Goal: Information Seeking & Learning: Learn about a topic

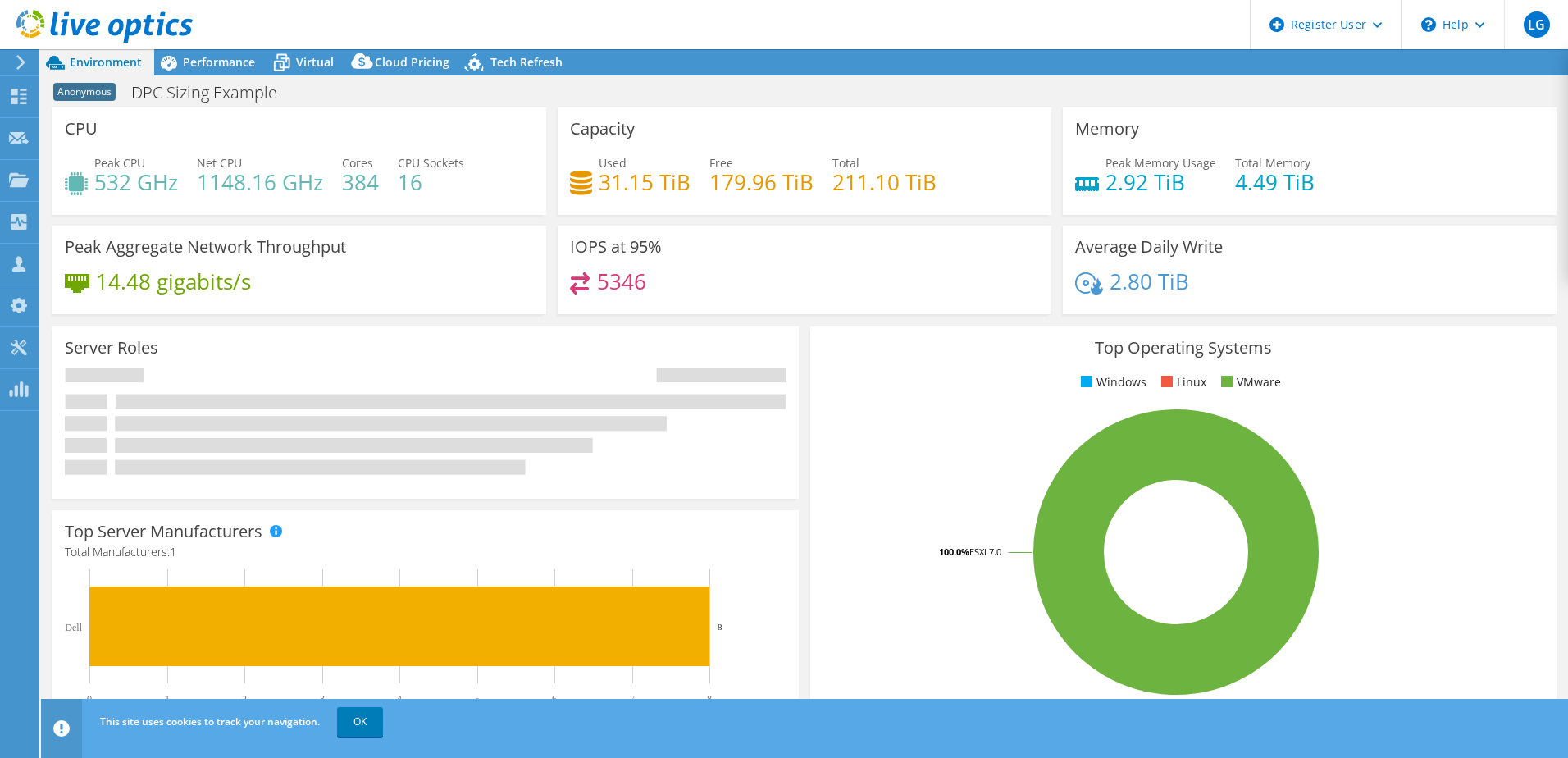
select select "USEast"
select select "USD"
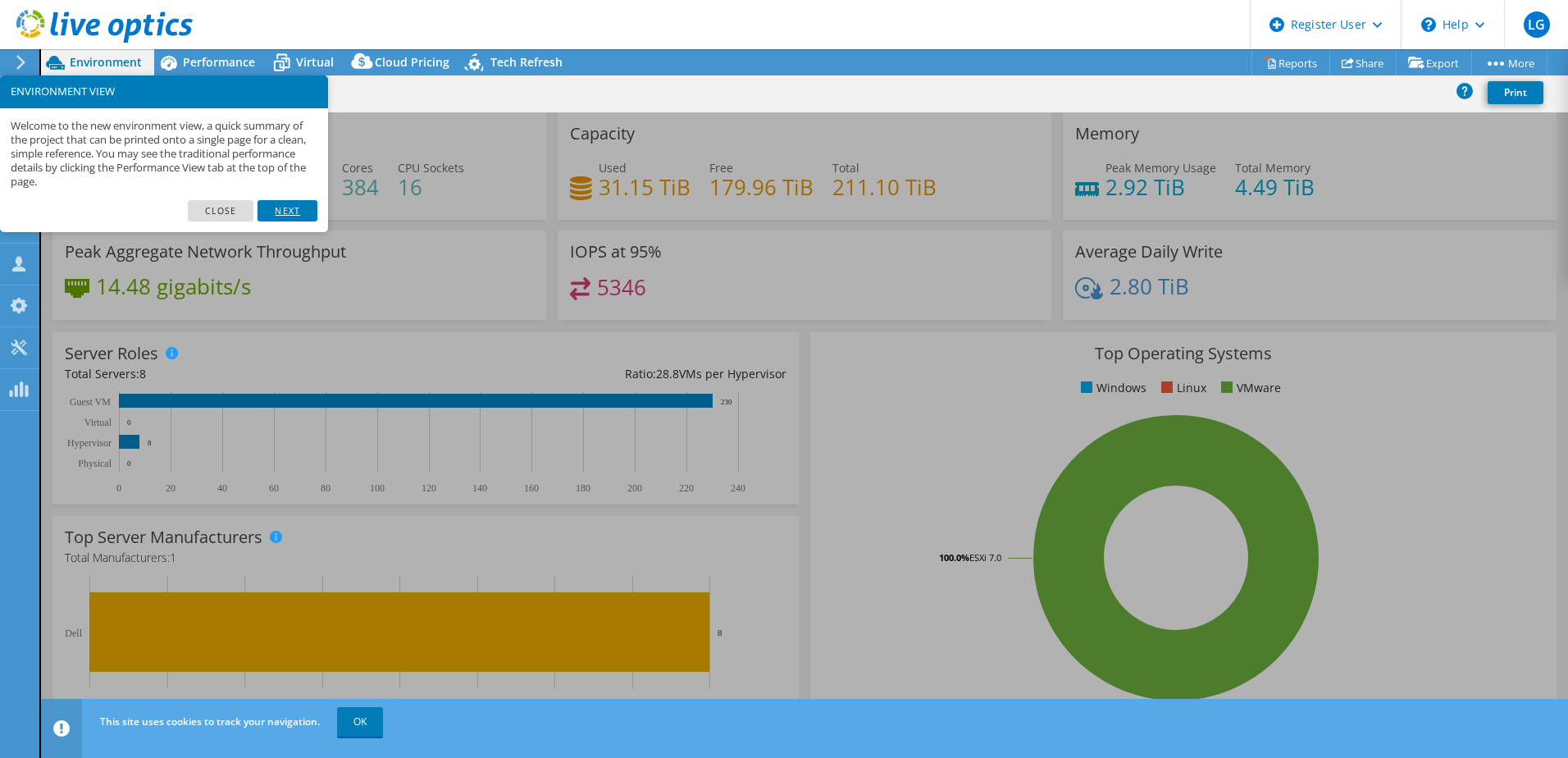
click at [279, 210] on link "Next" at bounding box center [287, 210] width 59 height 21
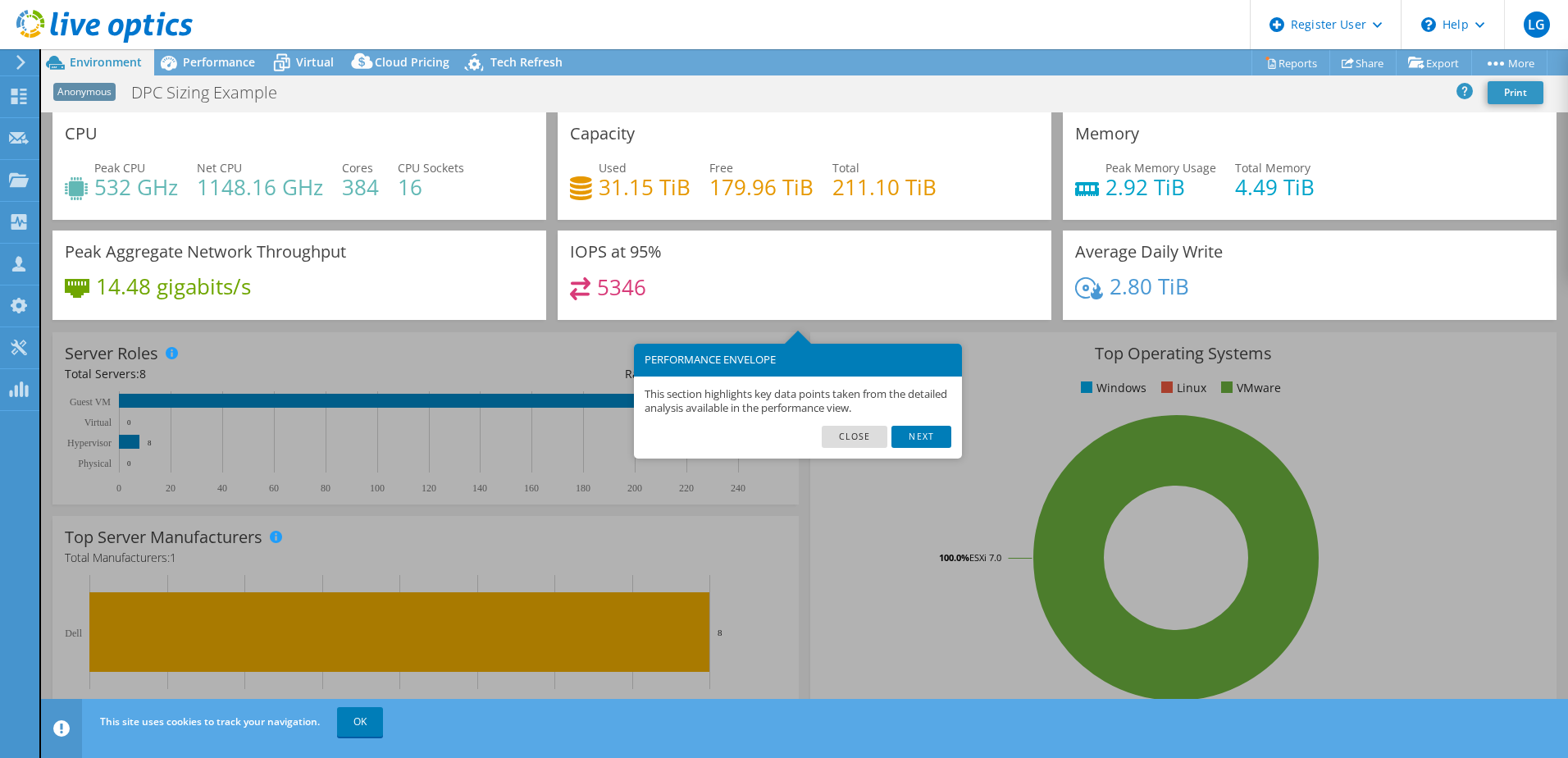
click at [911, 454] on footer "Close Next" at bounding box center [798, 442] width 328 height 33
click at [925, 416] on div "This section highlights key data points taken from the detailed analysis availa…" at bounding box center [798, 401] width 328 height 50
click at [930, 438] on link "Next" at bounding box center [920, 435] width 59 height 21
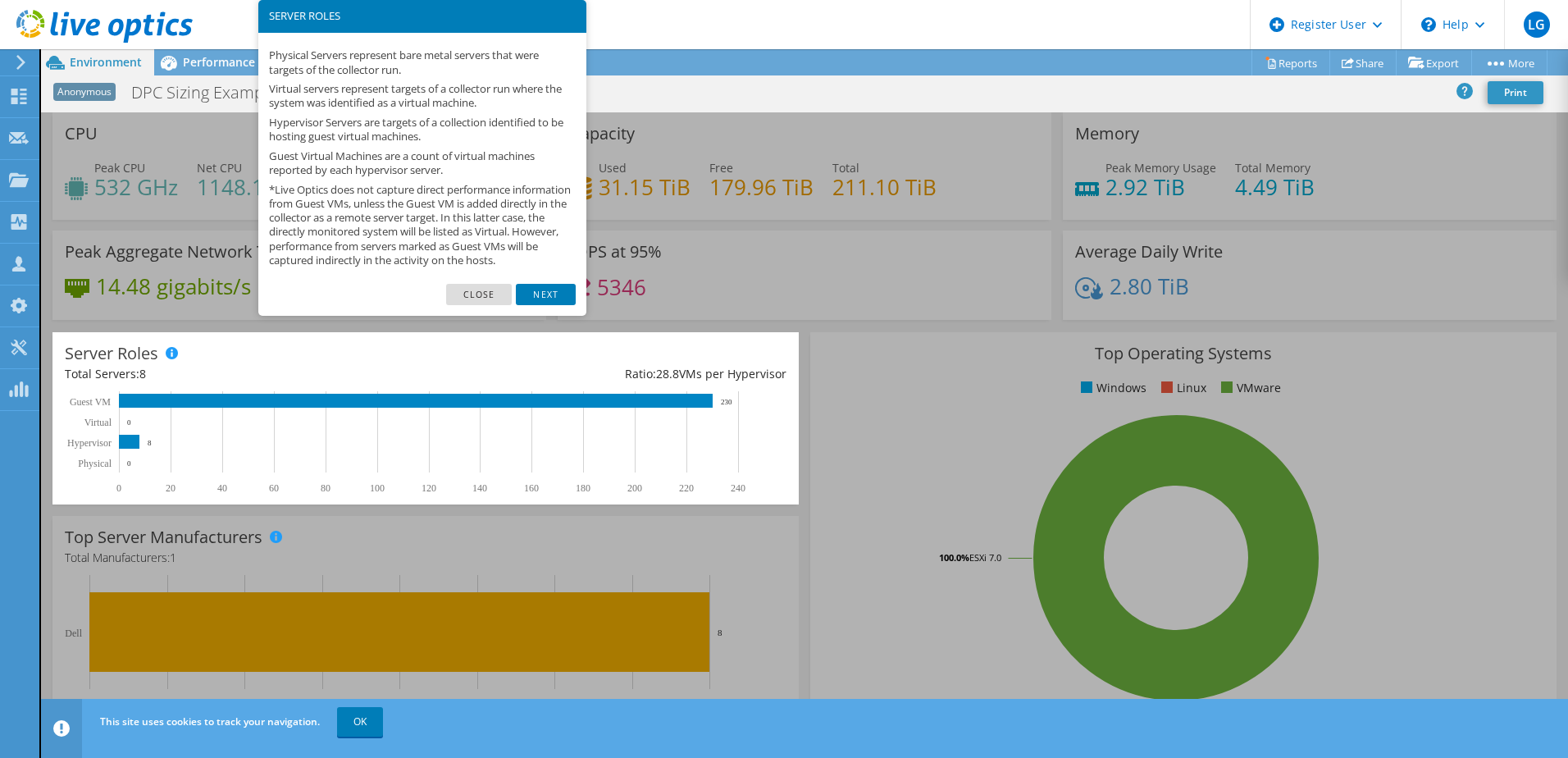
click at [1492, 307] on div "Average Daily Write 2.80 TiB" at bounding box center [1309, 275] width 494 height 89
click at [543, 302] on link "Next" at bounding box center [545, 293] width 59 height 21
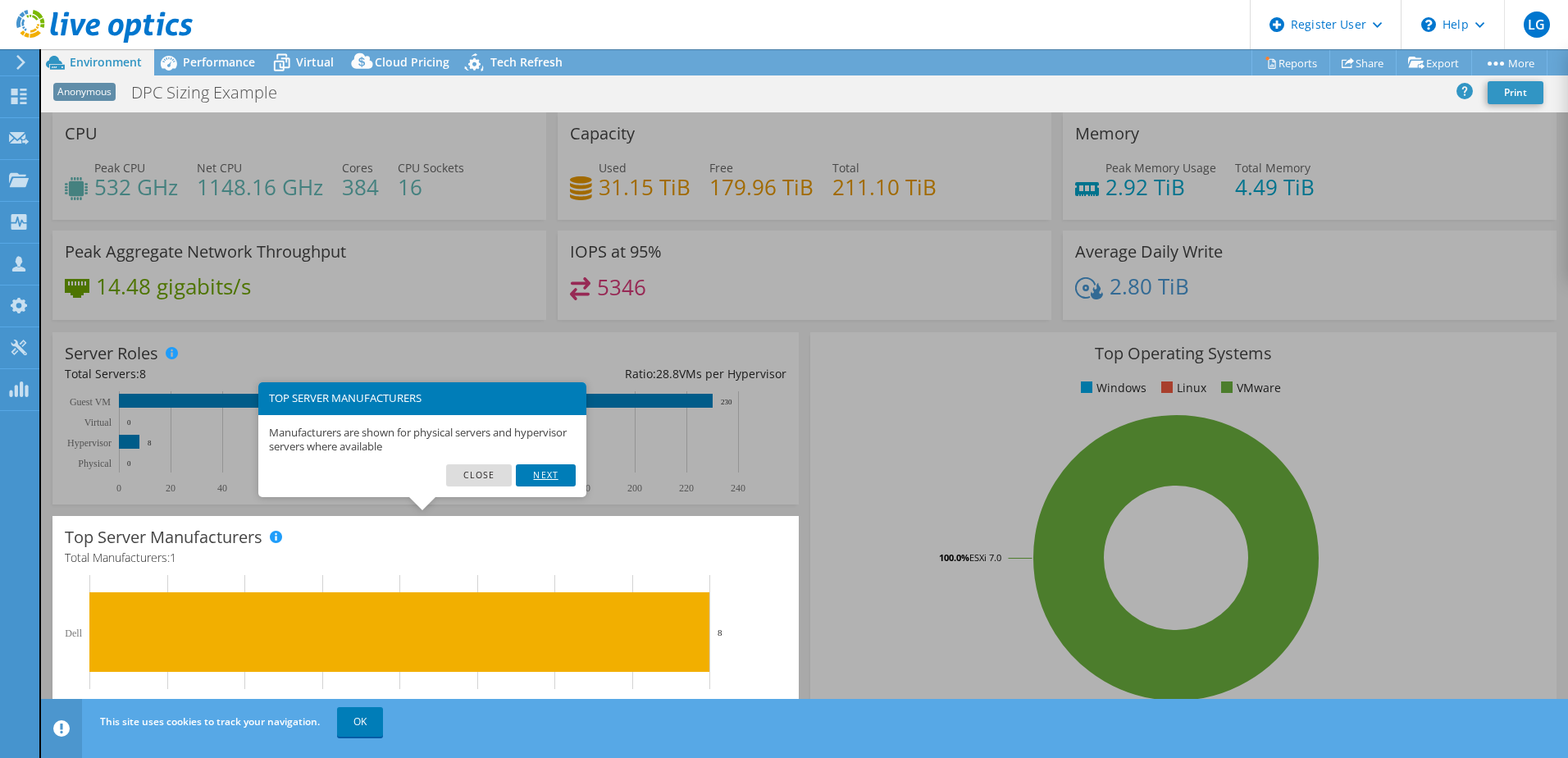
click at [546, 471] on link "Next" at bounding box center [545, 474] width 59 height 21
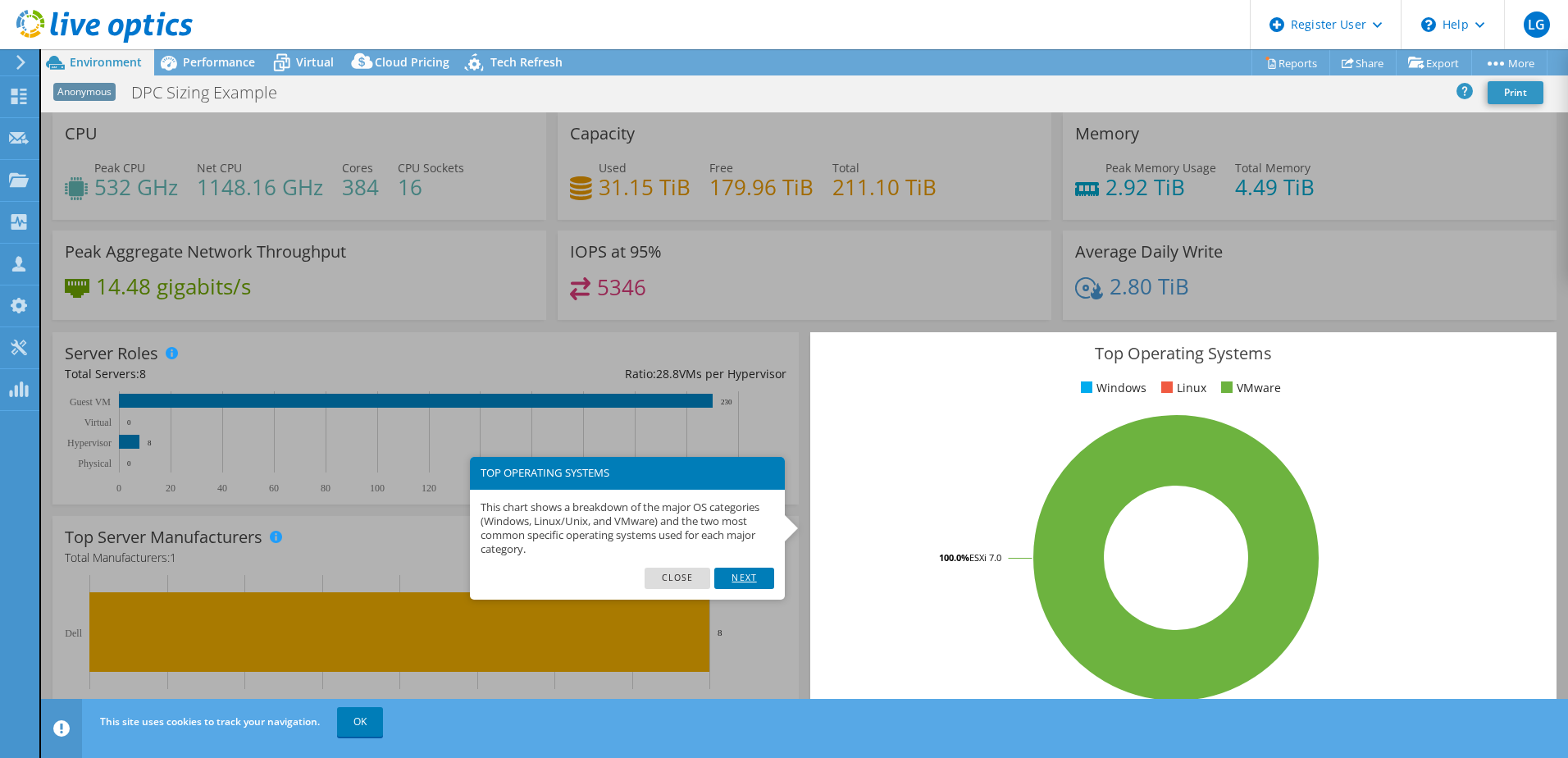
click at [758, 569] on link "Next" at bounding box center [743, 578] width 59 height 21
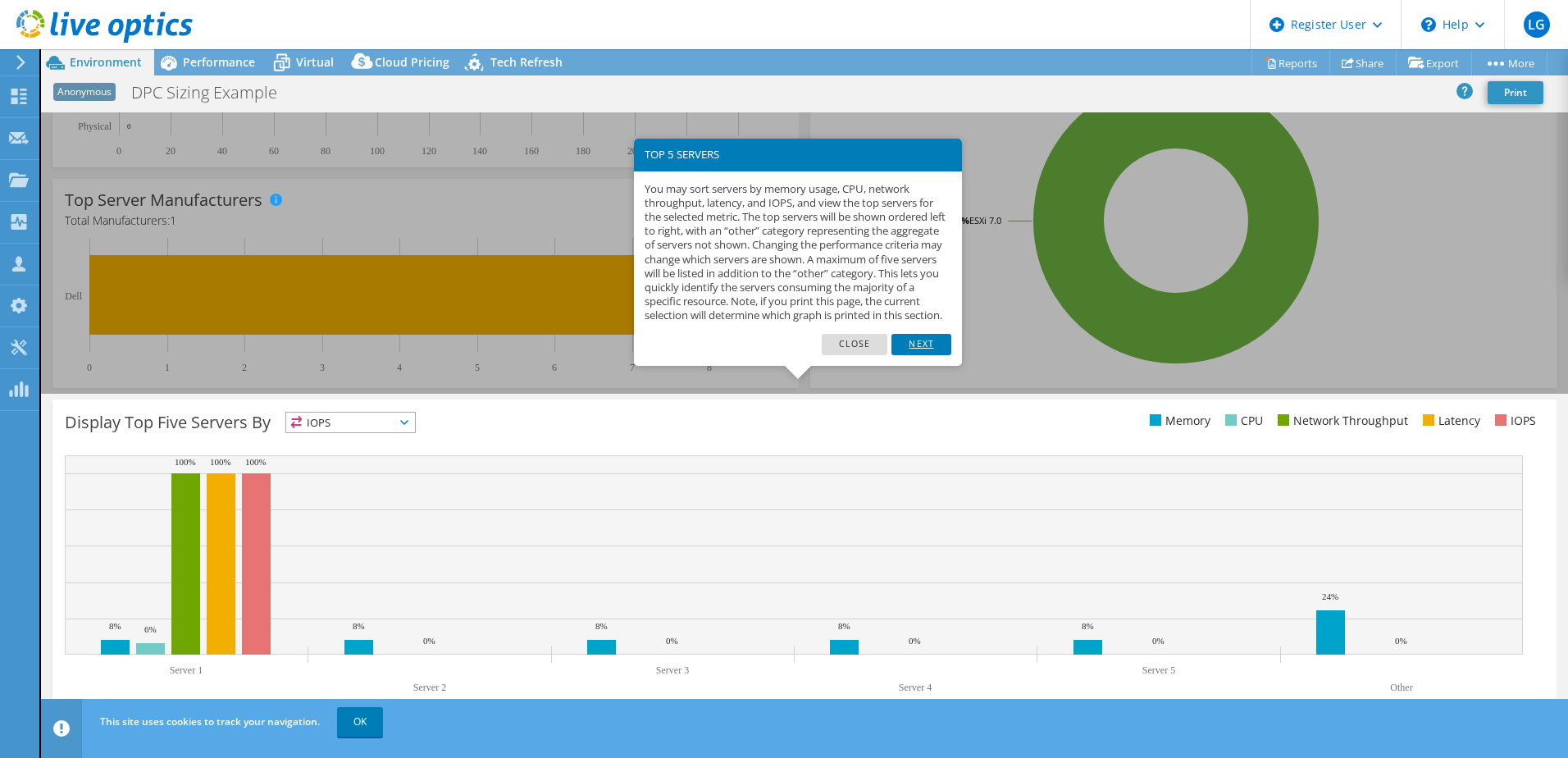
click at [914, 355] on link "Next" at bounding box center [920, 343] width 59 height 21
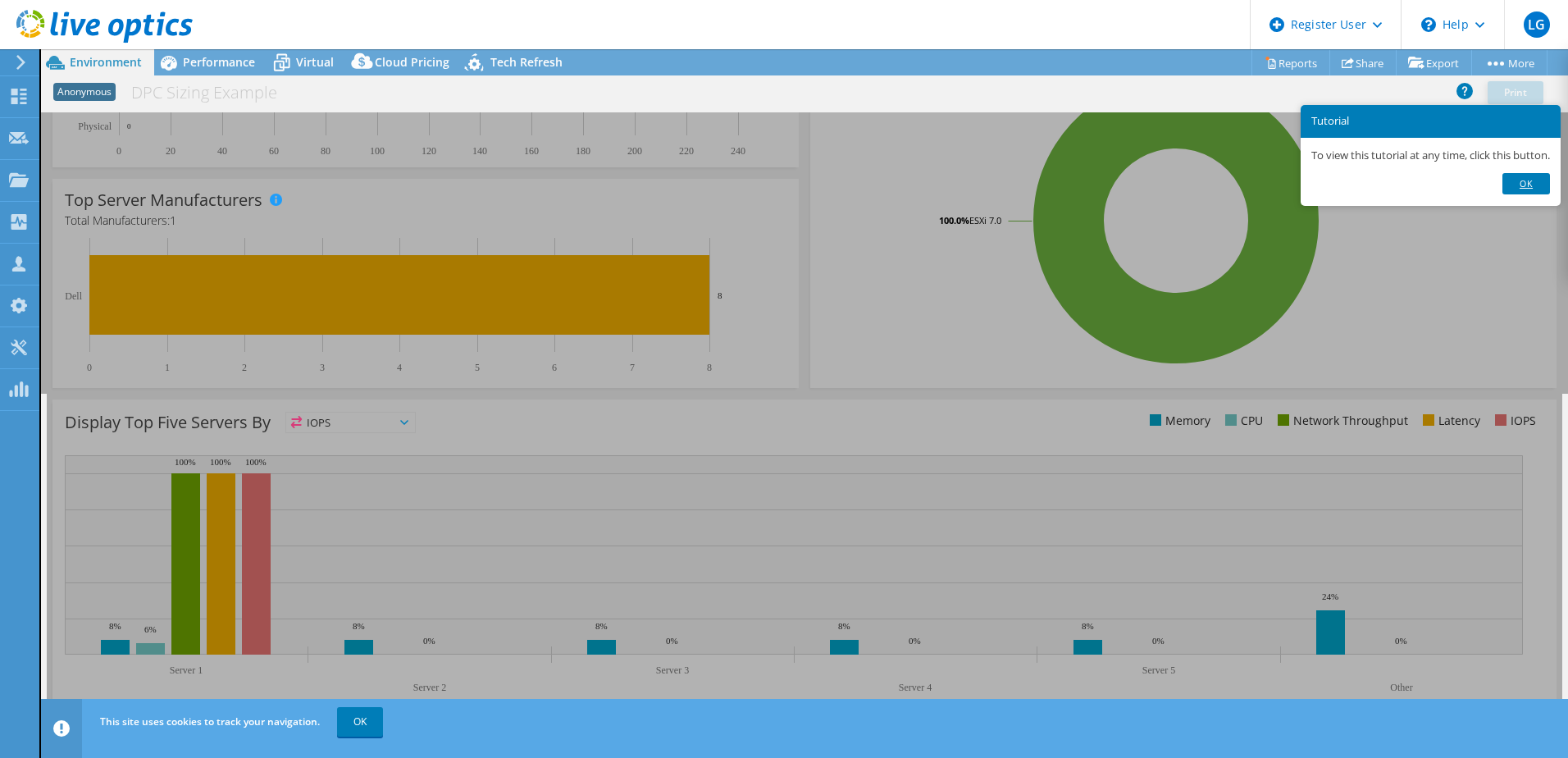
click at [1532, 190] on link "Ok" at bounding box center [1526, 183] width 47 height 21
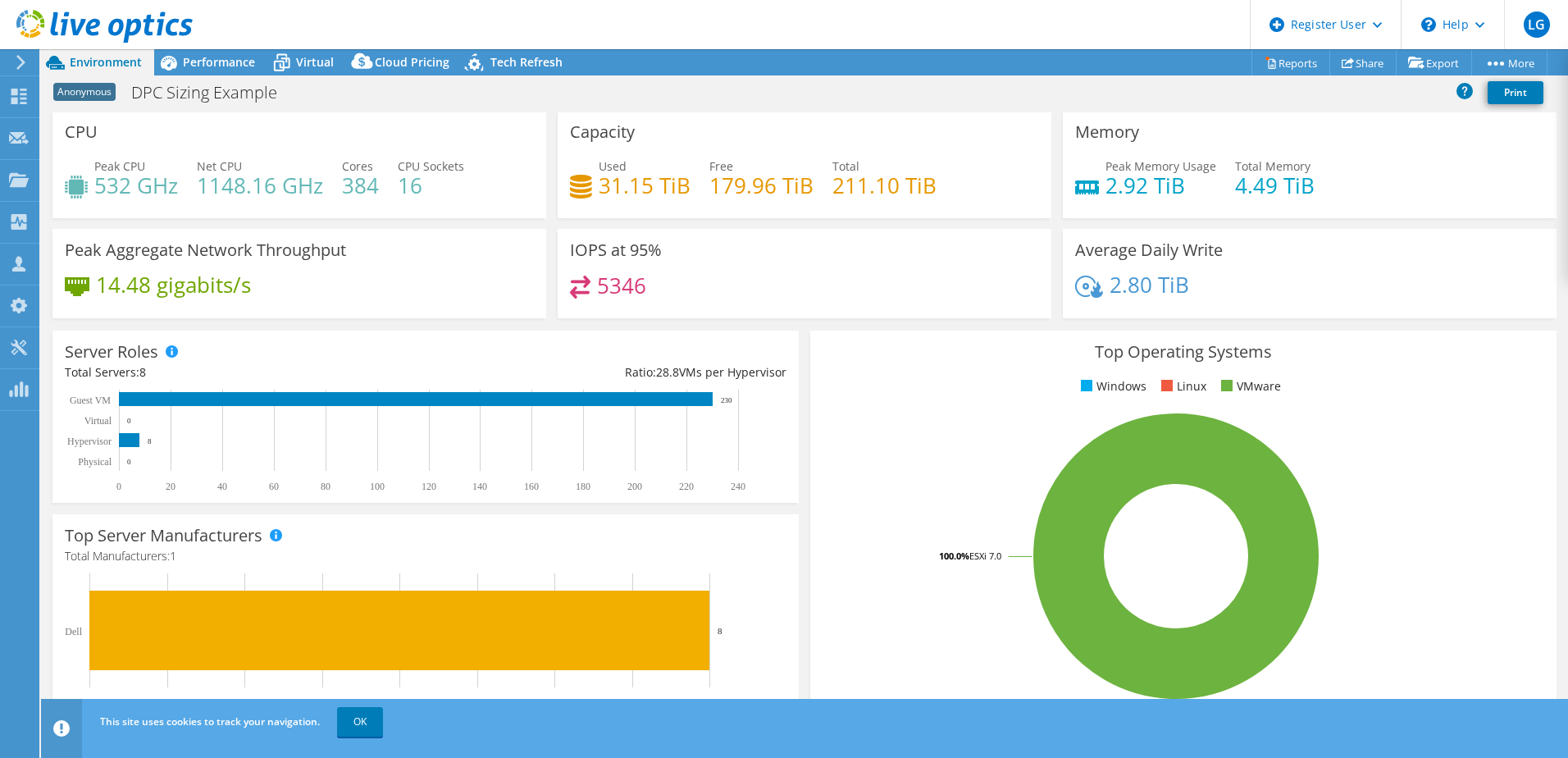
scroll to position [0, 0]
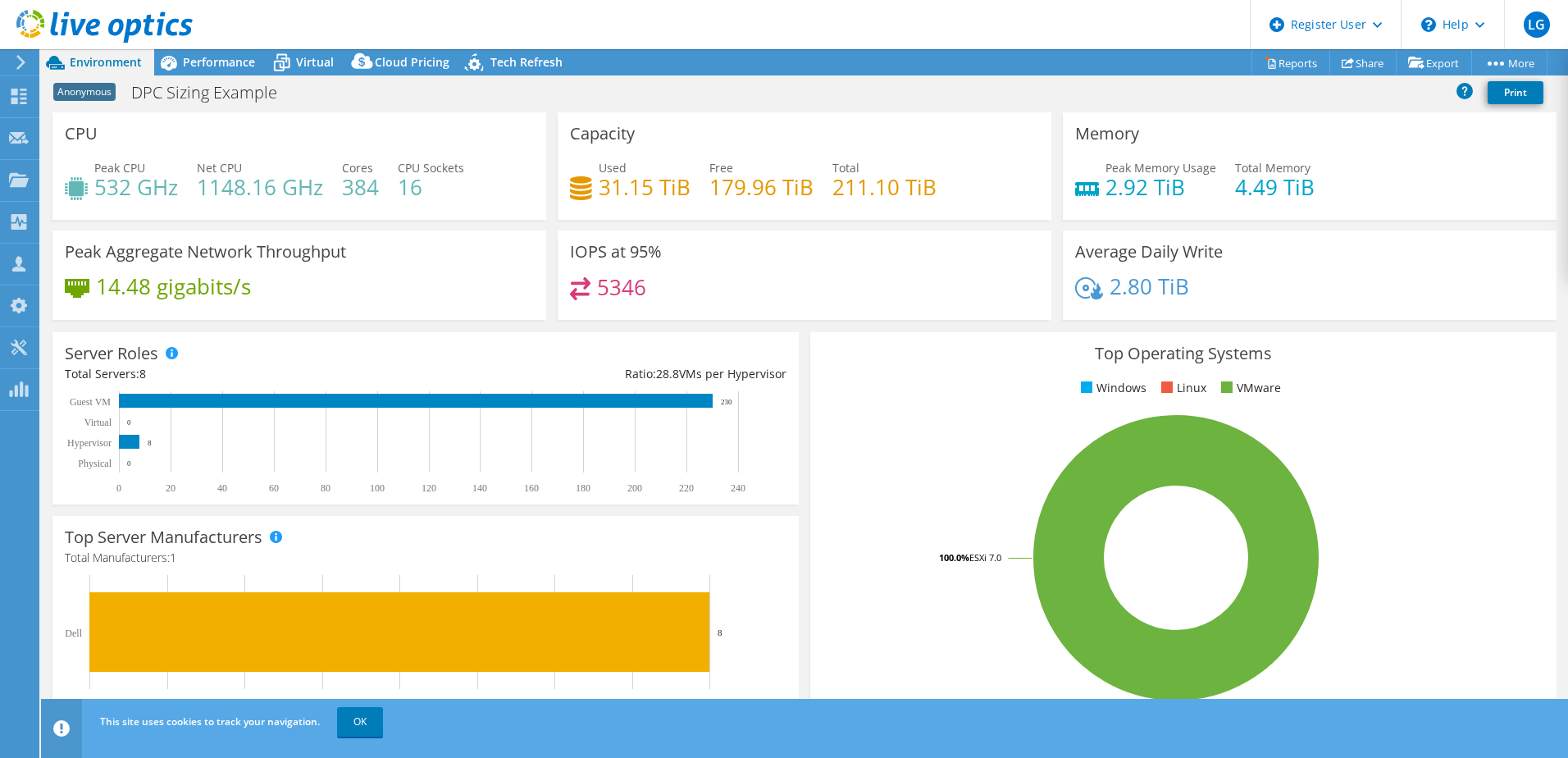
click at [14, 55] on div at bounding box center [18, 62] width 18 height 15
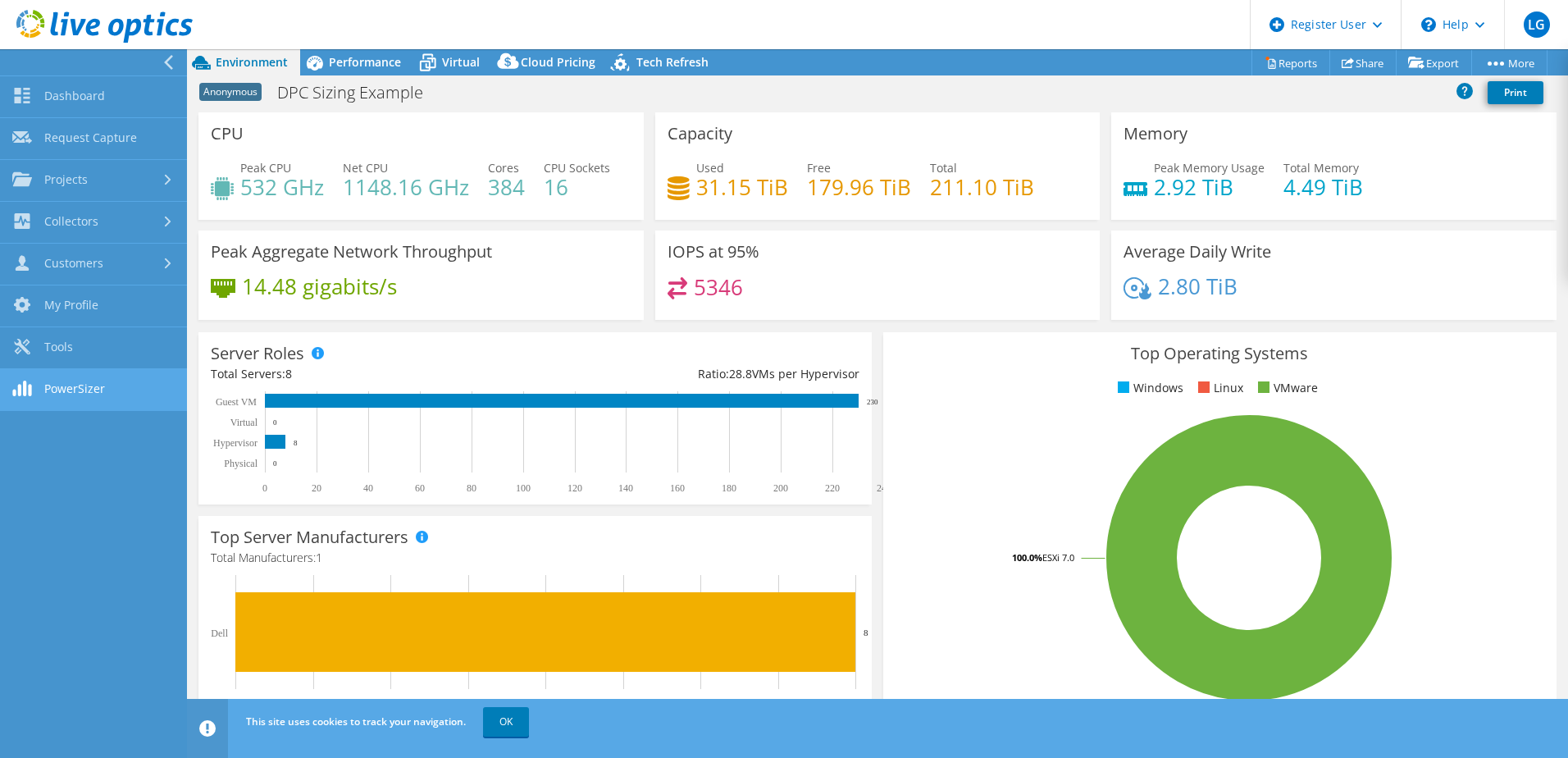
click at [93, 395] on link "PowerSizer" at bounding box center [93, 390] width 187 height 42
click at [164, 57] on icon at bounding box center [168, 62] width 12 height 15
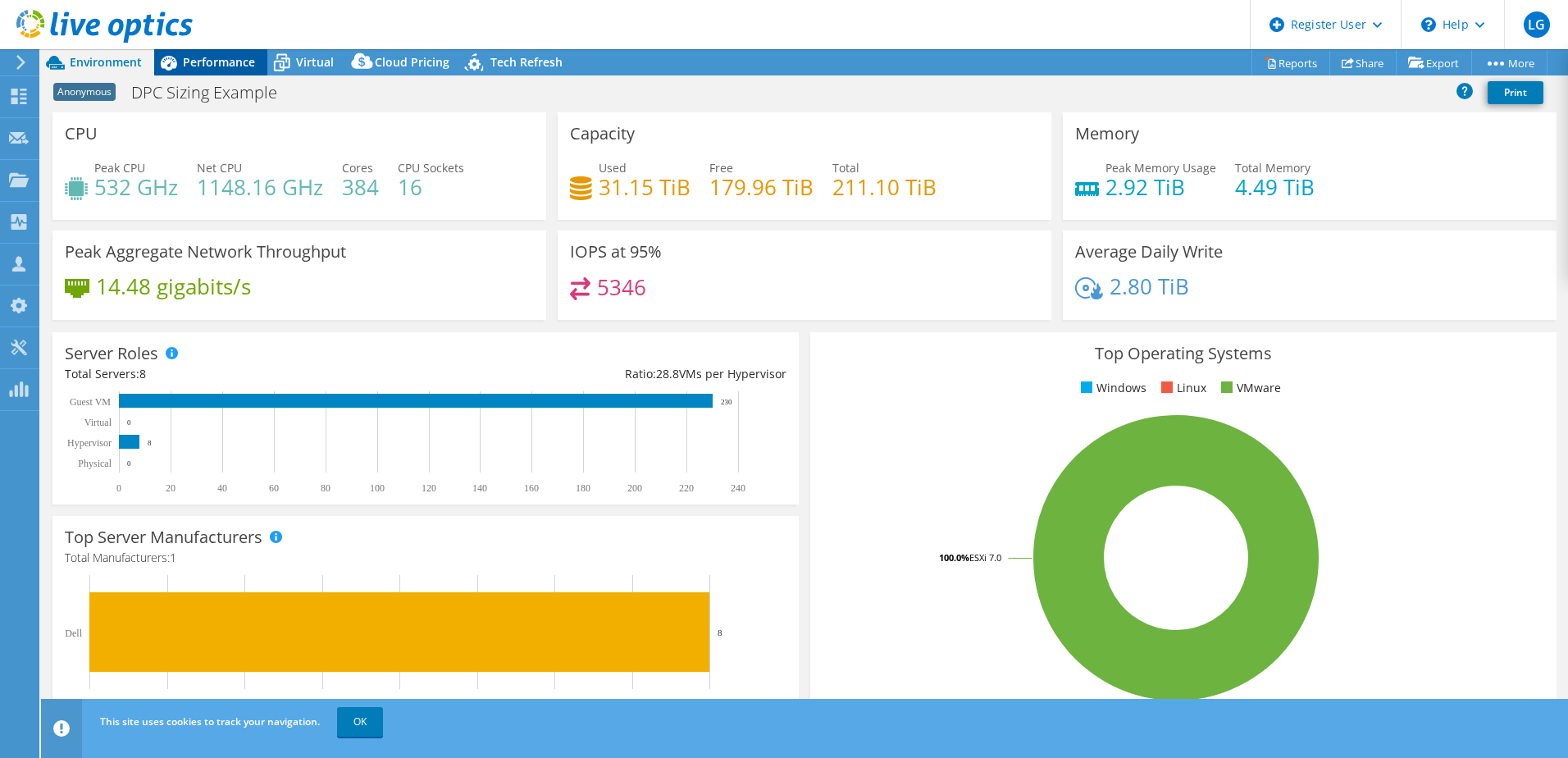
click at [203, 68] on span "Performance" at bounding box center [219, 61] width 72 height 15
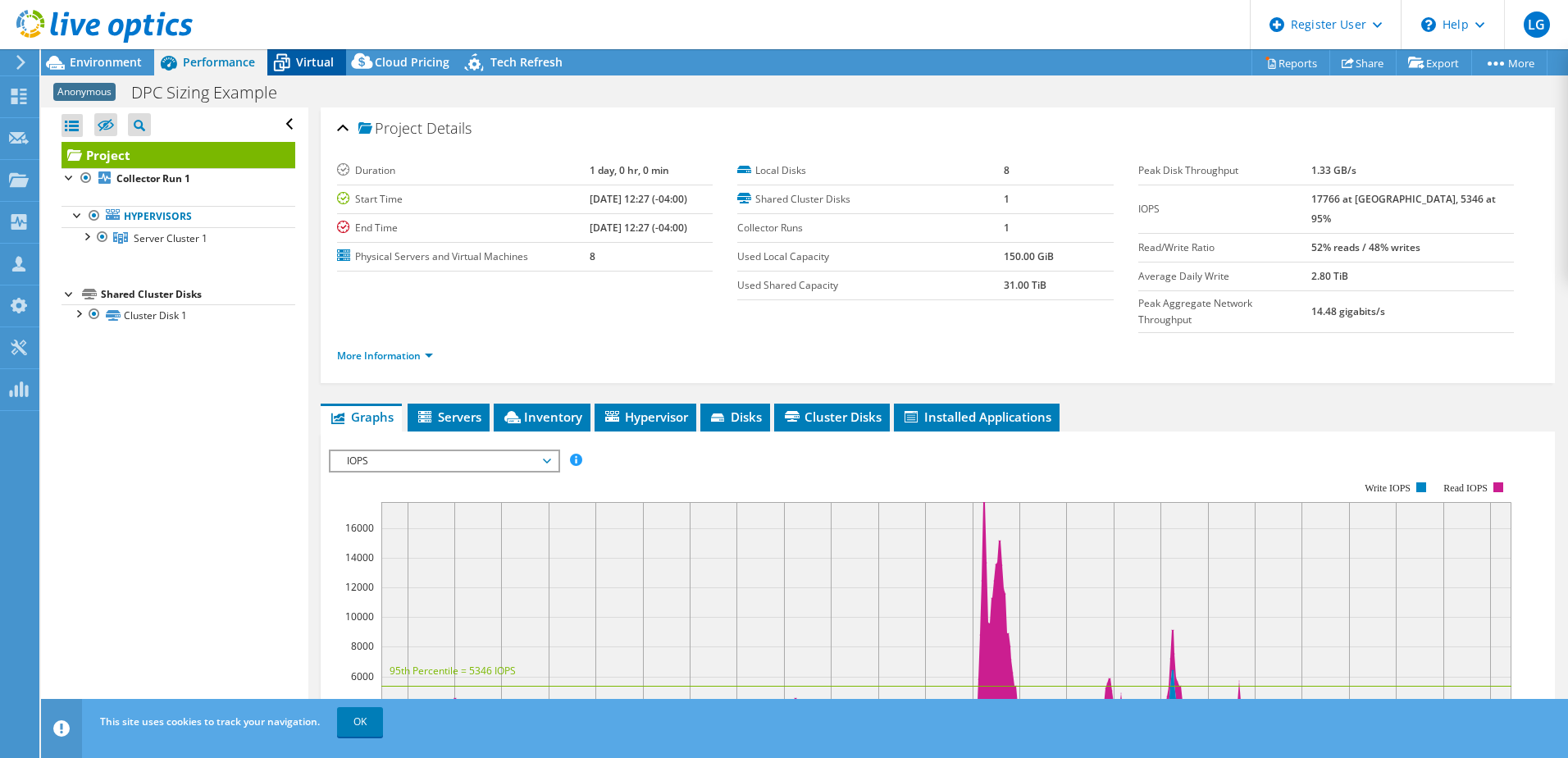
click at [290, 62] on icon at bounding box center [281, 62] width 28 height 28
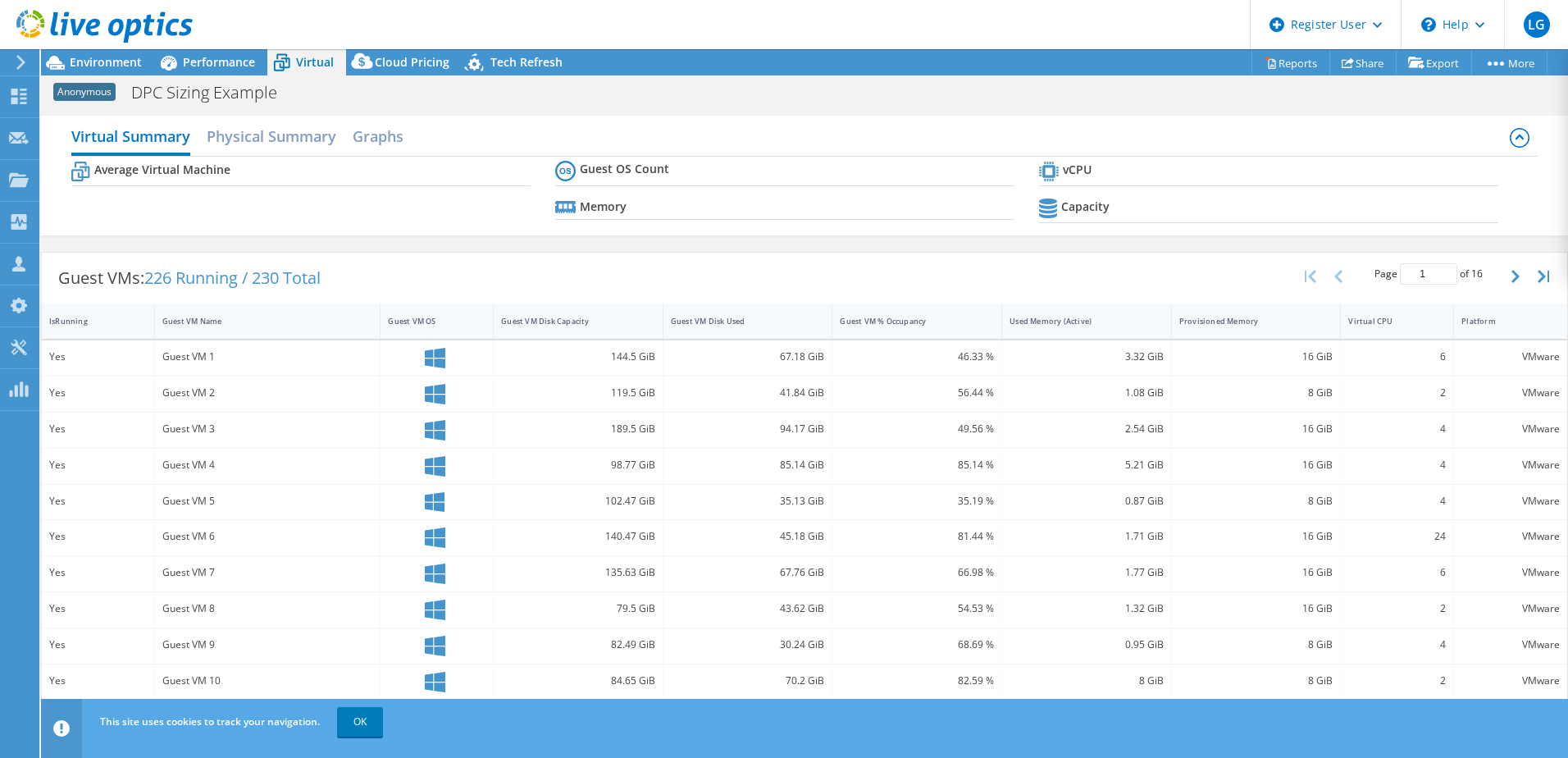
click at [99, 48] on div at bounding box center [96, 27] width 192 height 55
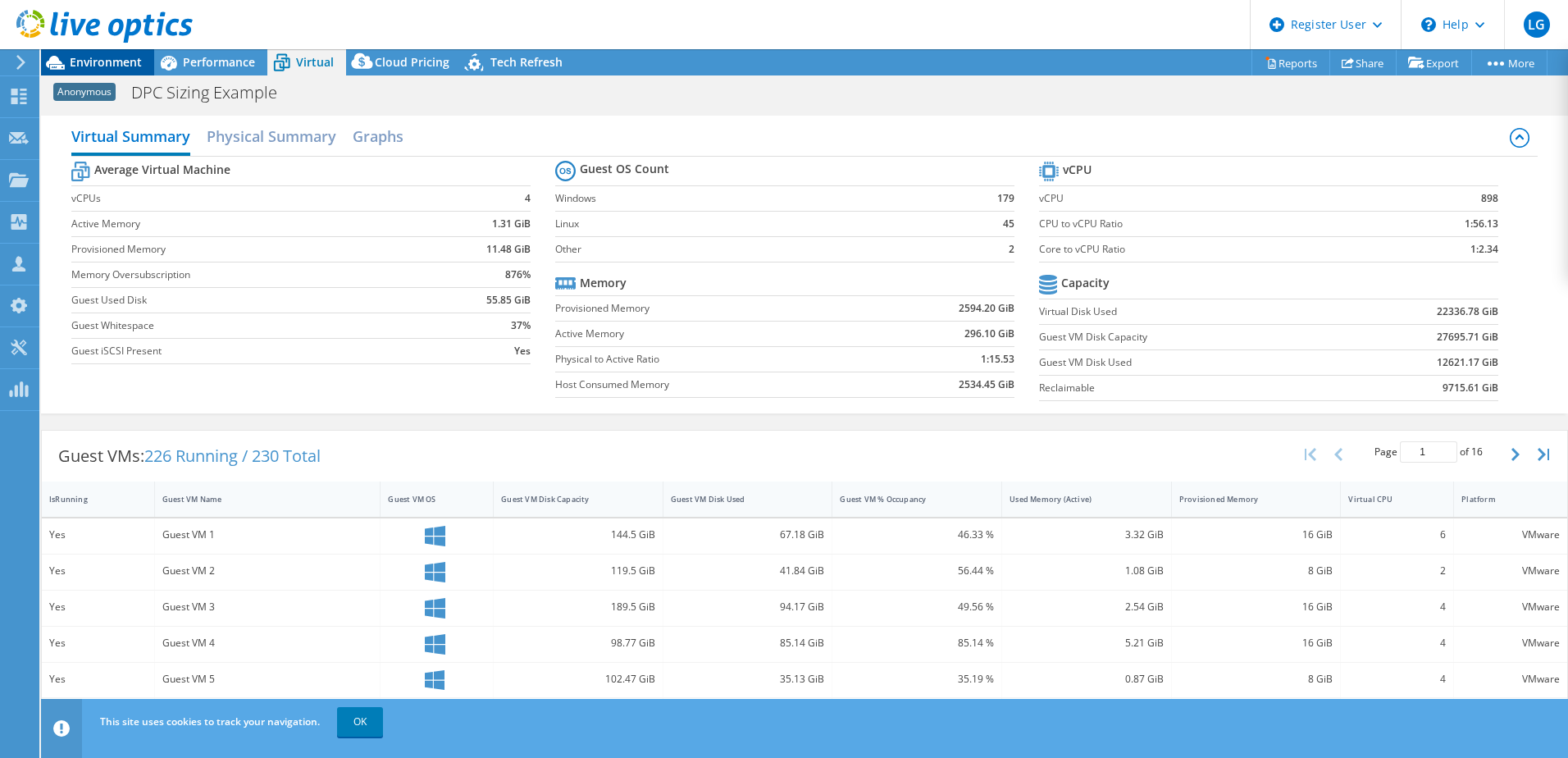
click at [116, 63] on span "Environment" at bounding box center [105, 61] width 72 height 15
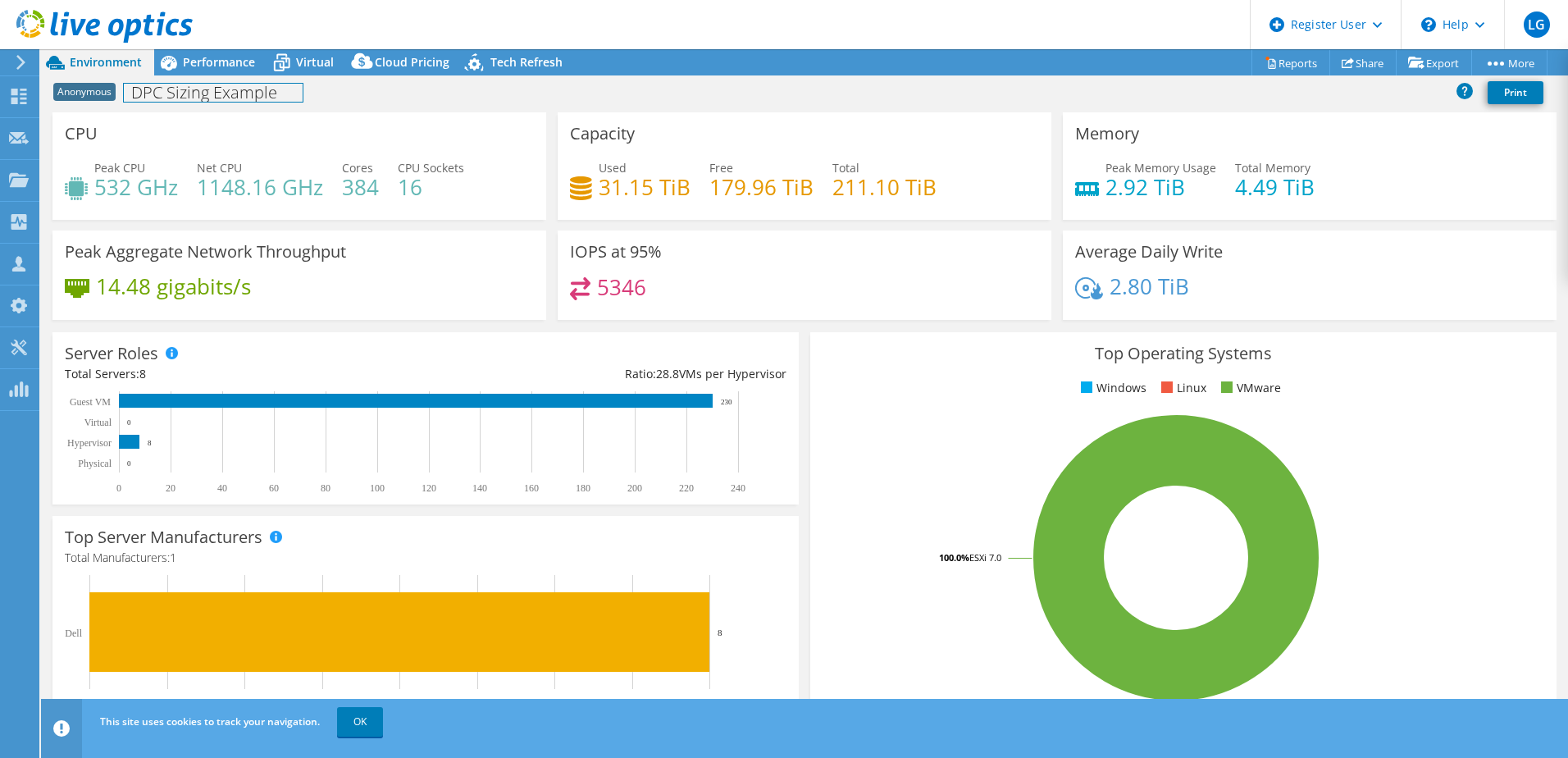
click at [141, 85] on h1 "DPC Sizing Example" at bounding box center [213, 93] width 179 height 18
click at [210, 66] on span "Performance" at bounding box center [219, 61] width 72 height 15
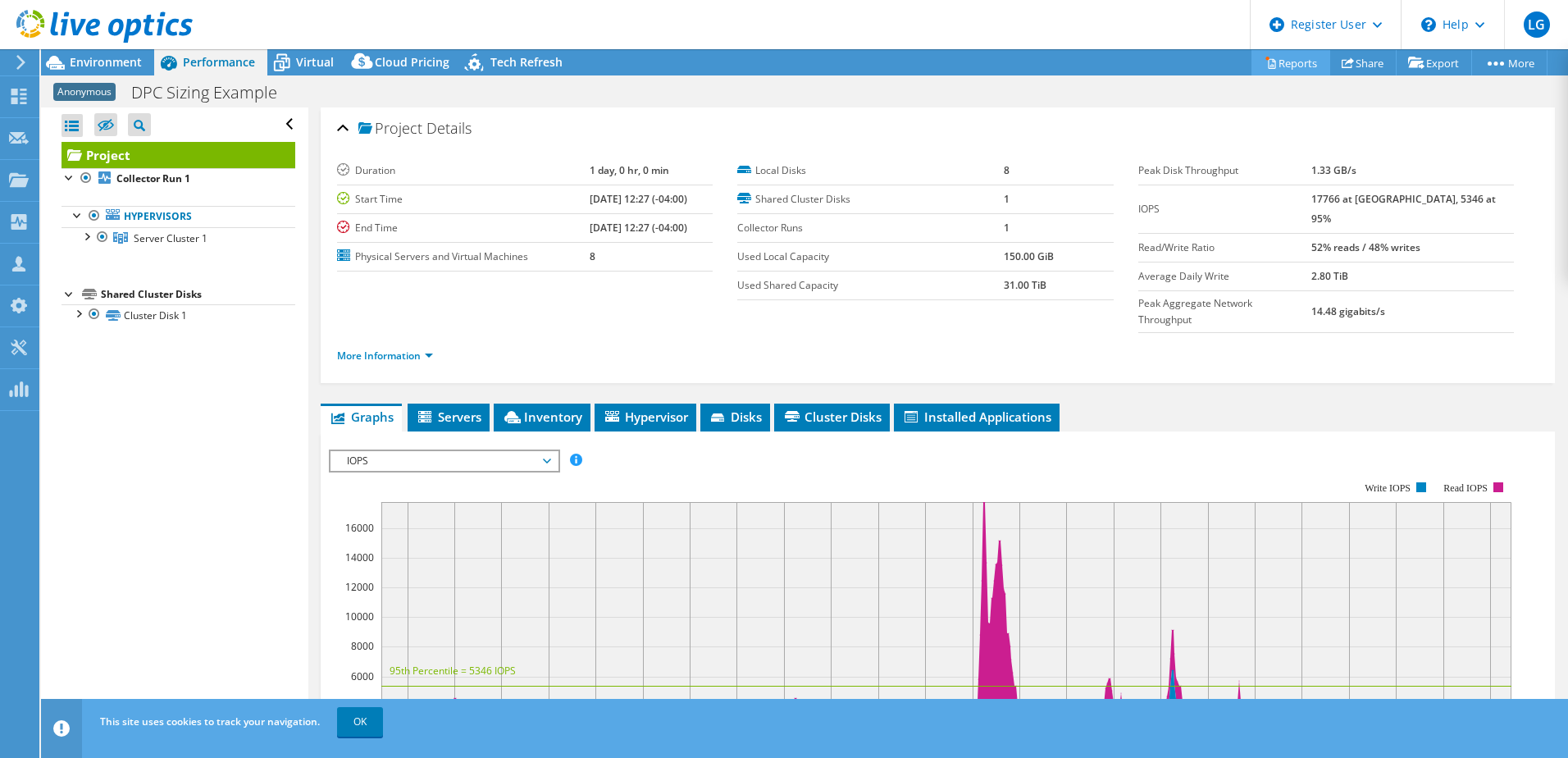
click at [1310, 55] on link "Reports" at bounding box center [1290, 63] width 78 height 26
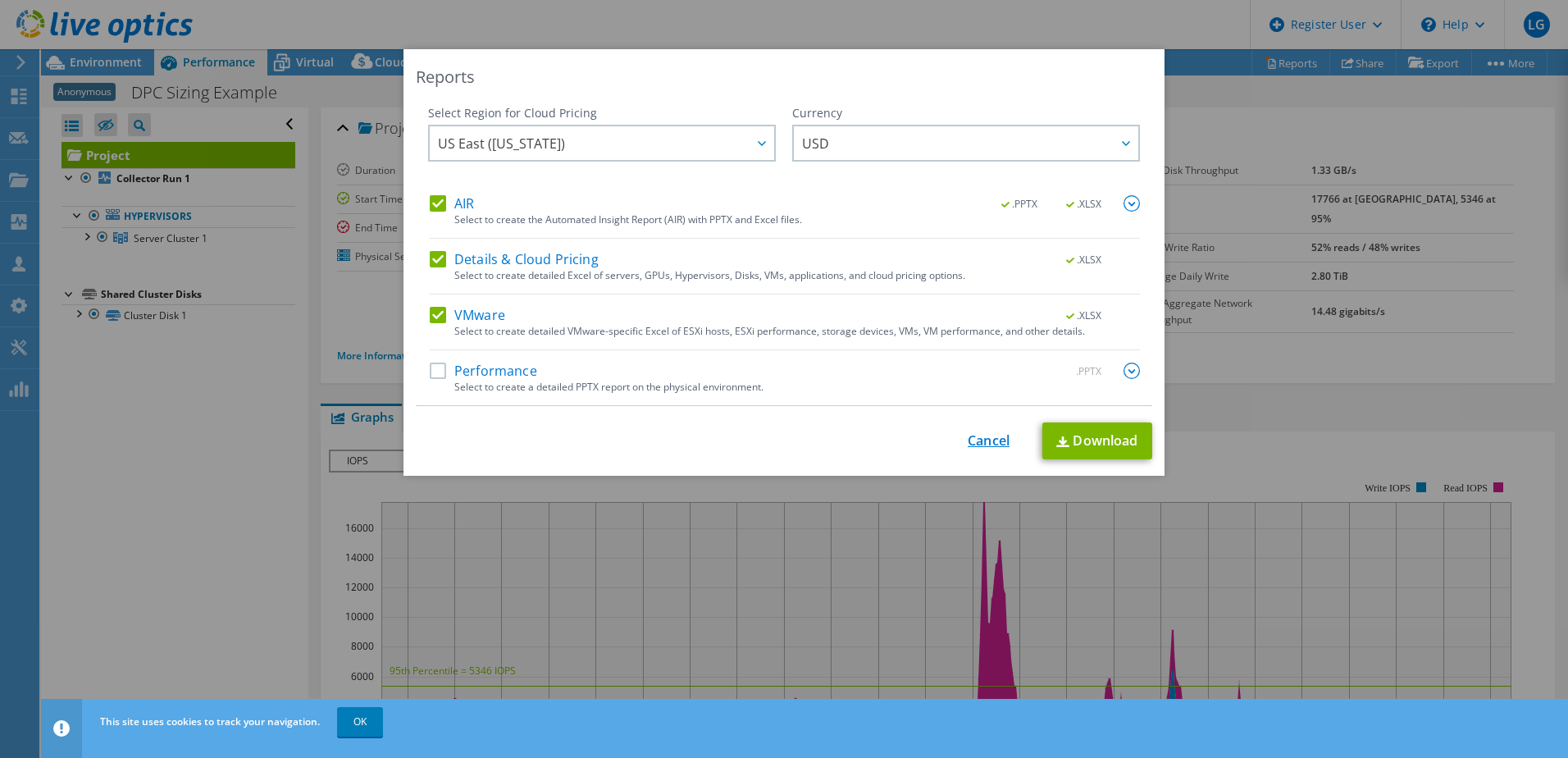
click at [985, 442] on link "Cancel" at bounding box center [989, 440] width 42 height 15
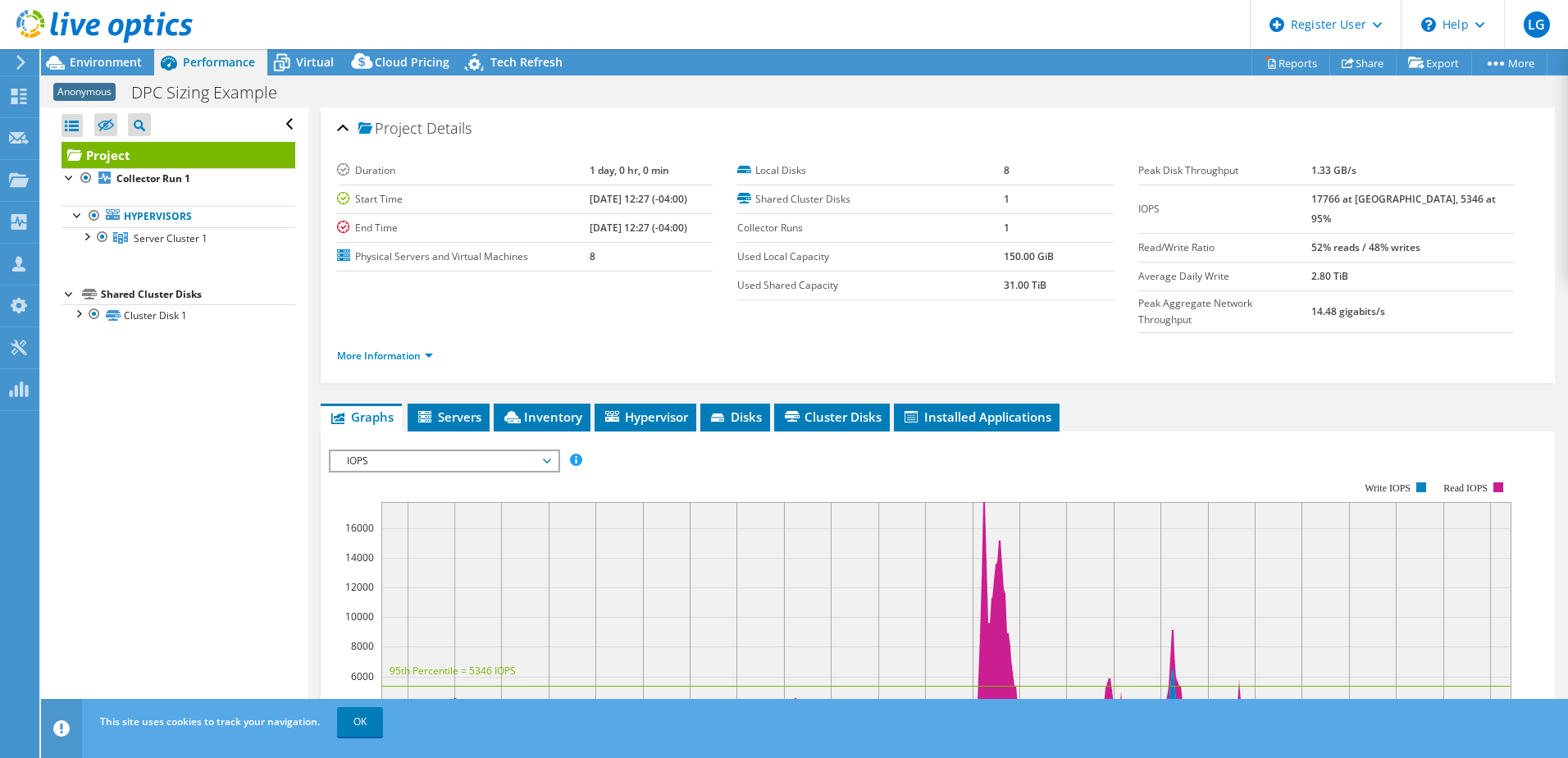
click at [493, 404] on ul "Graphs Servers Inventory Hypervisor Disks Cluster Disks Installed Applications" at bounding box center [938, 417] width 1234 height 28
click at [479, 408] on span "Servers" at bounding box center [448, 416] width 66 height 16
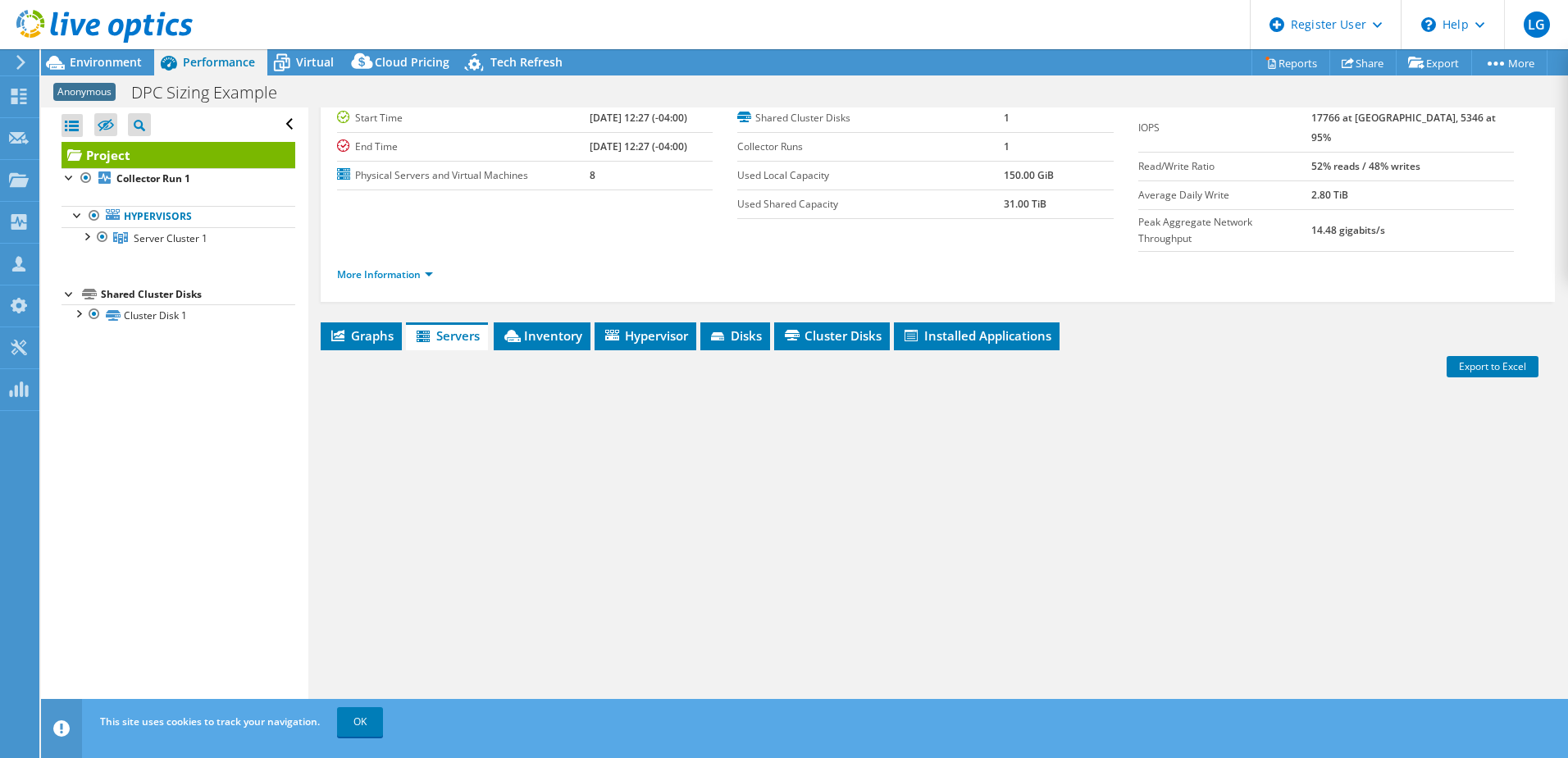
scroll to position [84, 0]
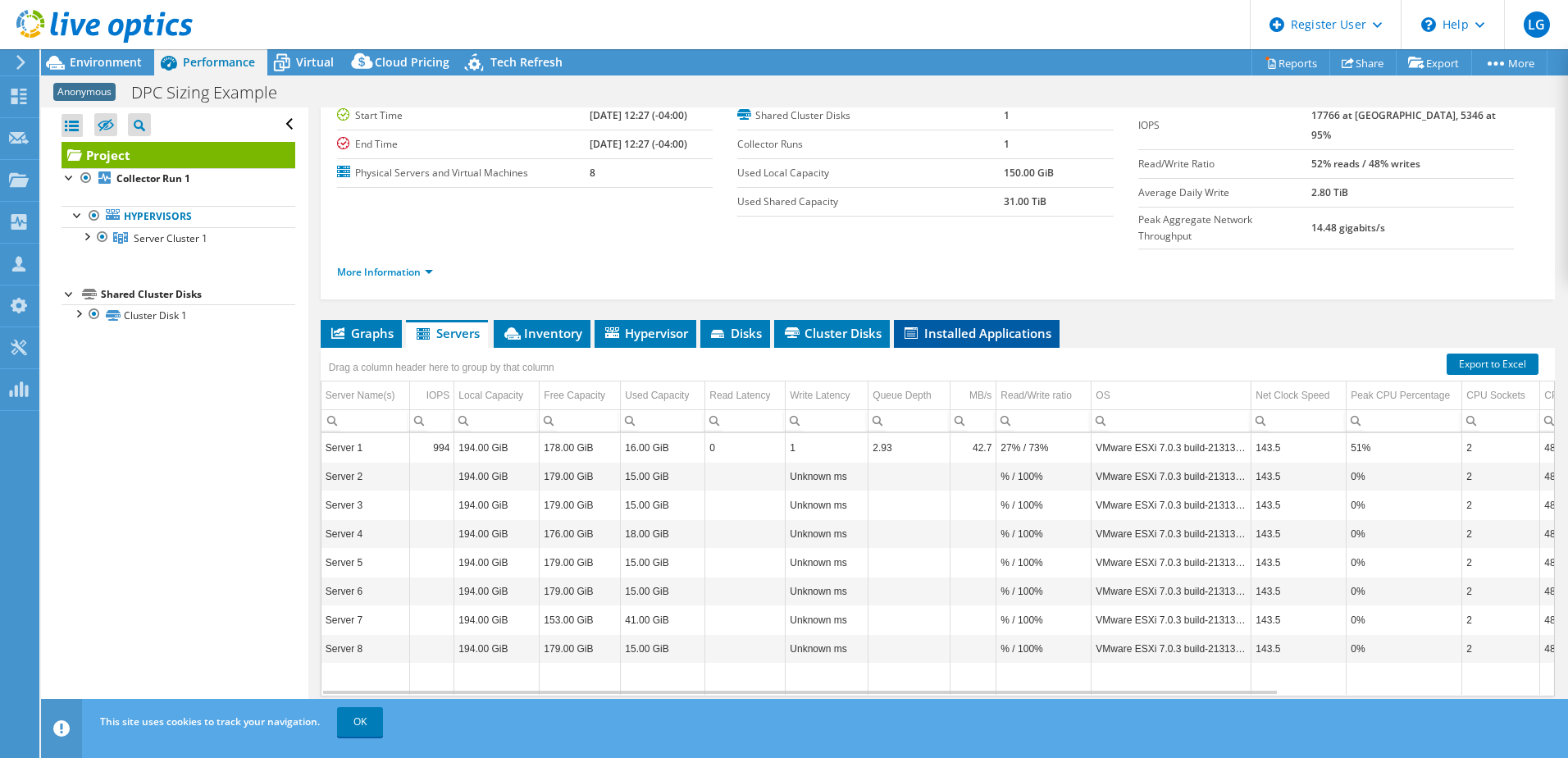
click at [953, 324] on span "Installed Applications" at bounding box center [977, 333] width 149 height 16
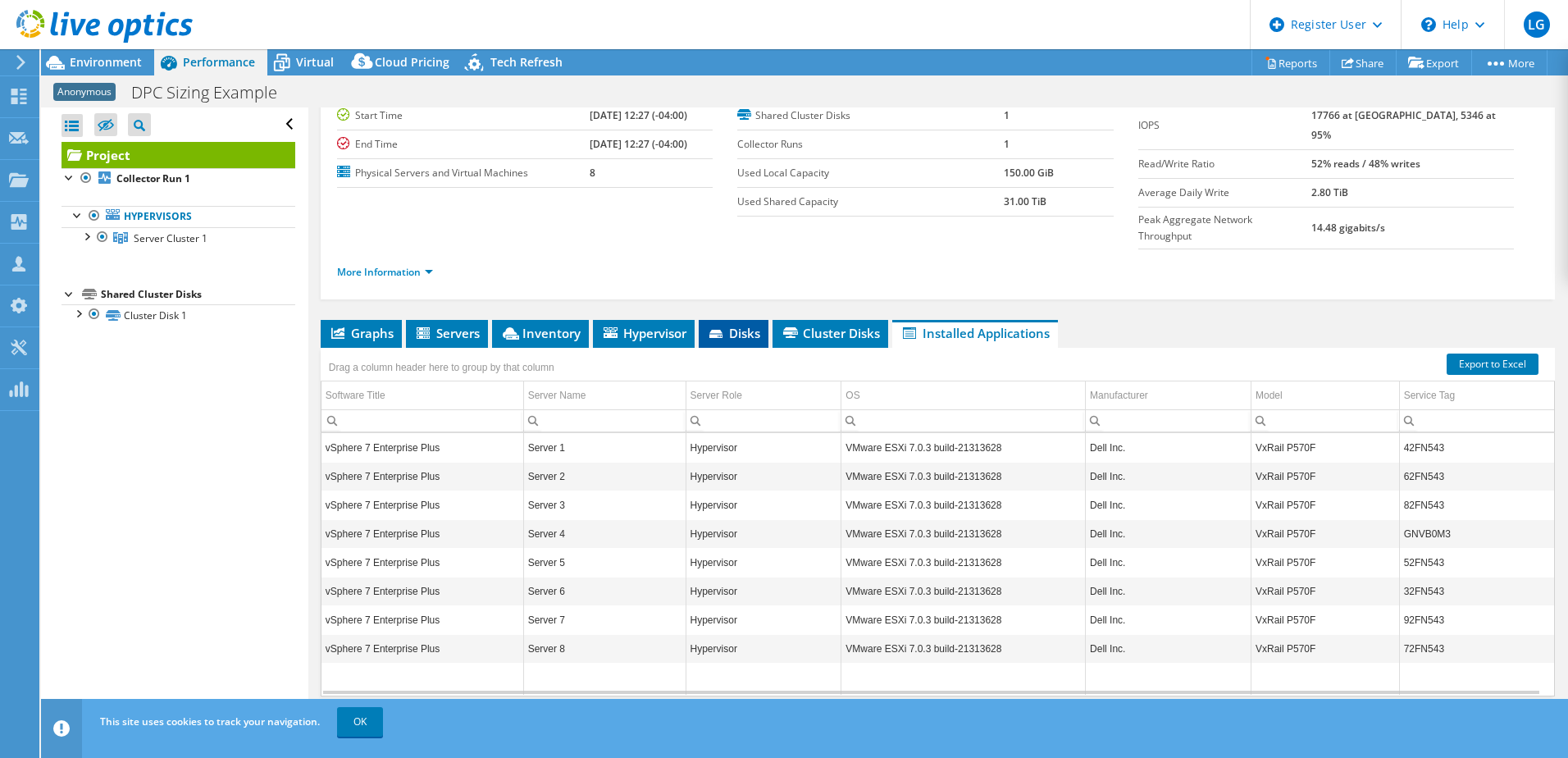
click at [733, 324] on span "Disks" at bounding box center [733, 333] width 53 height 16
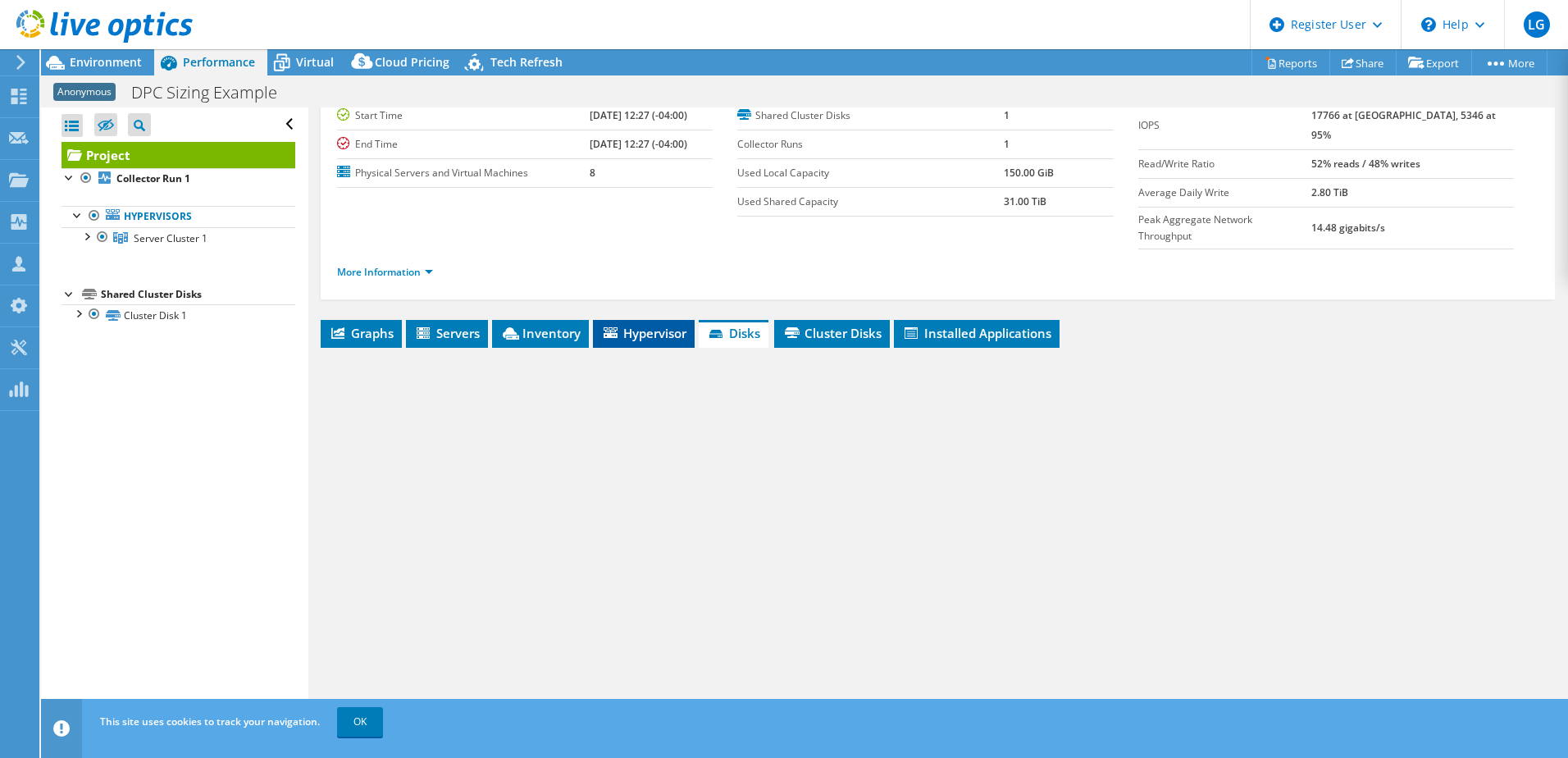
drag, startPoint x: 733, startPoint y: 300, endPoint x: 621, endPoint y: 293, distance: 112.2
click at [621, 324] on span "Hypervisor" at bounding box center [644, 333] width 86 height 16
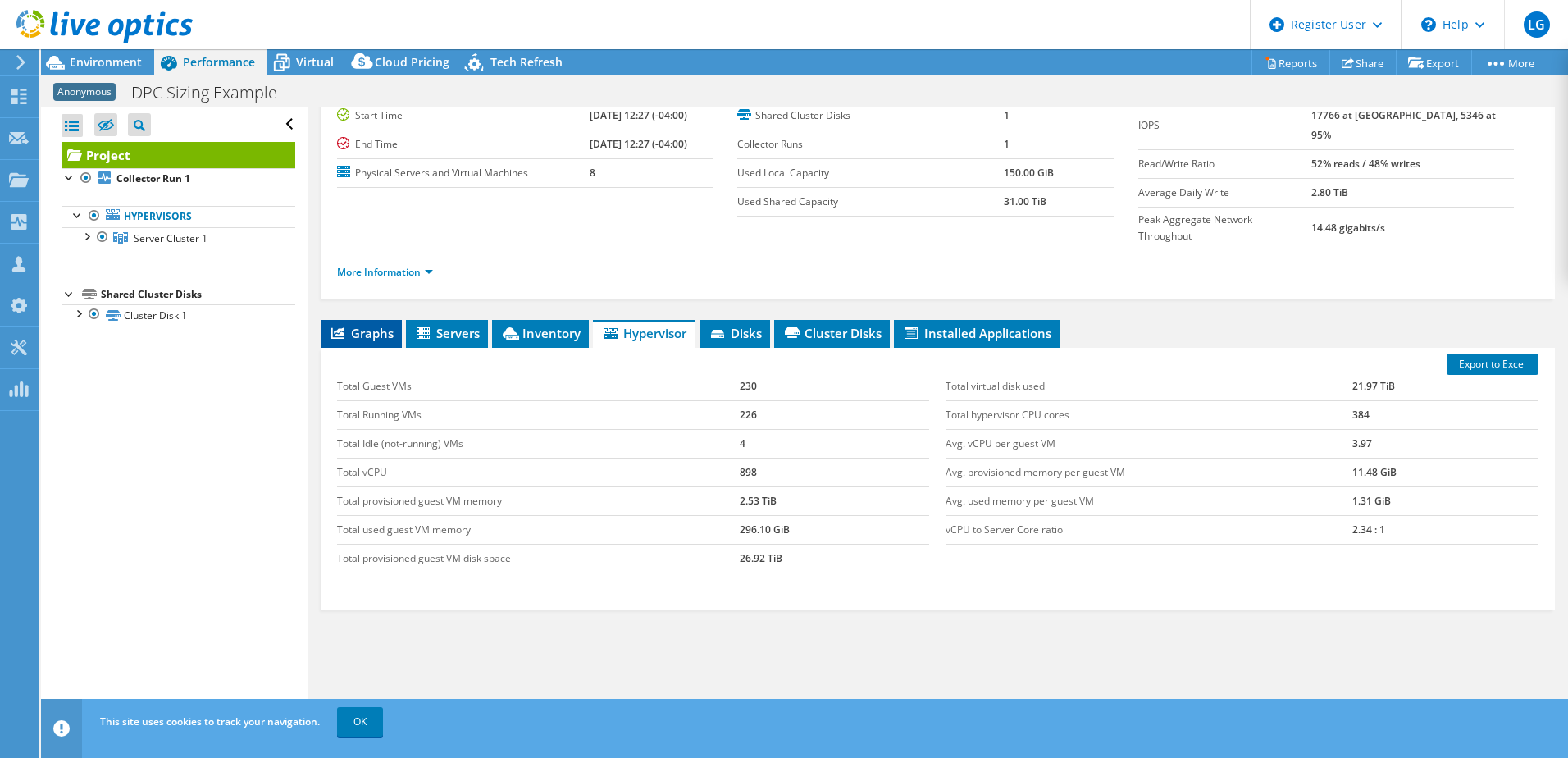
click at [389, 324] on span "Graphs" at bounding box center [361, 333] width 65 height 16
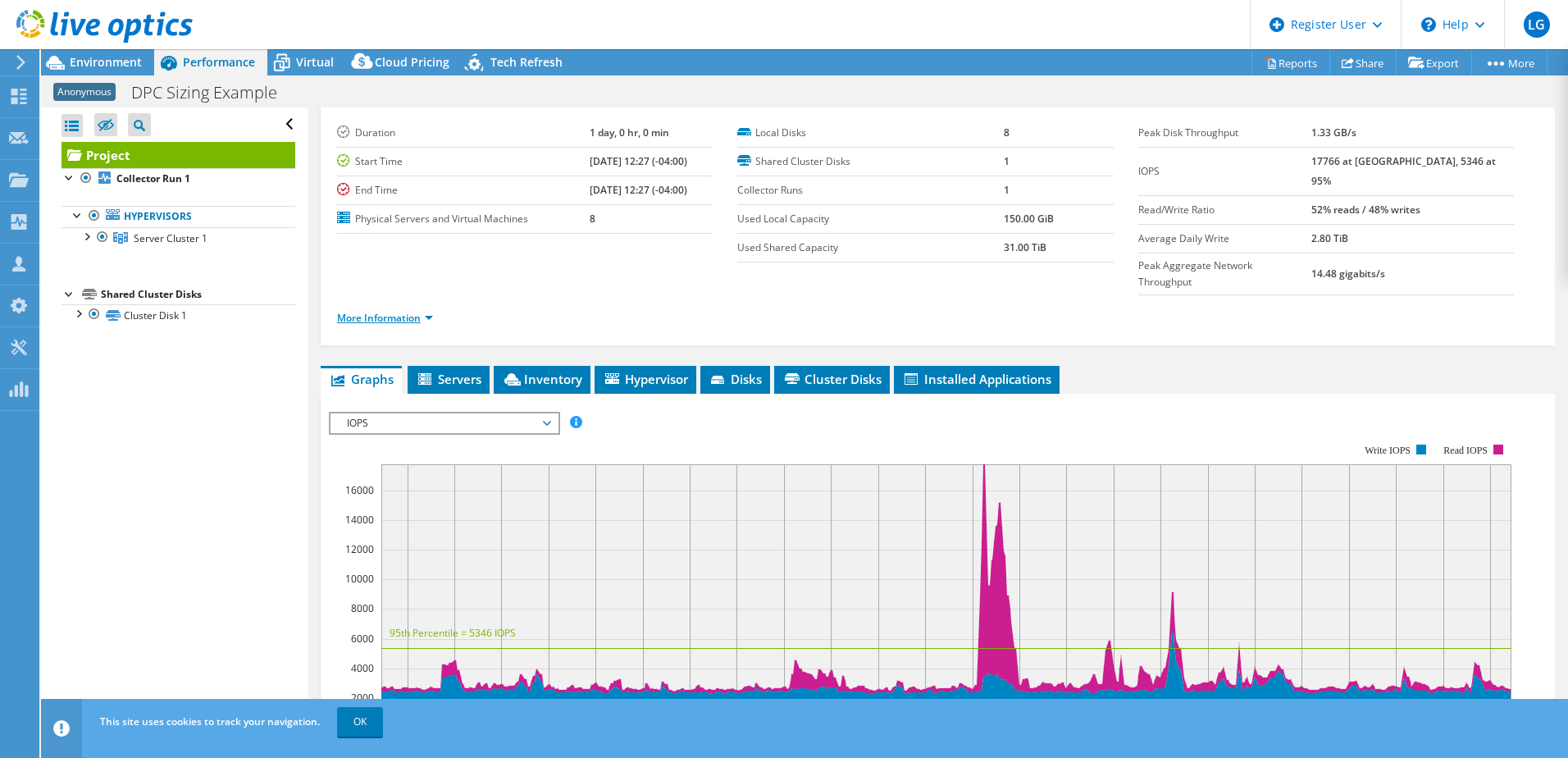
scroll to position [0, 0]
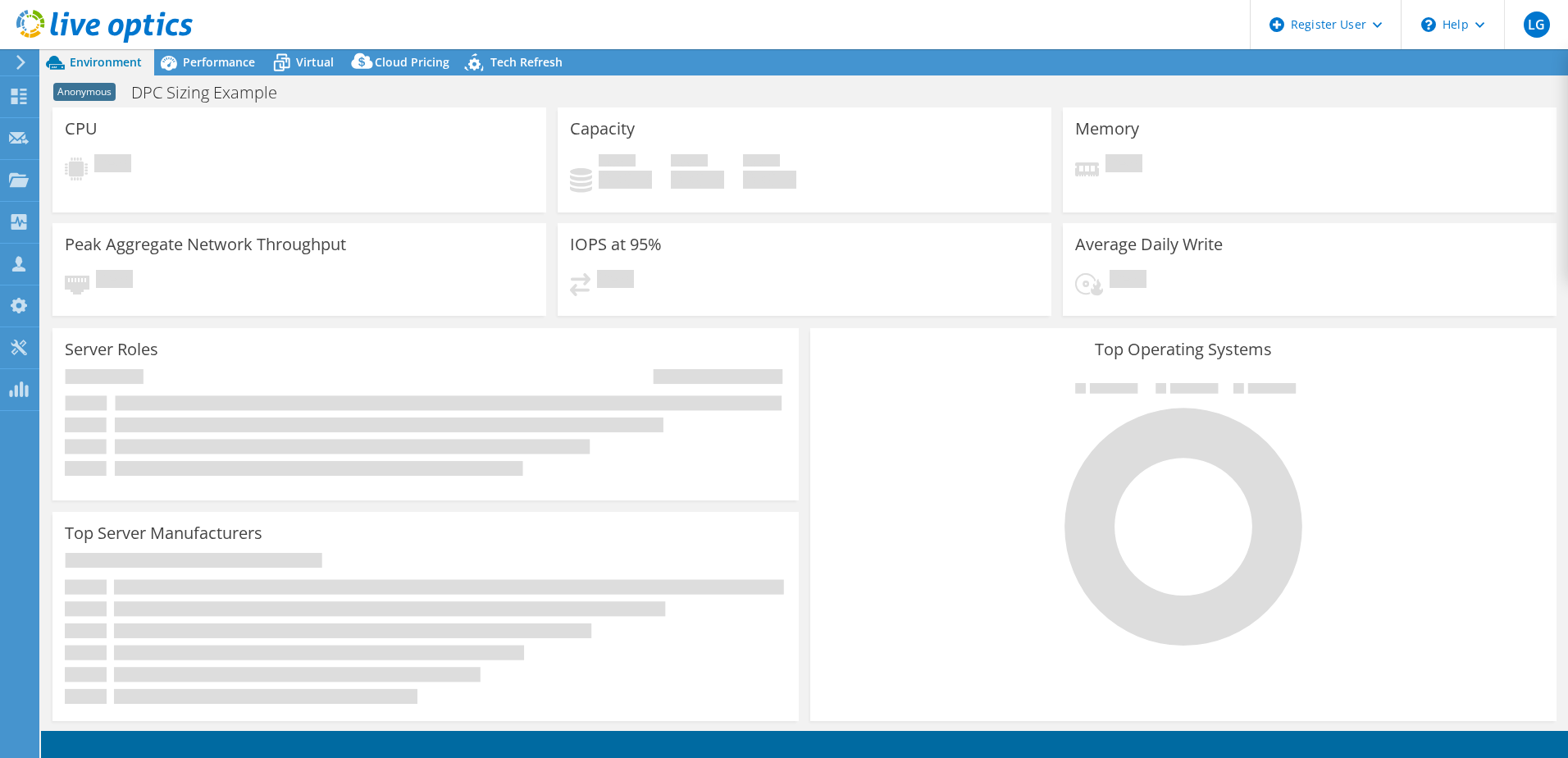
select select "USEast"
select select "USD"
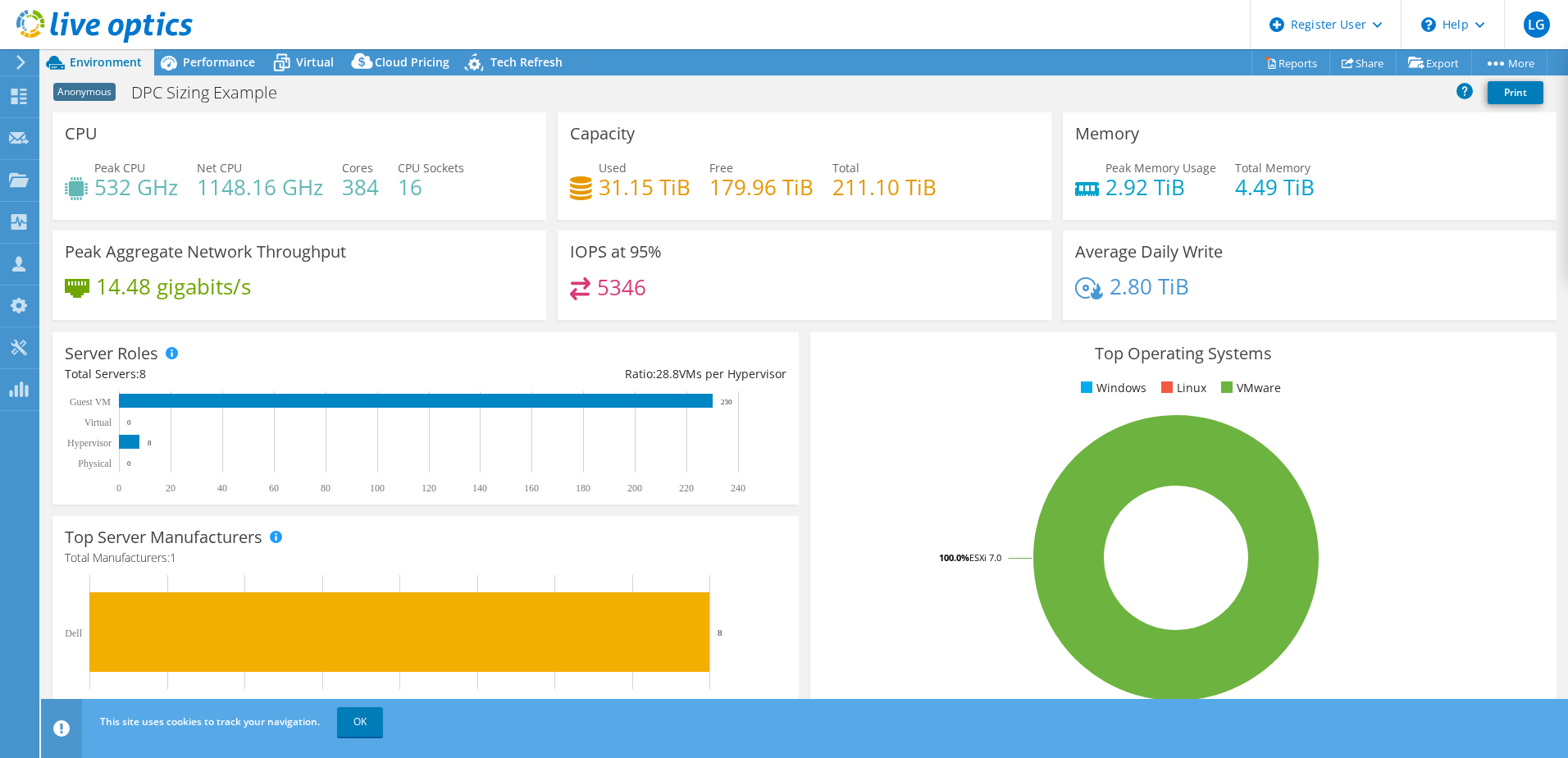
click at [21, 57] on icon at bounding box center [20, 62] width 12 height 15
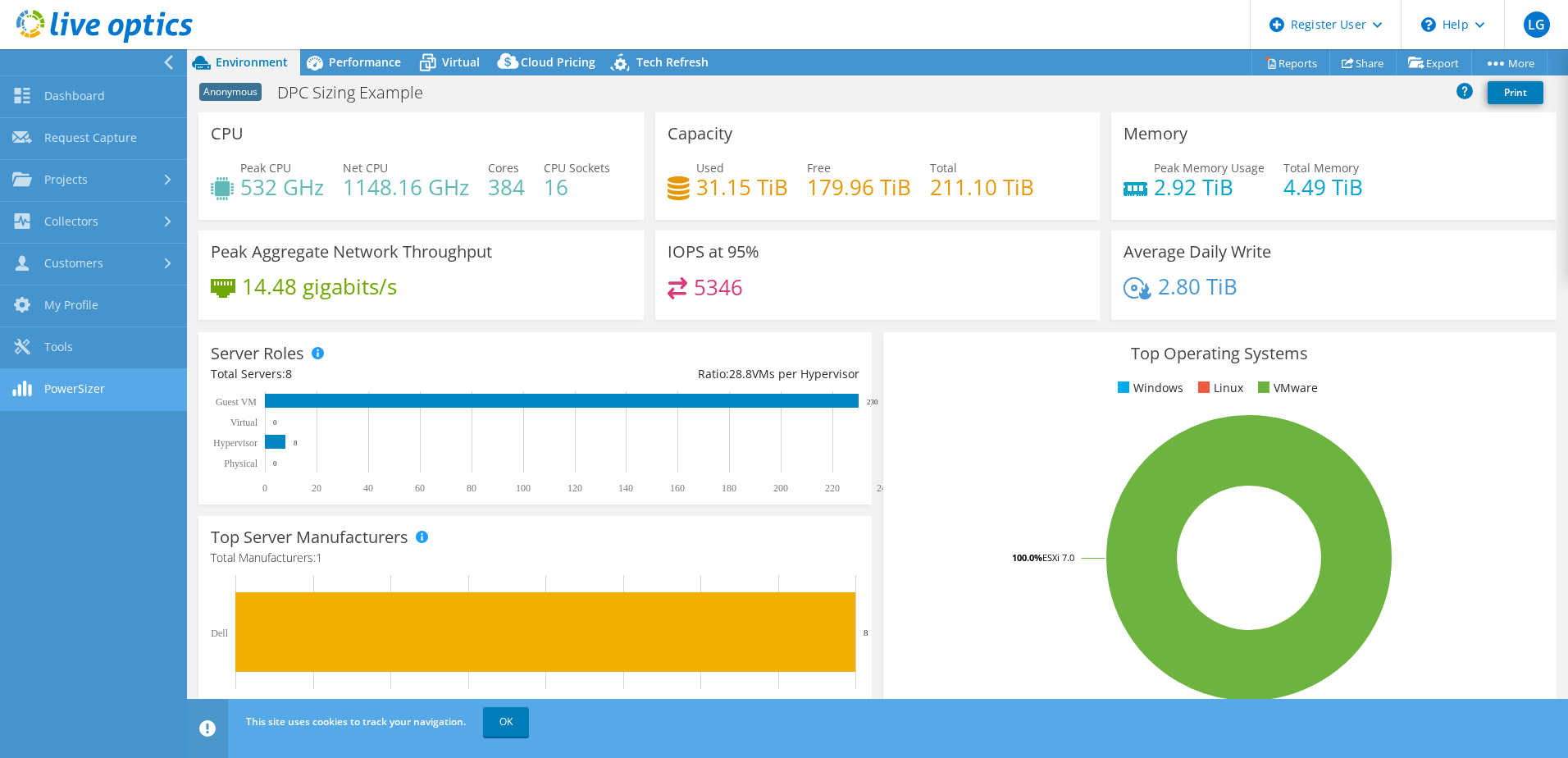
click at [53, 387] on link "PowerSizer" at bounding box center [93, 390] width 187 height 42
click at [418, 66] on icon at bounding box center [427, 62] width 28 height 28
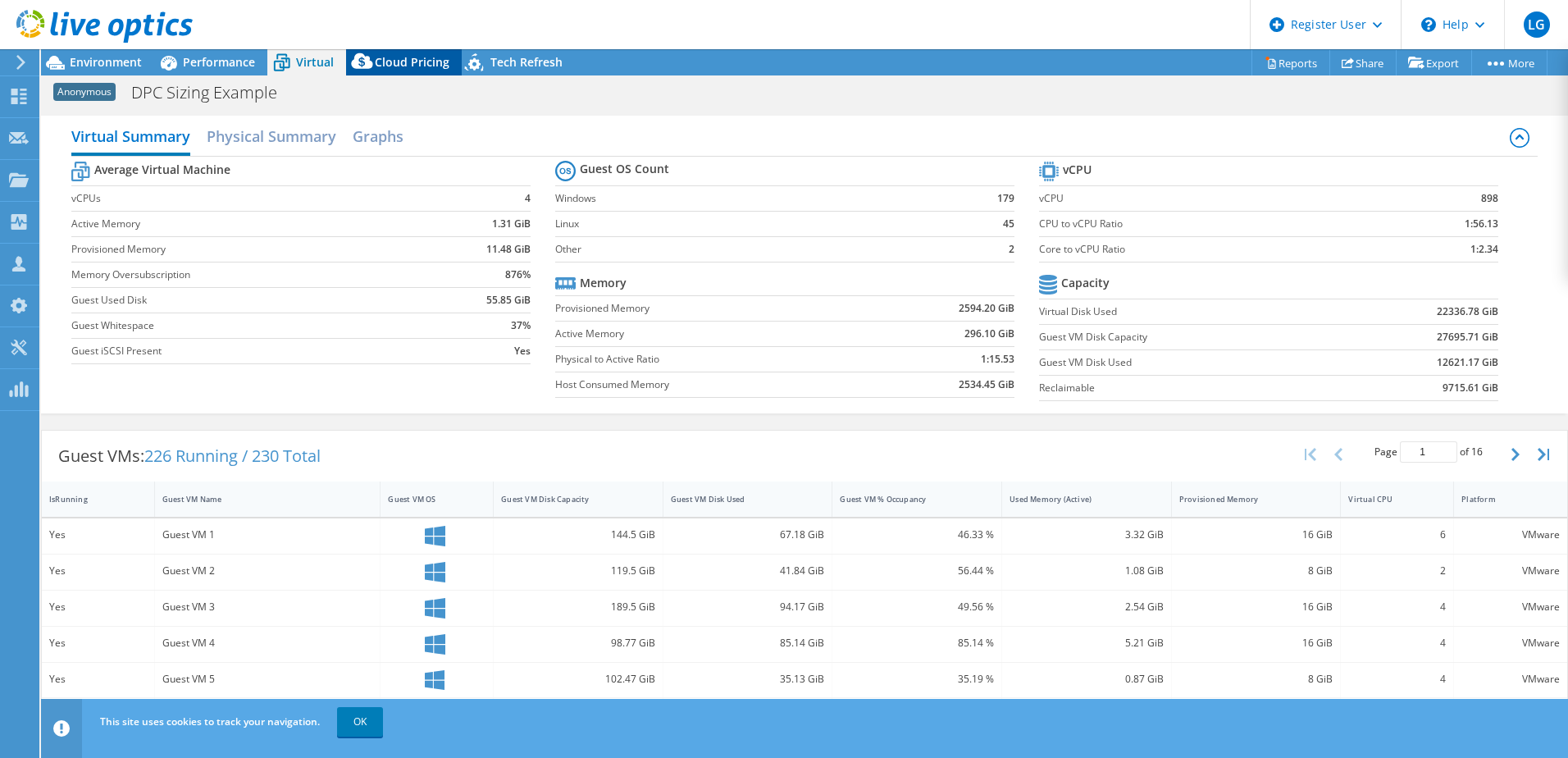
click at [400, 59] on span "Cloud Pricing" at bounding box center [412, 61] width 75 height 15
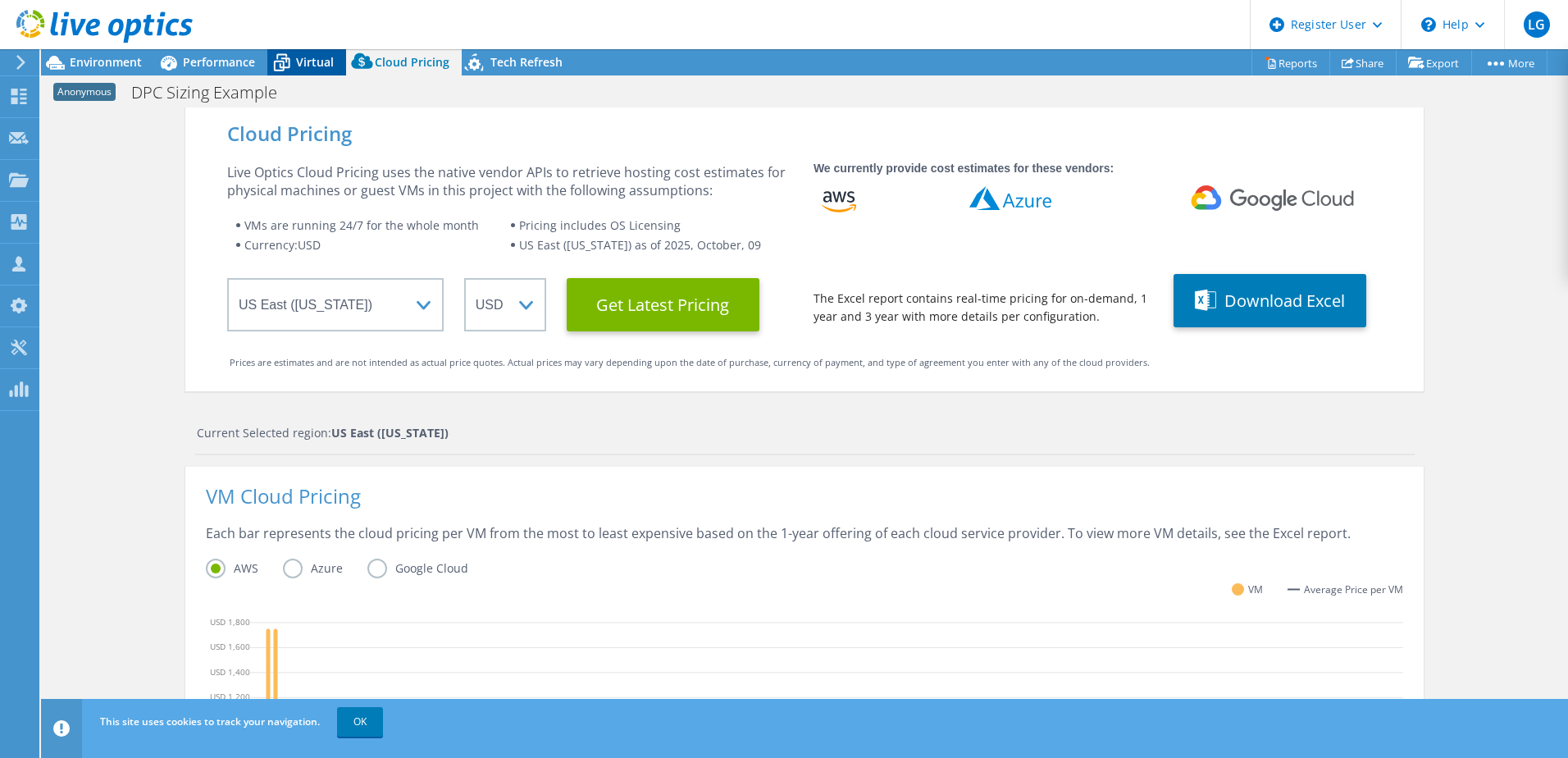
click at [302, 59] on span "Virtual" at bounding box center [314, 61] width 37 height 15
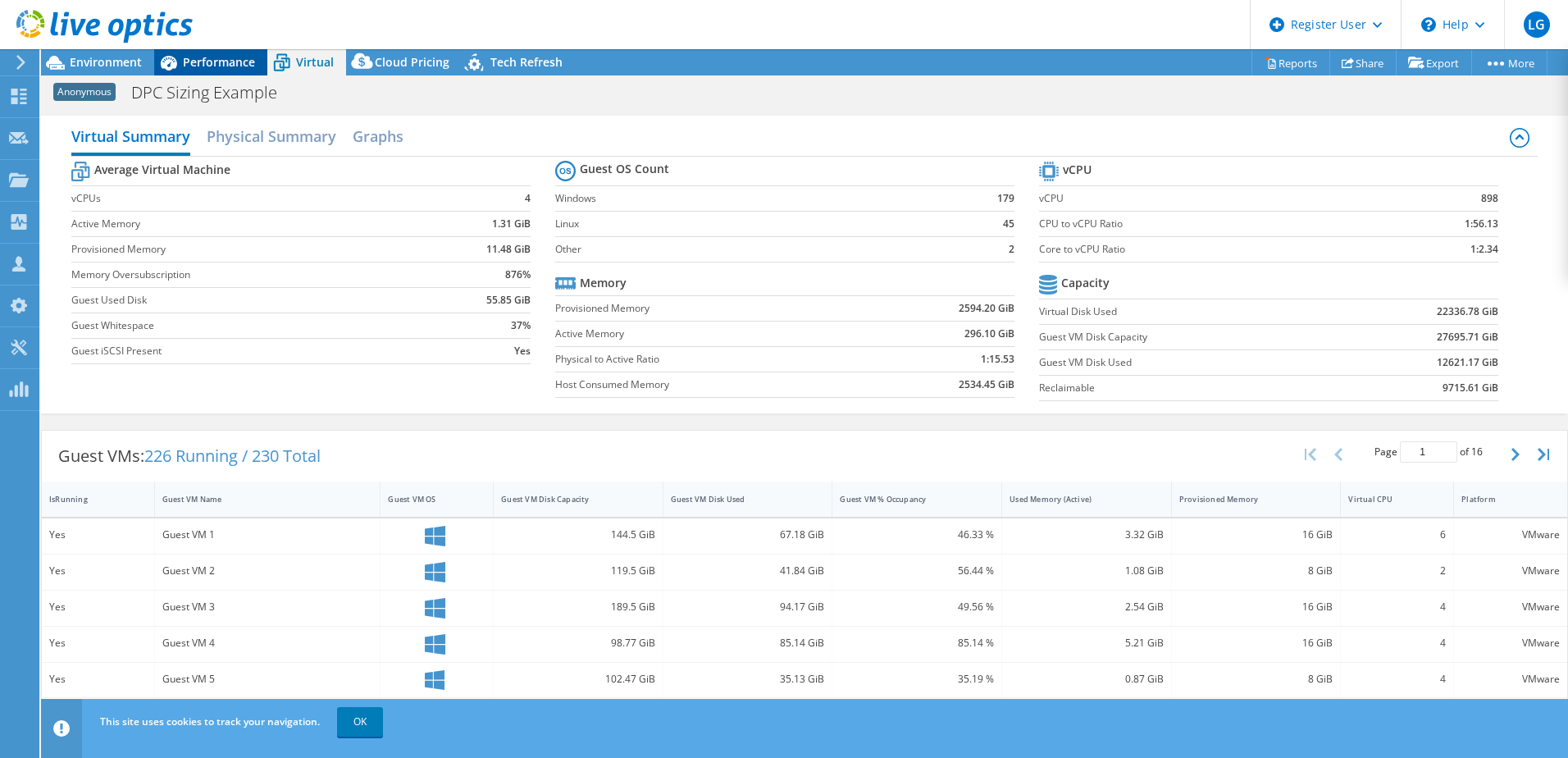
click at [233, 58] on span "Performance" at bounding box center [219, 61] width 72 height 15
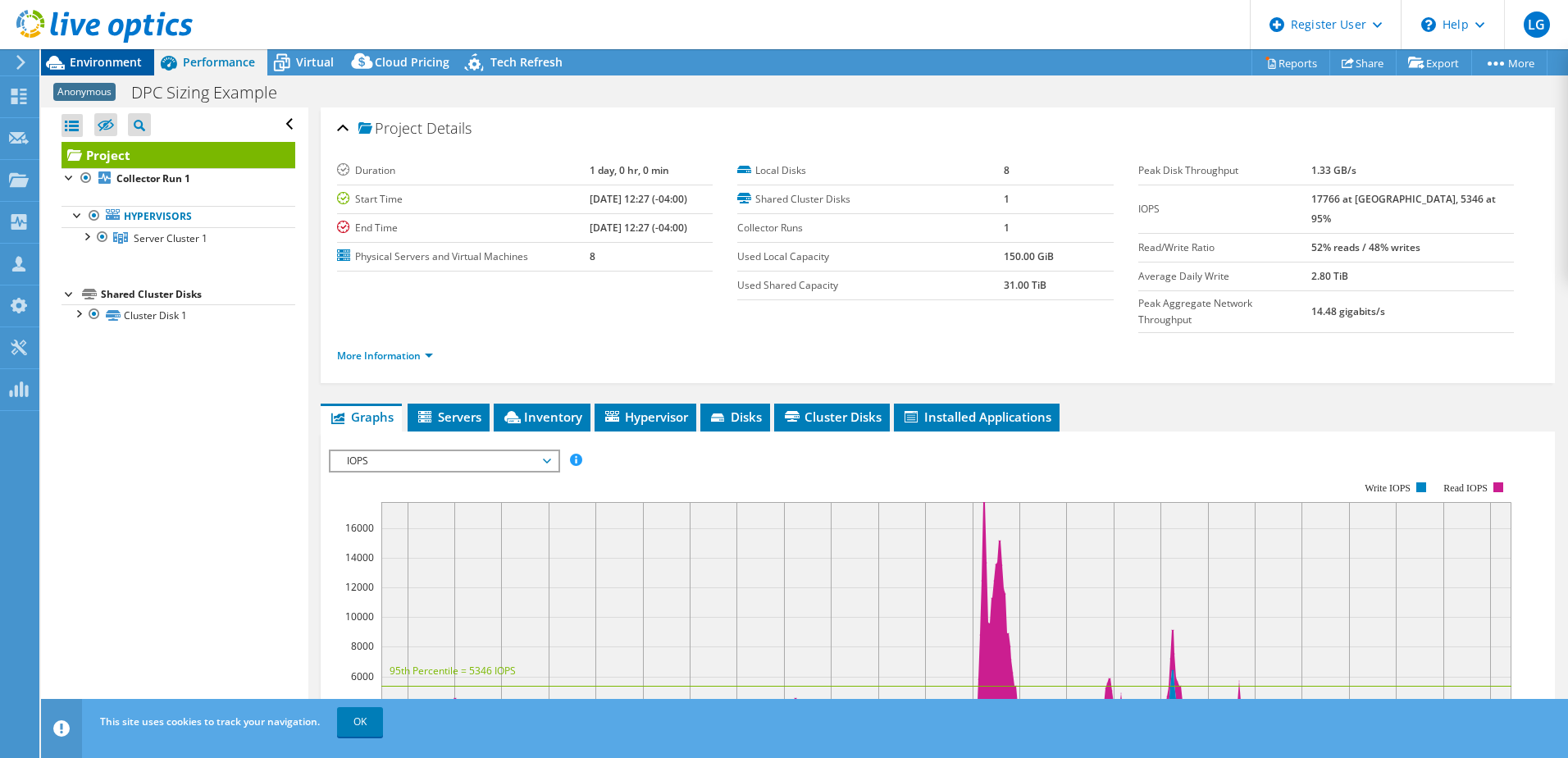
click at [135, 65] on span "Environment" at bounding box center [105, 61] width 72 height 15
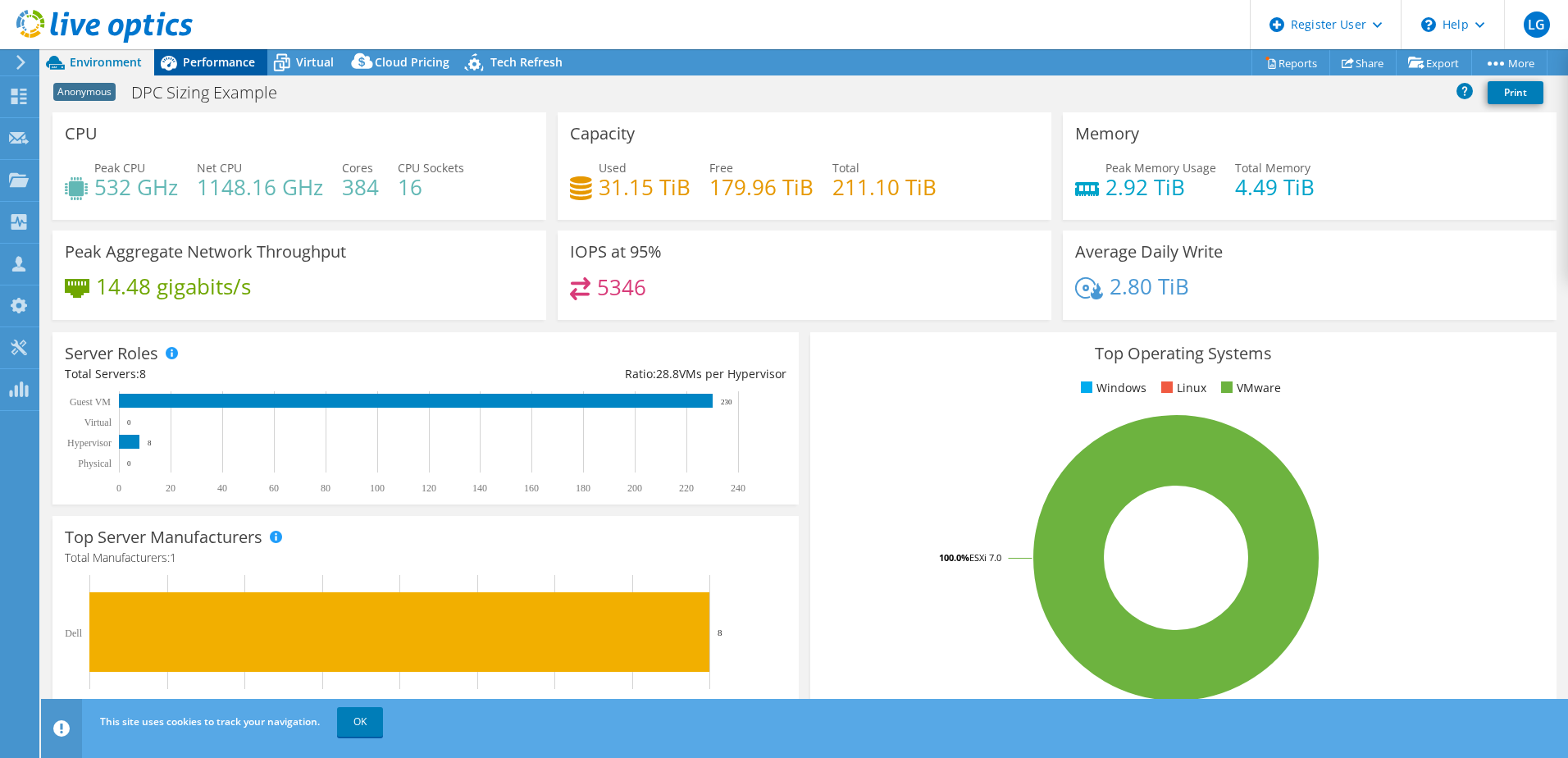
click at [175, 62] on icon at bounding box center [169, 63] width 16 height 15
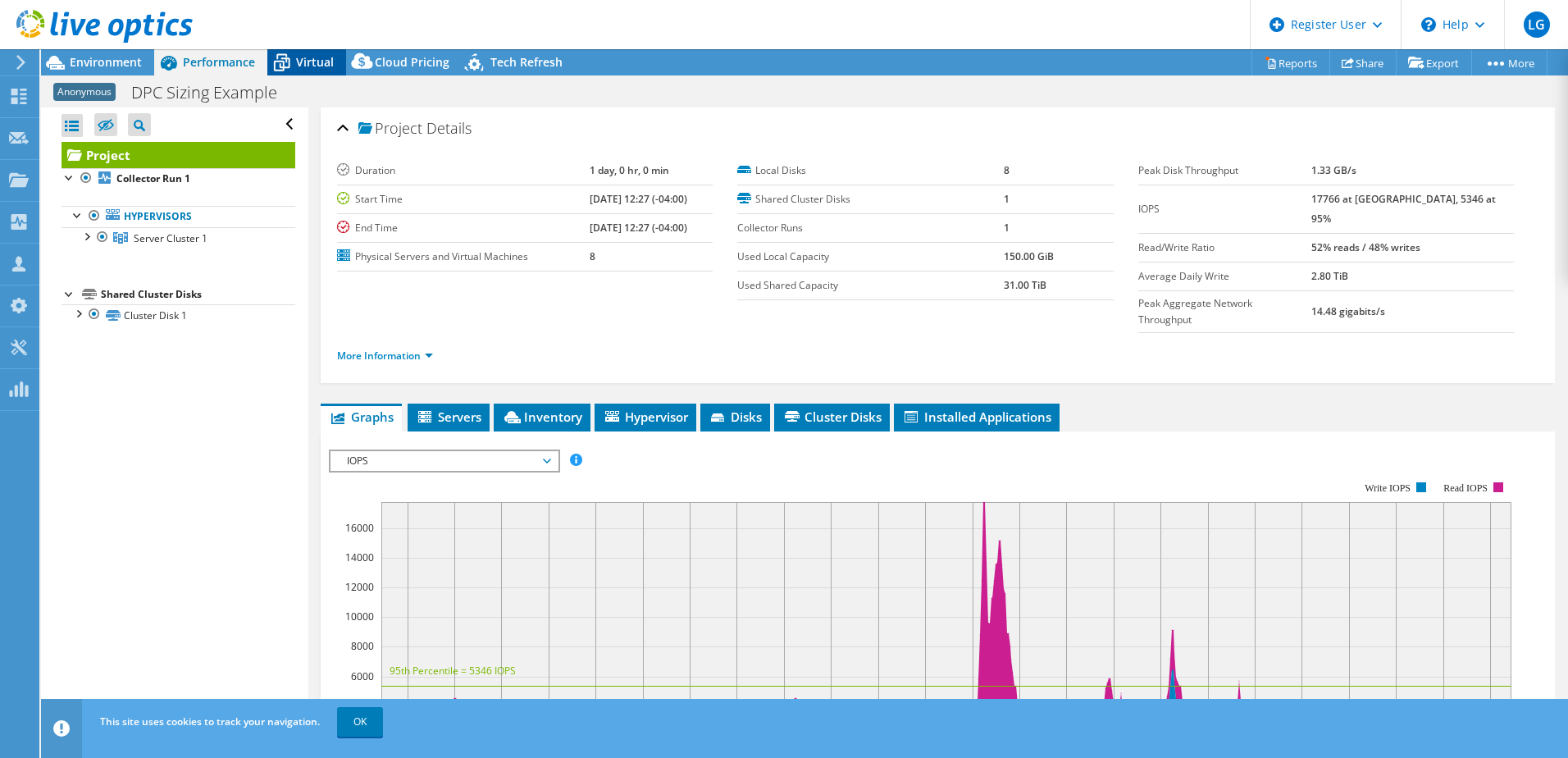
click at [329, 59] on span "Virtual" at bounding box center [314, 61] width 37 height 15
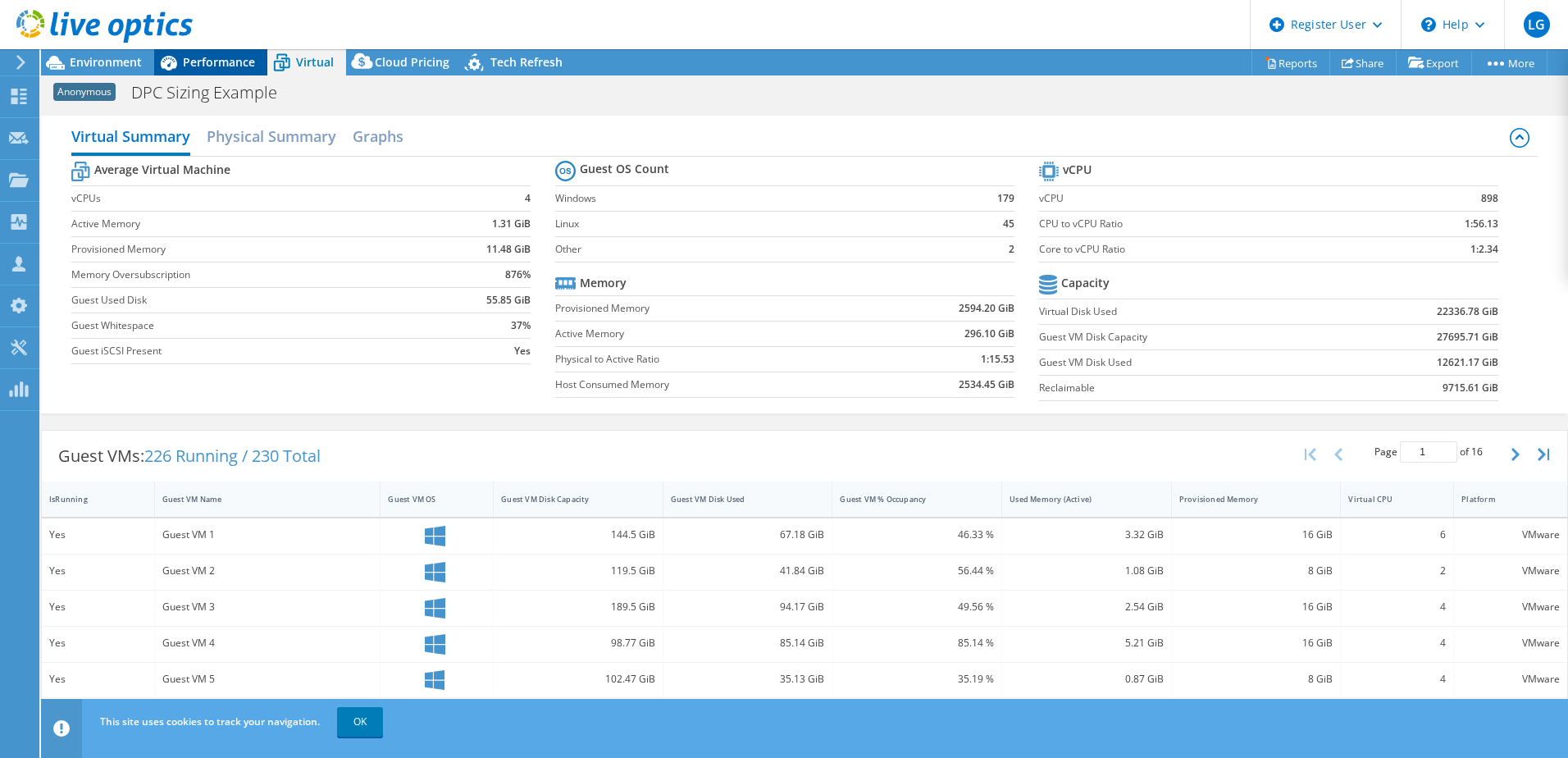
click at [207, 62] on span "Performance" at bounding box center [219, 61] width 72 height 15
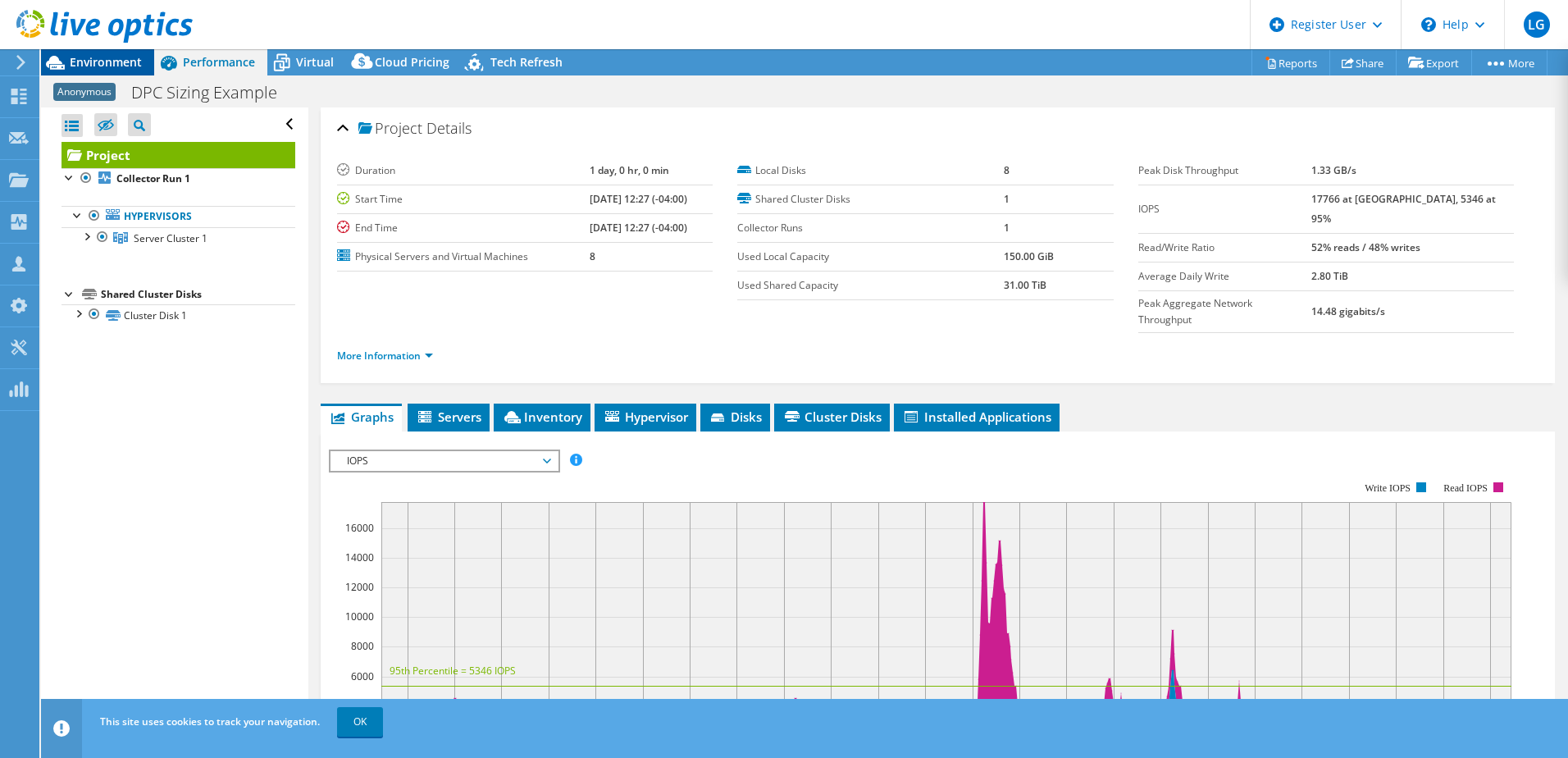
click at [78, 65] on span "Environment" at bounding box center [105, 61] width 72 height 15
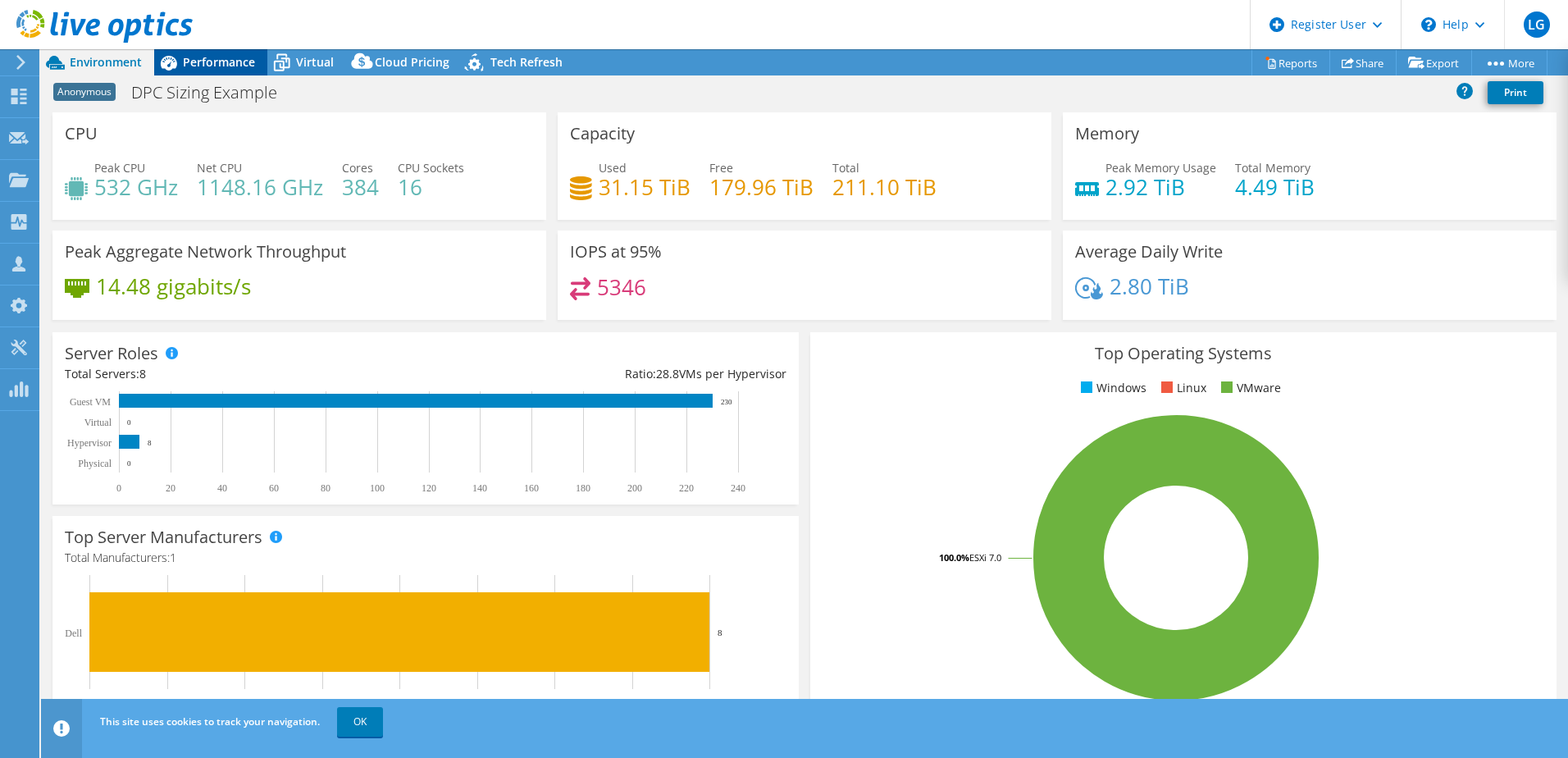
click at [250, 67] on span "Performance" at bounding box center [219, 61] width 72 height 15
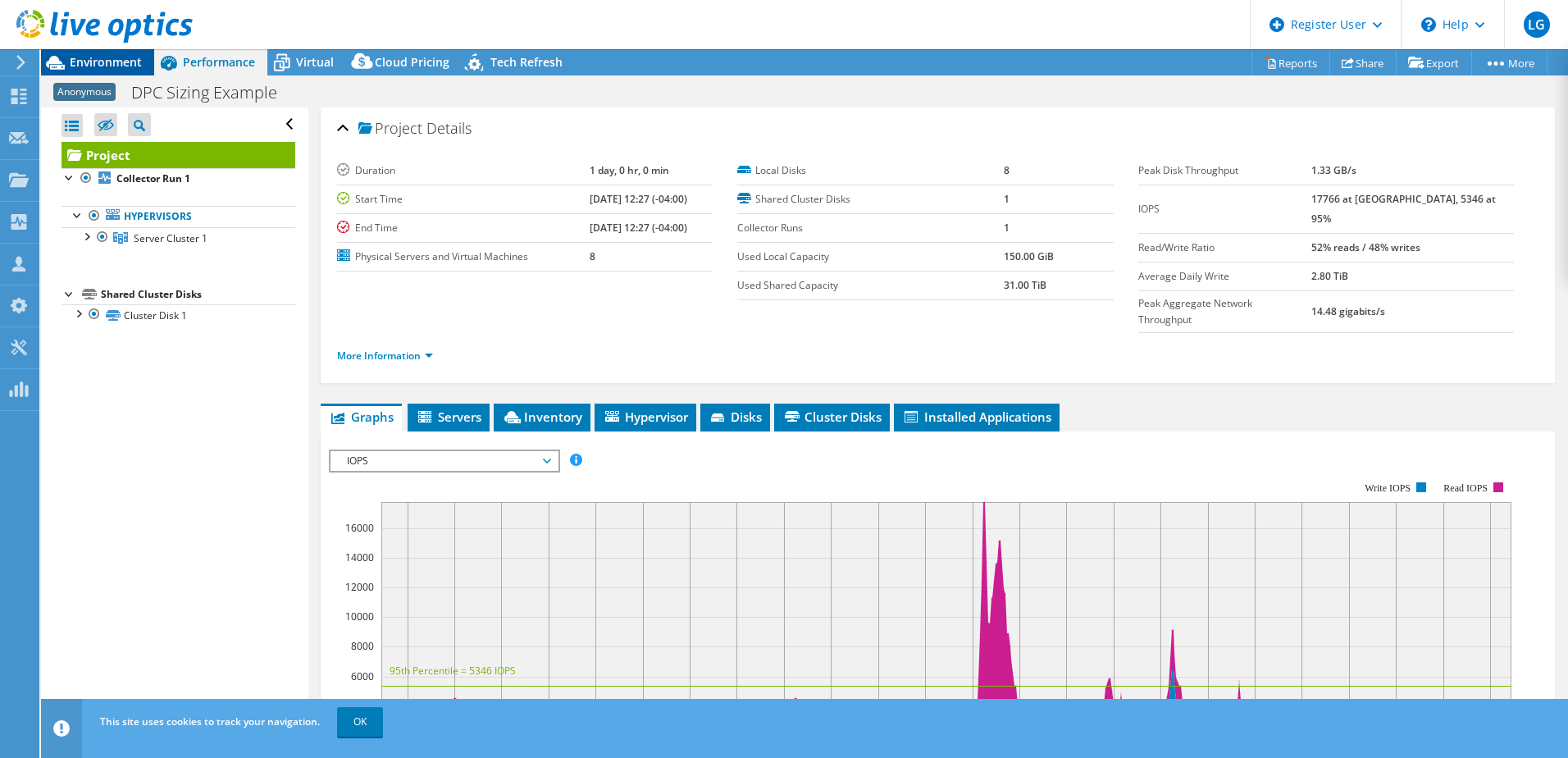
click at [126, 60] on span "Environment" at bounding box center [105, 61] width 72 height 15
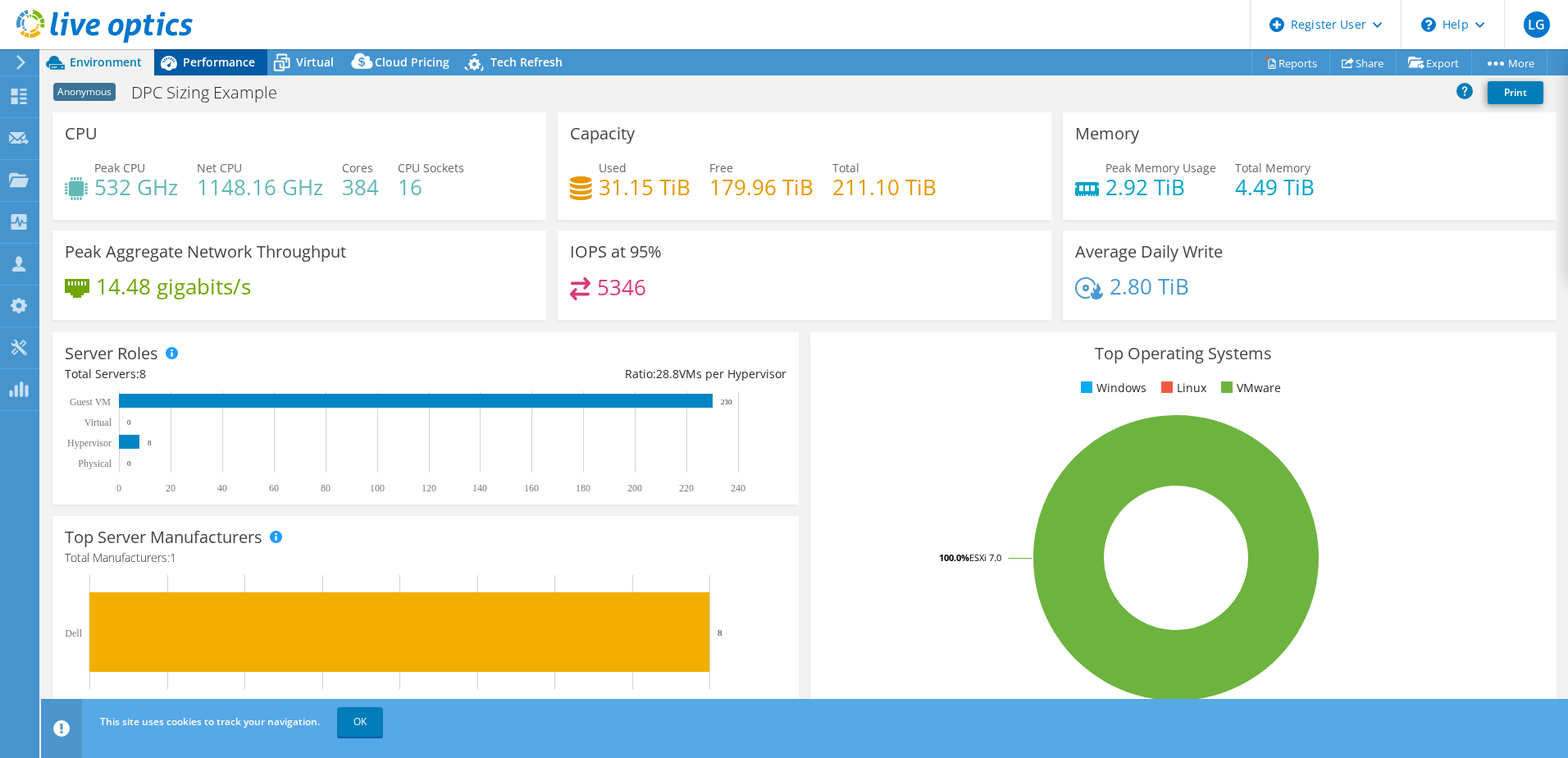
click at [218, 58] on span "Performance" at bounding box center [219, 61] width 72 height 15
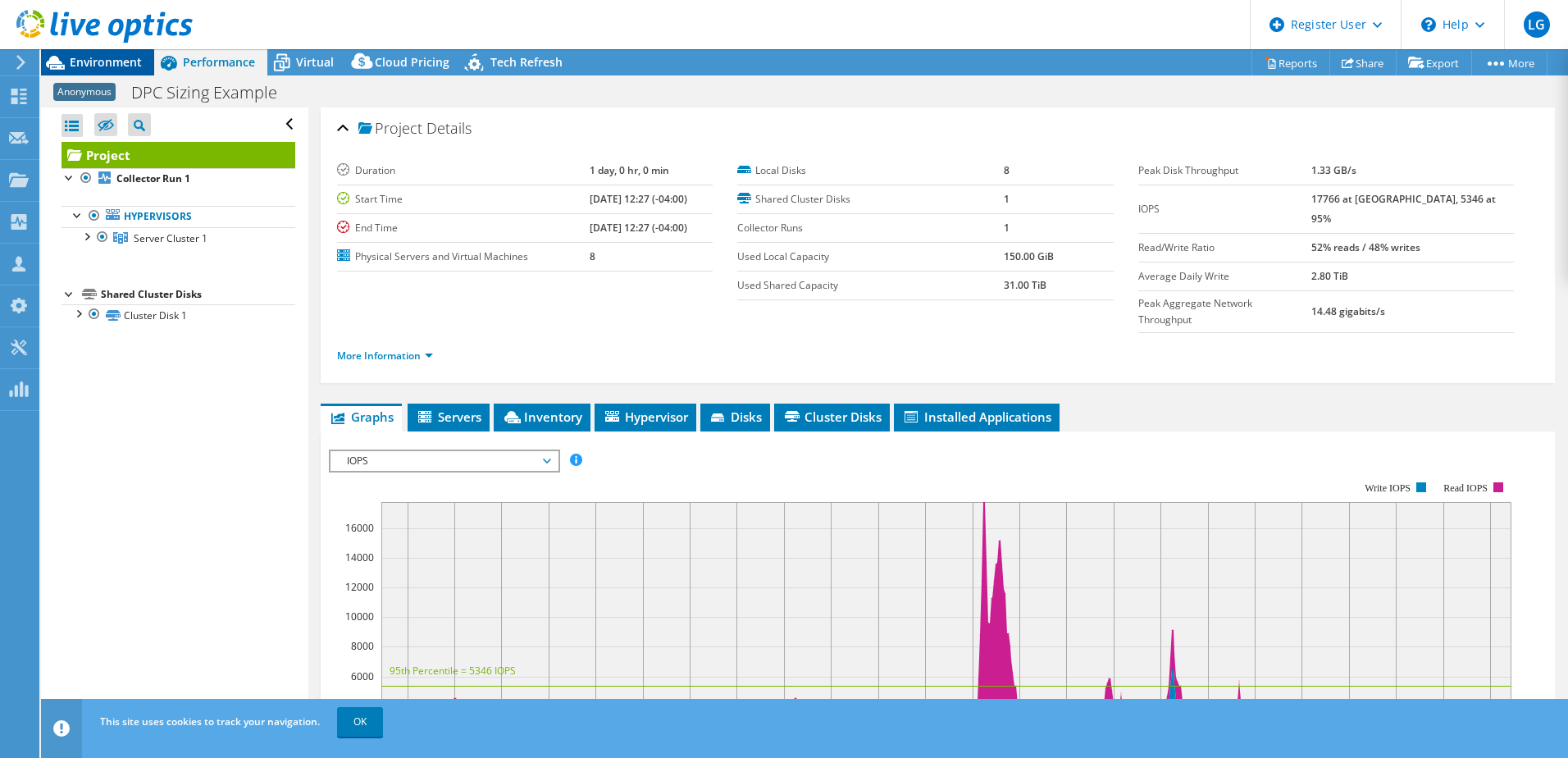
click at [84, 57] on span "Environment" at bounding box center [105, 61] width 72 height 15
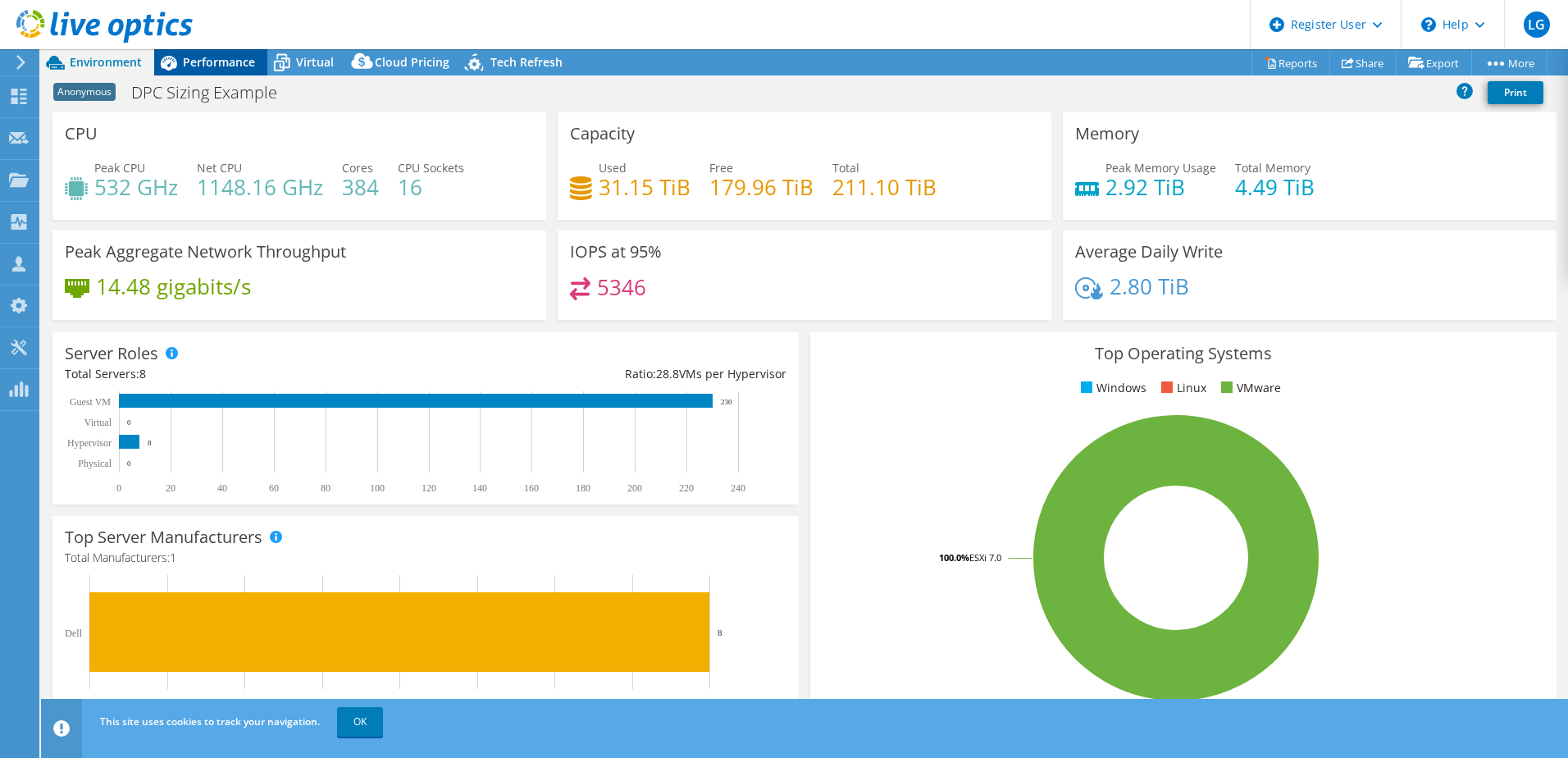
click at [200, 66] on span "Performance" at bounding box center [219, 61] width 72 height 15
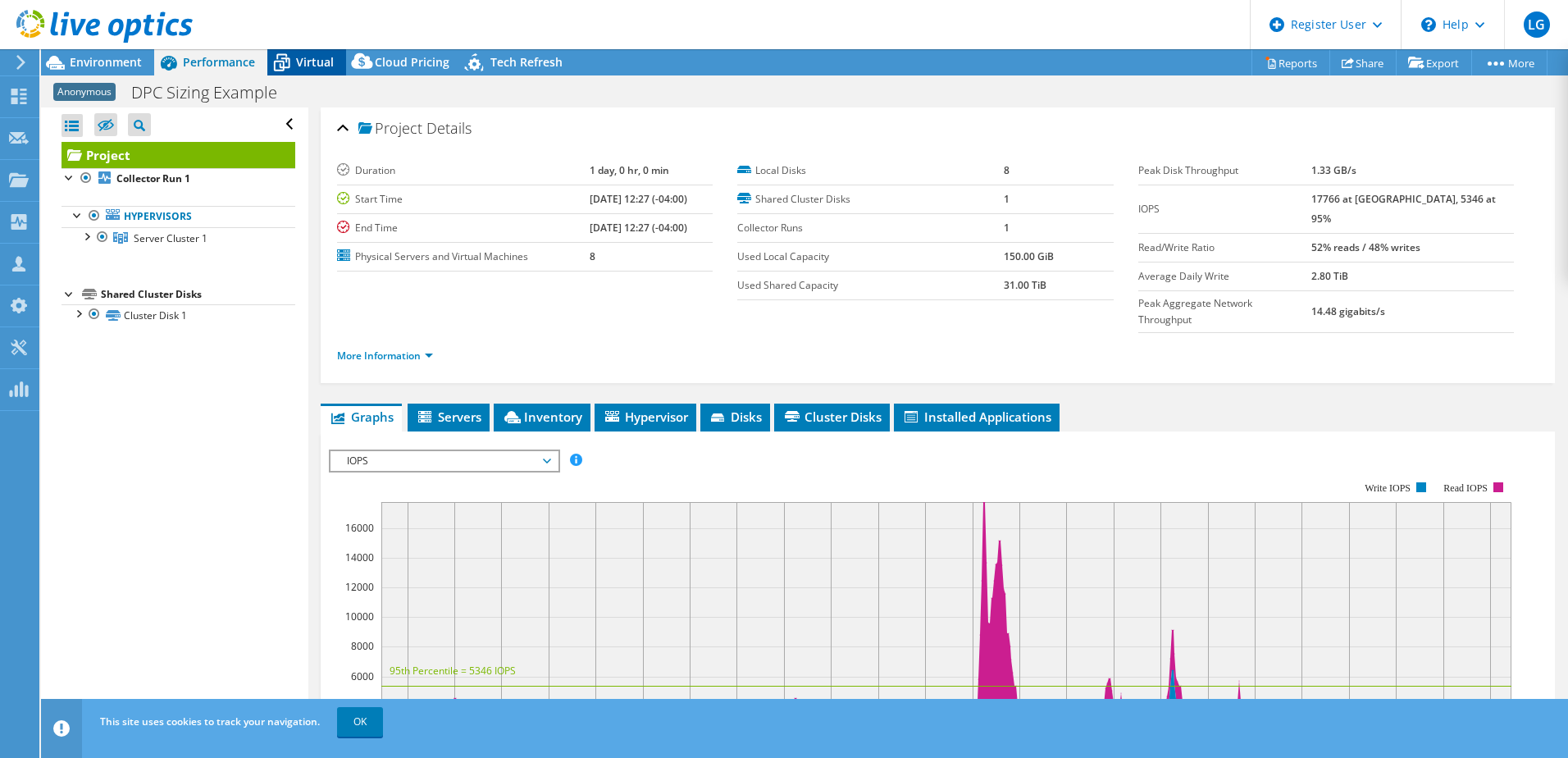
click at [294, 67] on icon at bounding box center [281, 62] width 28 height 28
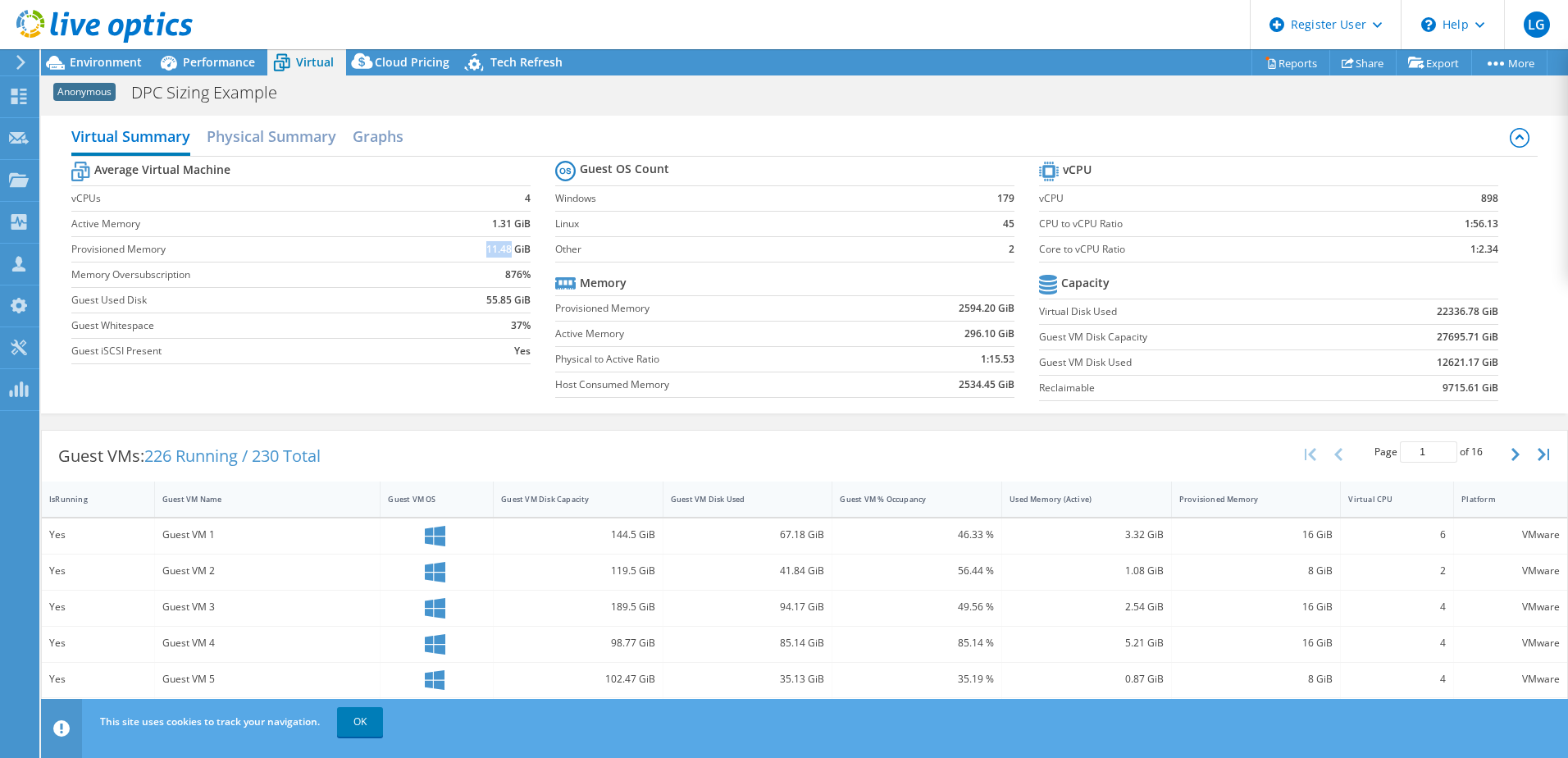
drag, startPoint x: 479, startPoint y: 245, endPoint x: 508, endPoint y: 248, distance: 29.2
click at [508, 248] on td "11.48 GiB" at bounding box center [480, 249] width 100 height 26
copy b "11.48"
click at [106, 58] on span "Environment" at bounding box center [105, 61] width 72 height 15
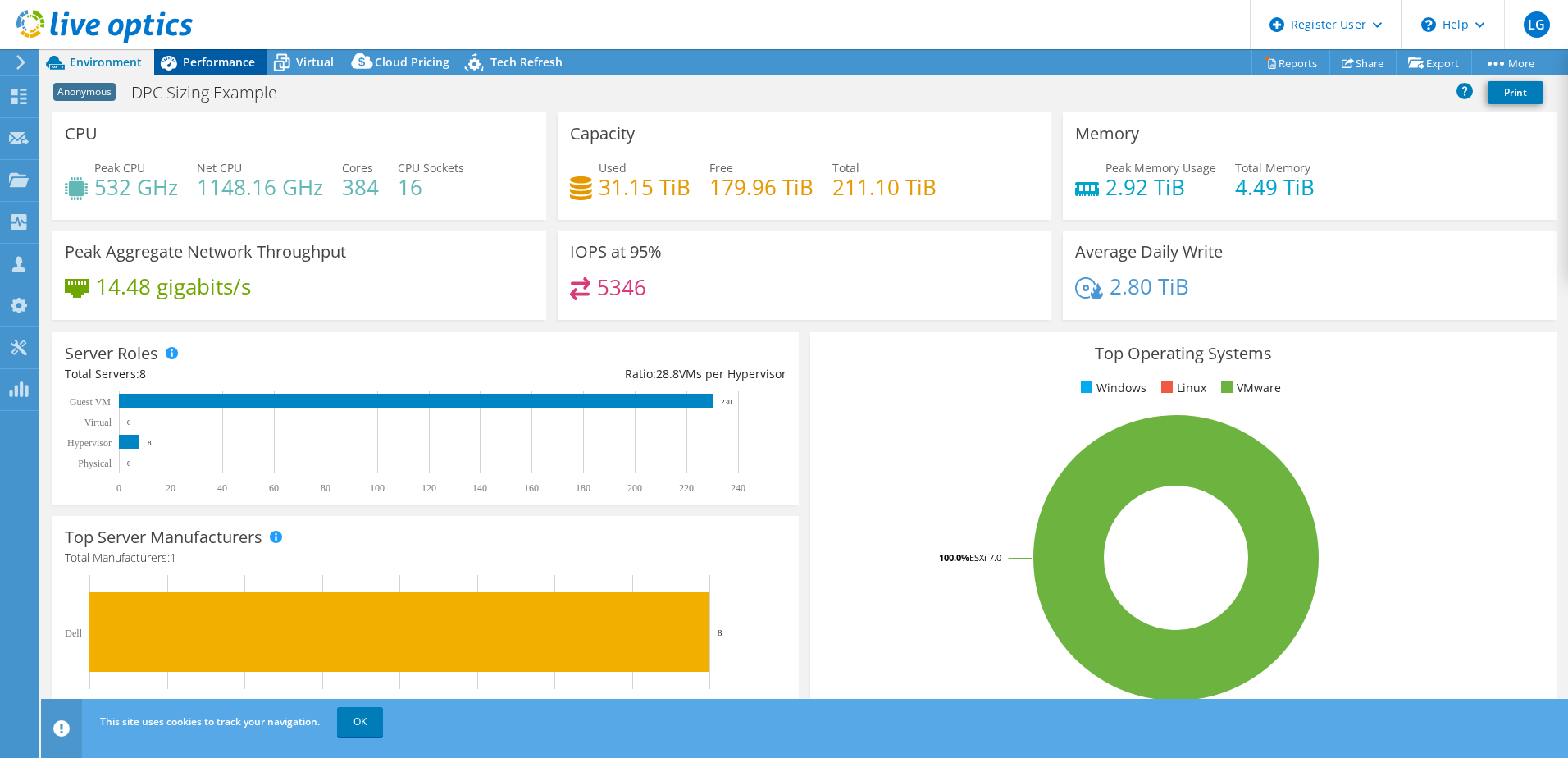
click at [229, 59] on span "Performance" at bounding box center [219, 61] width 72 height 15
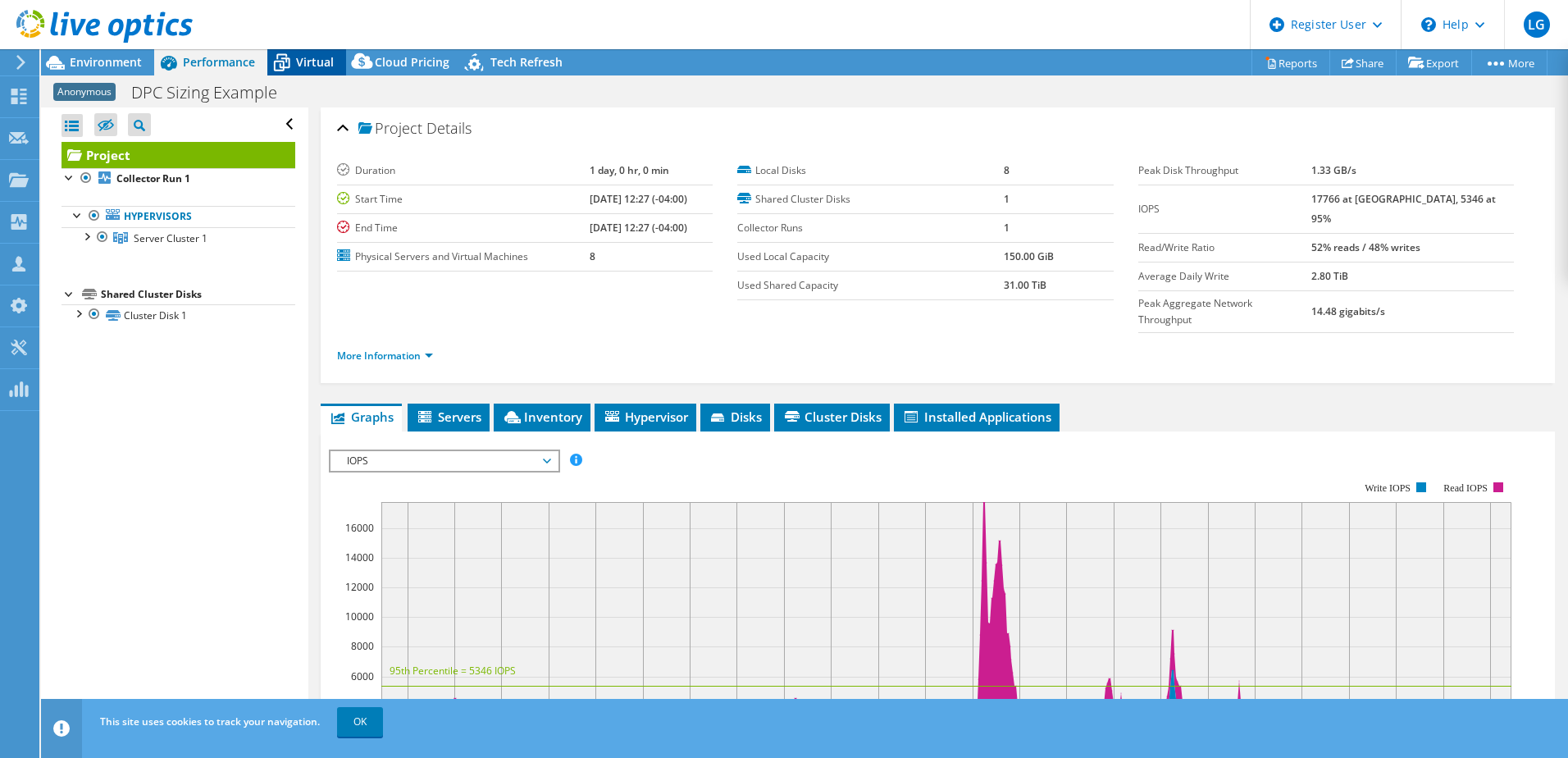
click at [306, 56] on span "Virtual" at bounding box center [314, 61] width 37 height 15
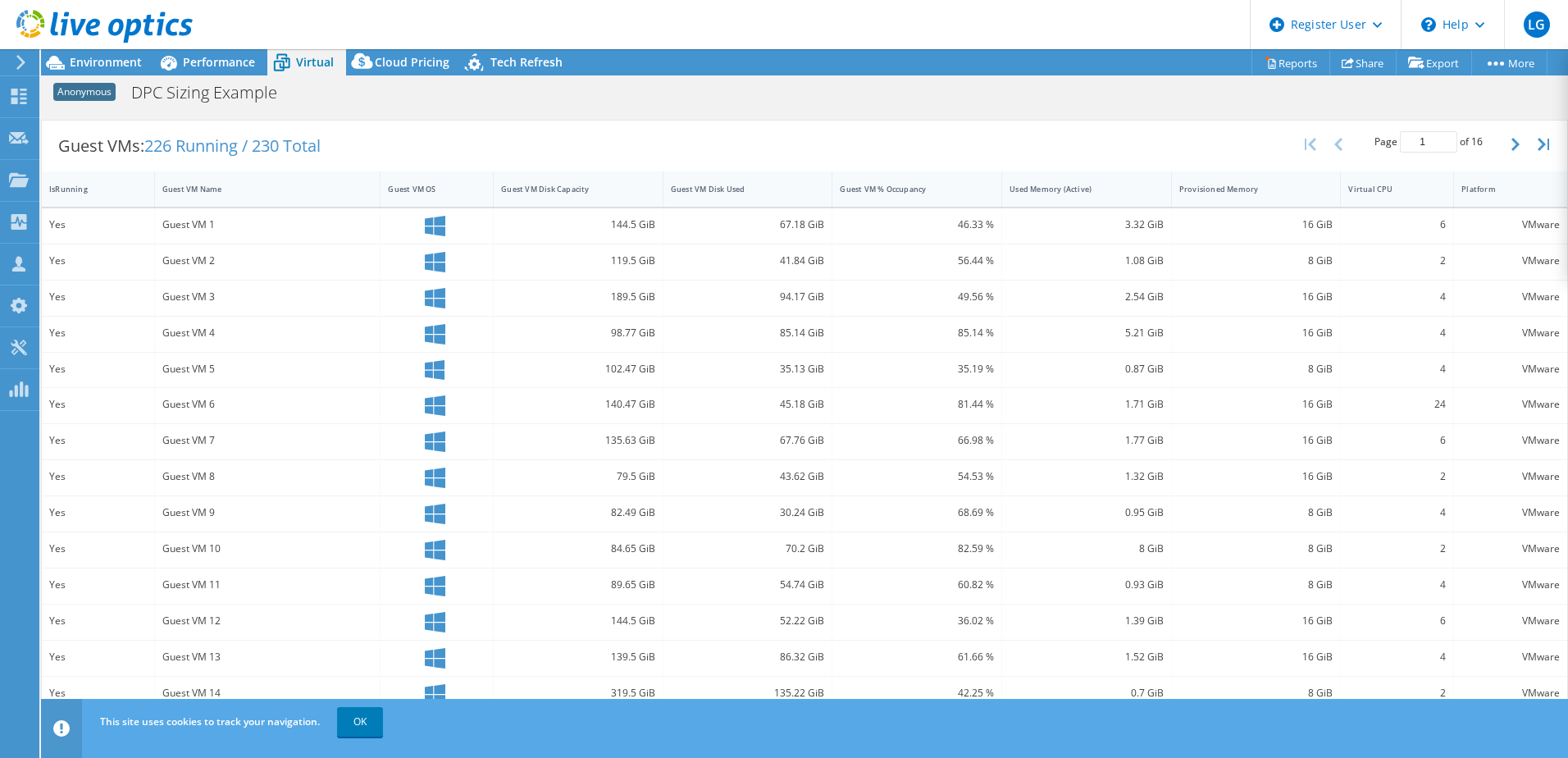
scroll to position [341, 0]
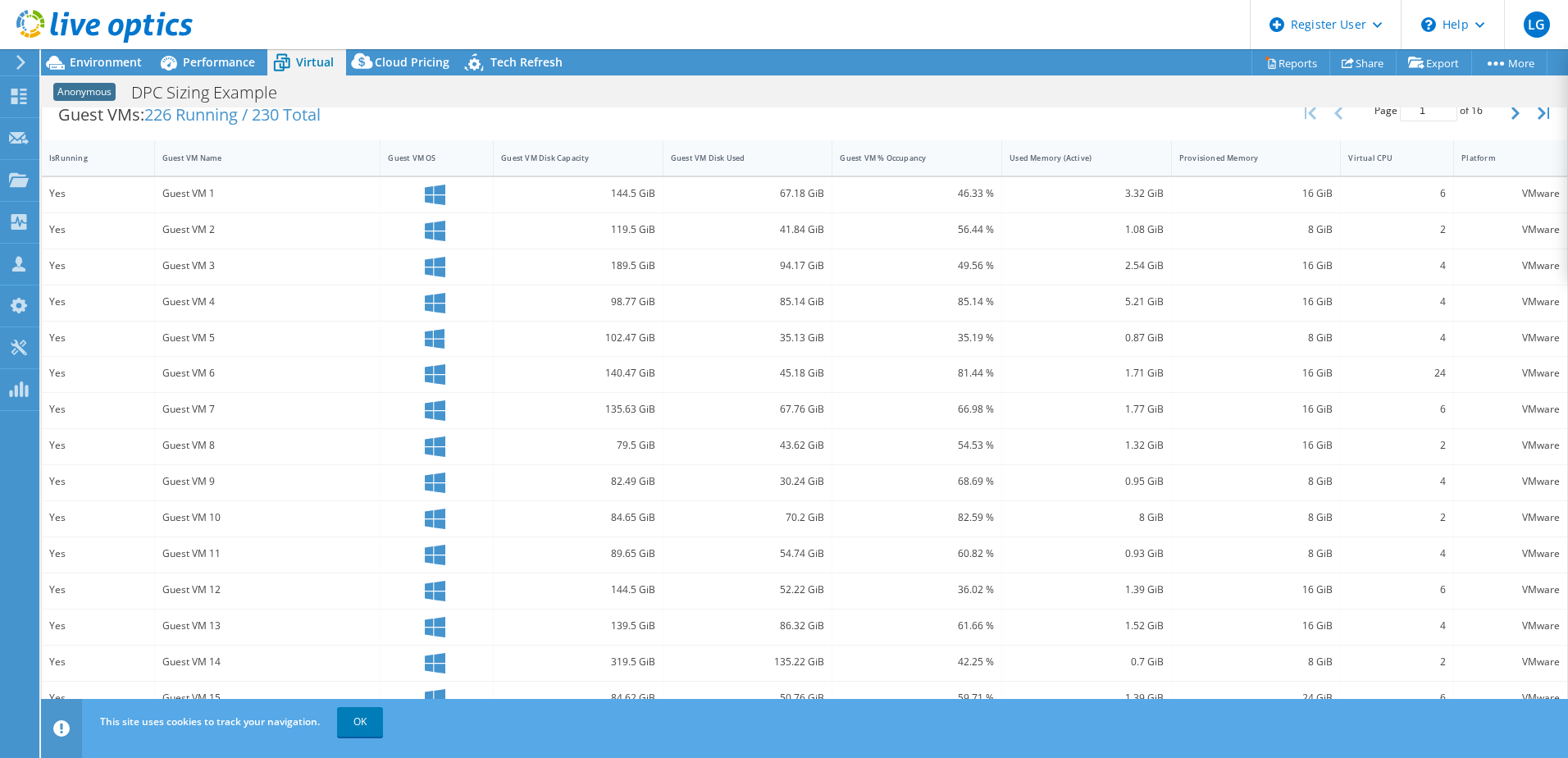
click at [311, 734] on div "This site uses cookies to track your navigation. OK" at bounding box center [835, 722] width 1478 height 46
click at [341, 729] on link "OK" at bounding box center [360, 722] width 46 height 29
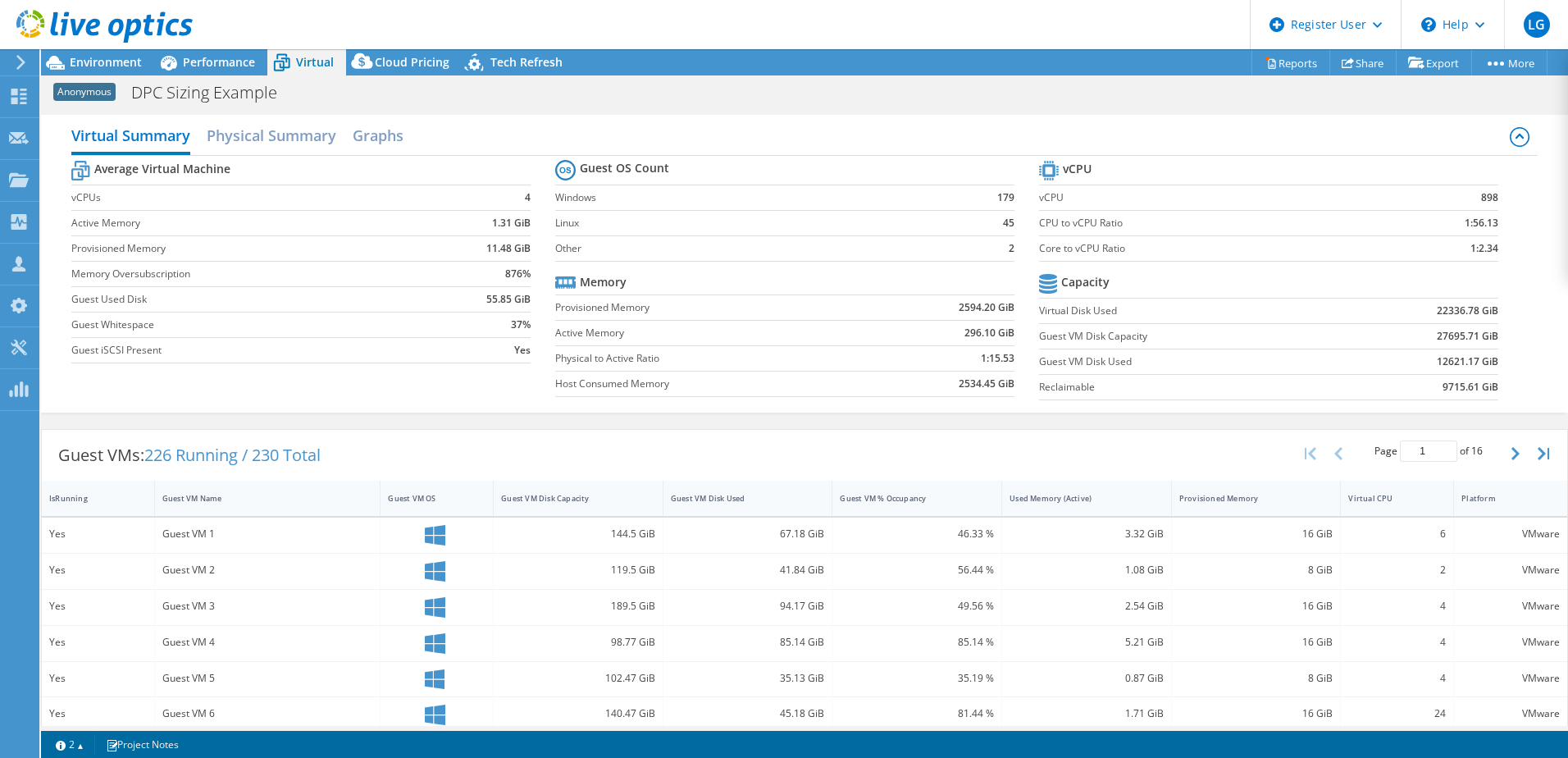
scroll to position [0, 0]
click at [235, 59] on span "Performance" at bounding box center [219, 61] width 72 height 15
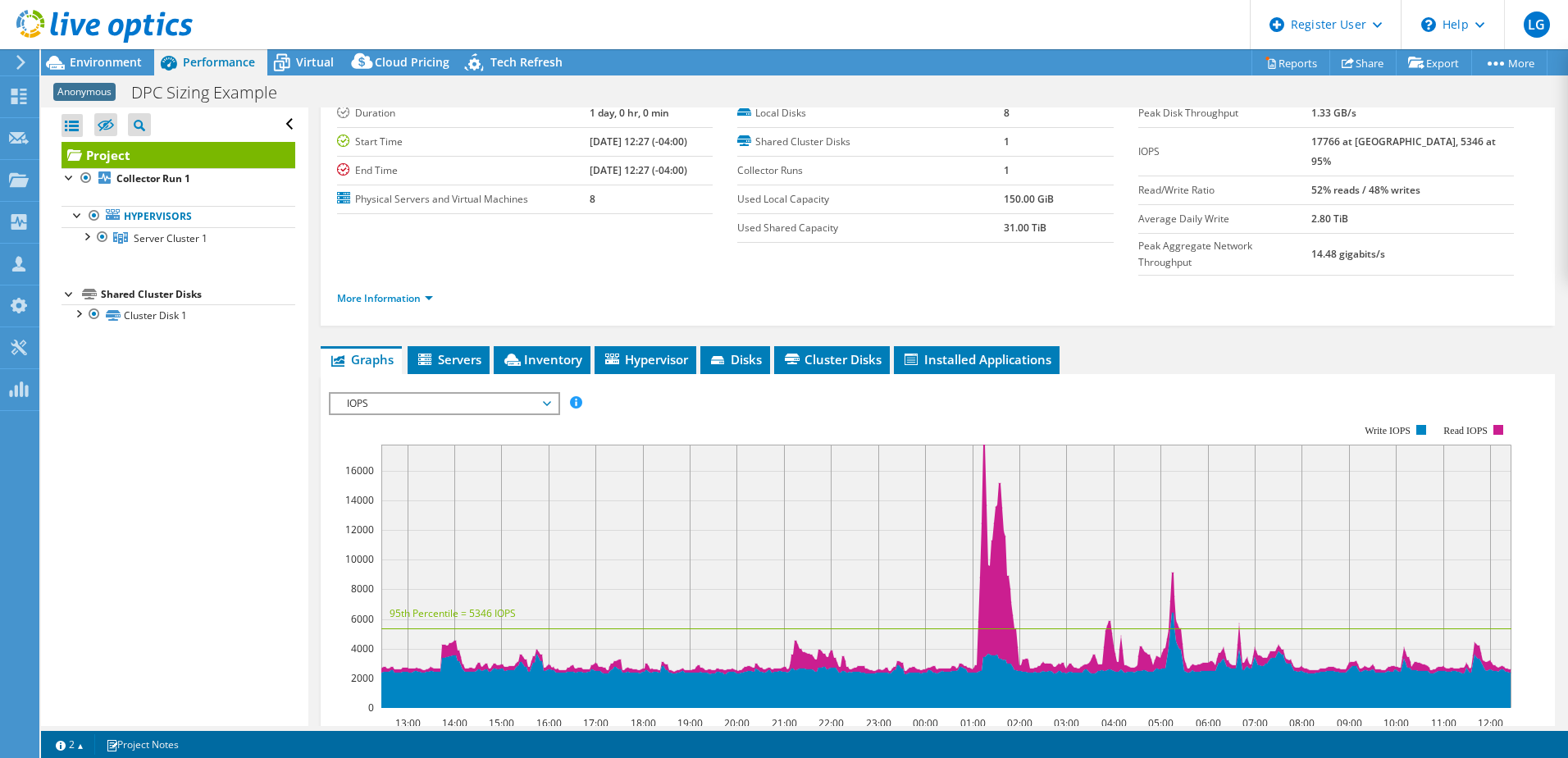
scroll to position [82, 0]
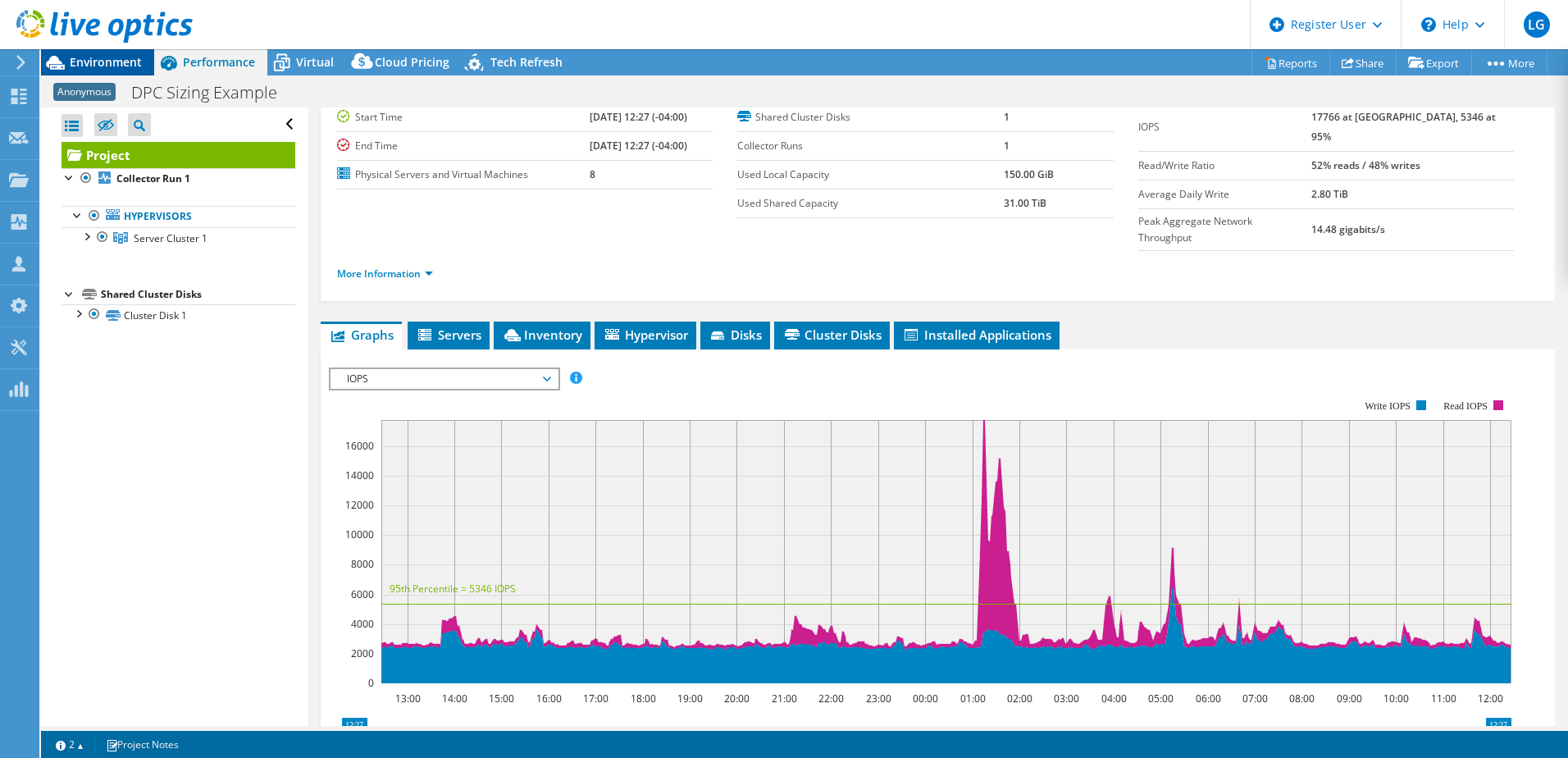
click at [135, 62] on span "Environment" at bounding box center [105, 61] width 72 height 15
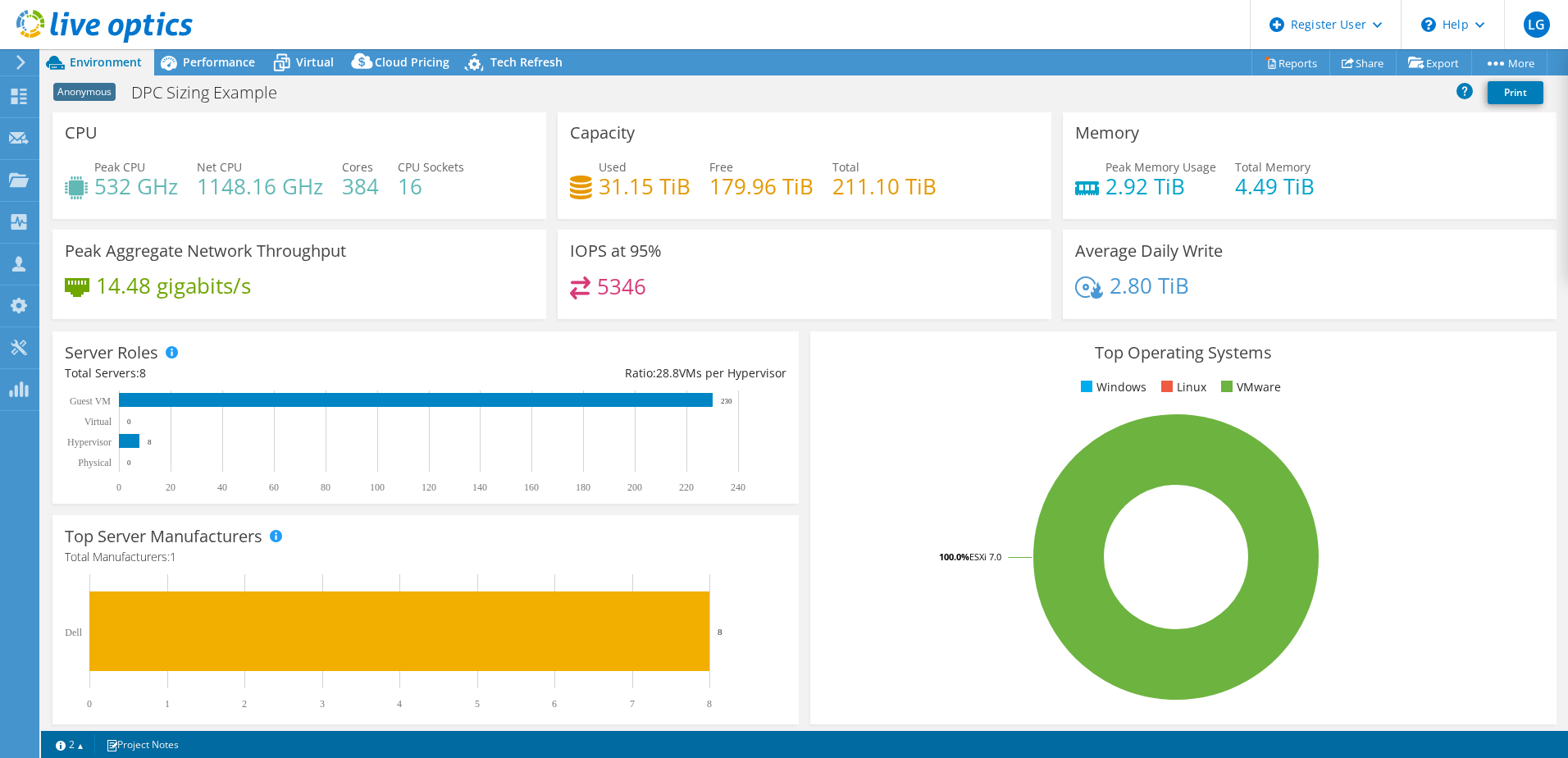
scroll to position [0, 0]
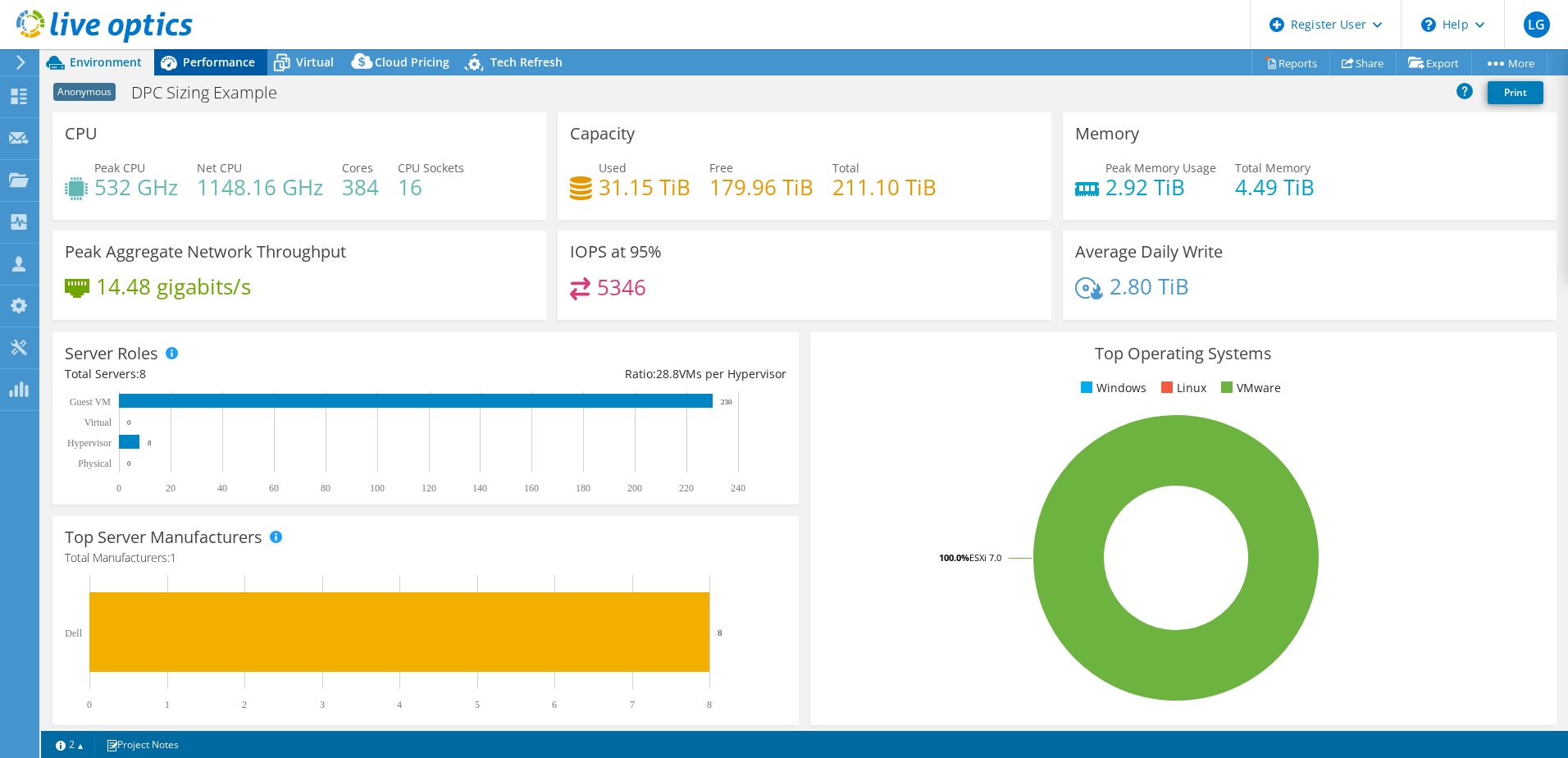
click at [240, 69] on div "Performance" at bounding box center [210, 62] width 113 height 26
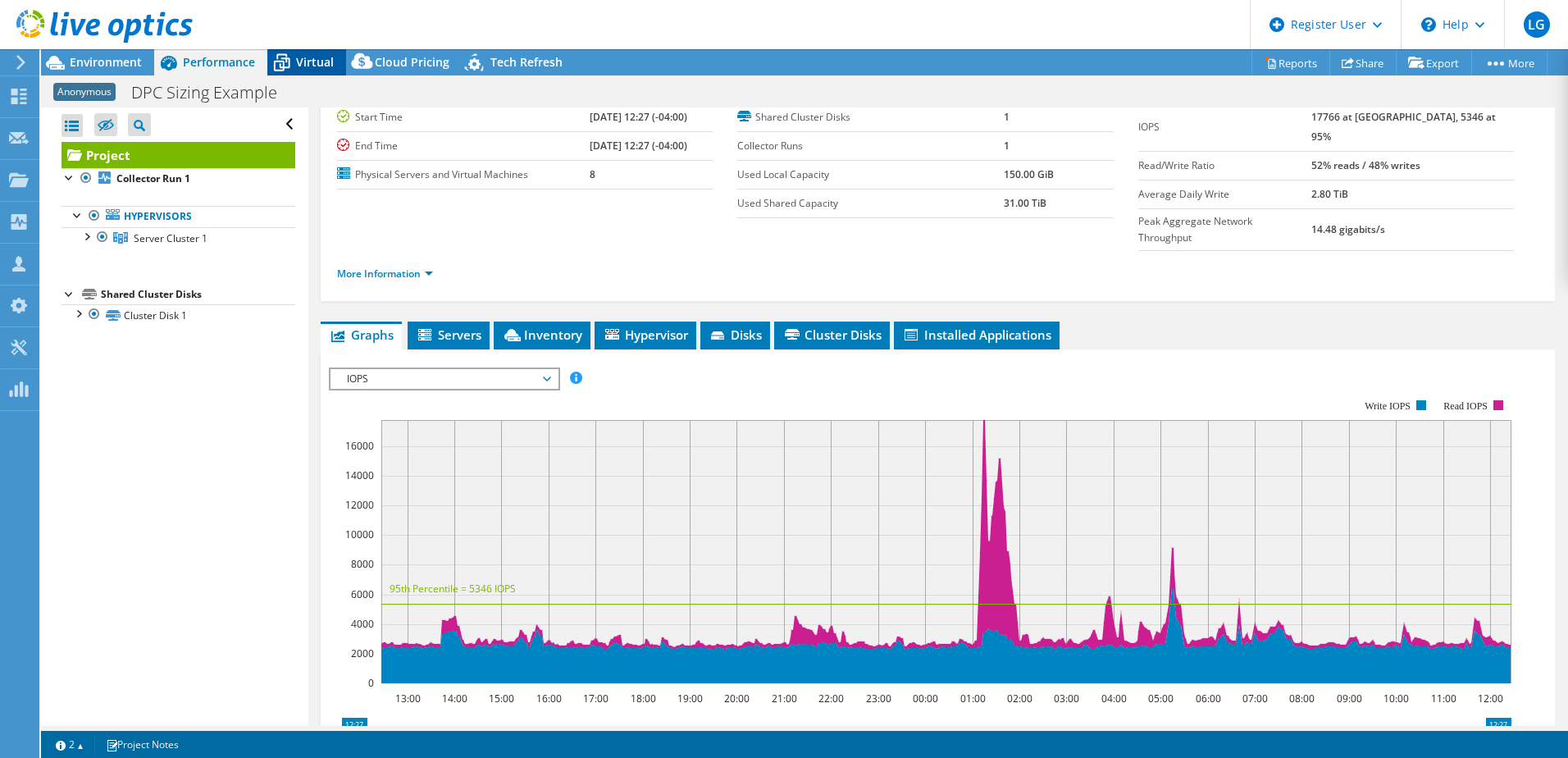
click at [310, 57] on span "Virtual" at bounding box center [314, 61] width 37 height 15
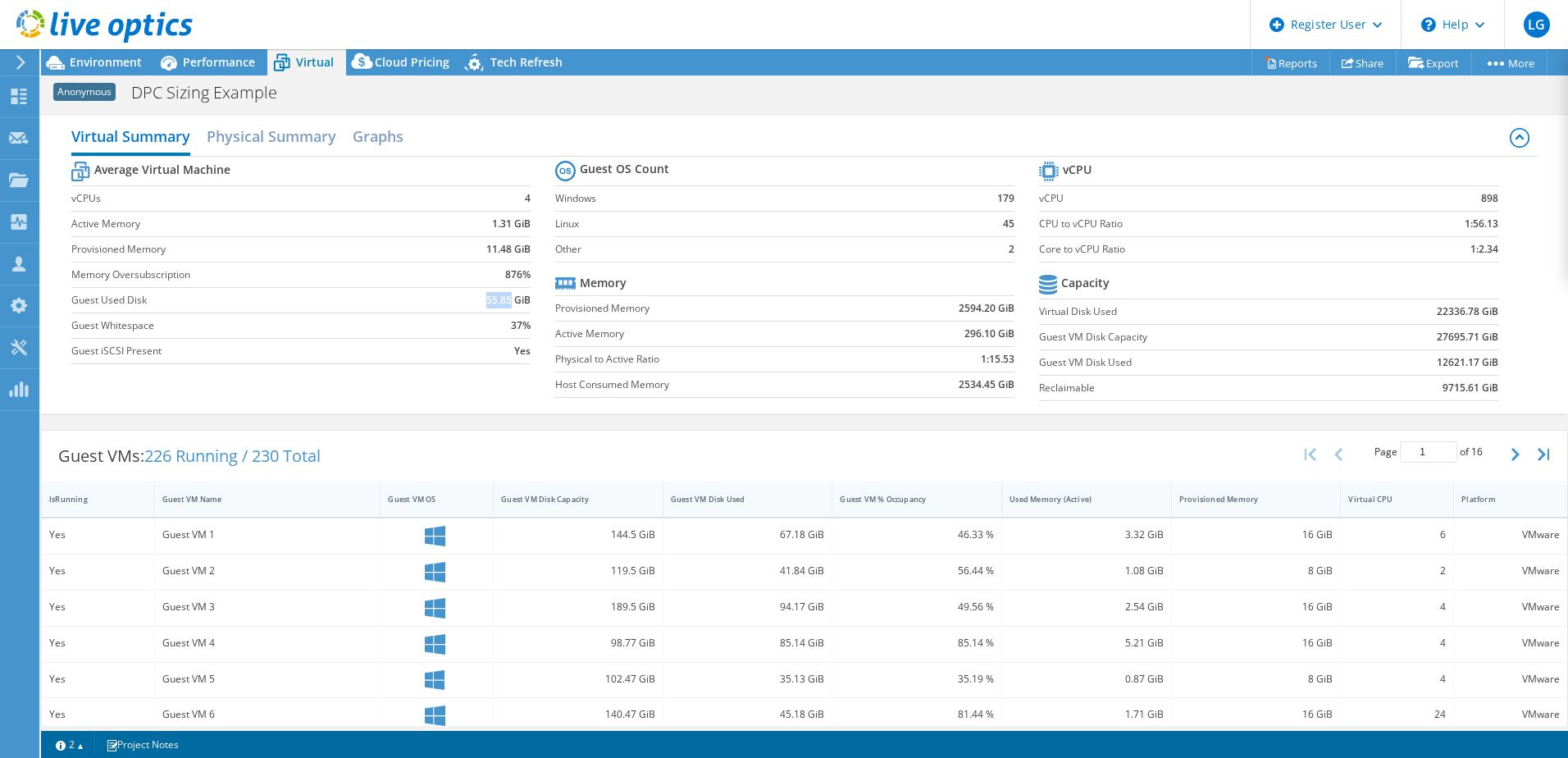
drag, startPoint x: 481, startPoint y: 302, endPoint x: 505, endPoint y: 307, distance: 24.5
click at [505, 307] on td "55.85 GiB" at bounding box center [480, 300] width 100 height 26
copy b "55.85"
drag, startPoint x: 377, startPoint y: 83, endPoint x: 383, endPoint y: 74, distance: 10.8
click at [382, 75] on div "Project Actions Project Actions Reports Share Export vSAN ReadyNode Sizer" at bounding box center [804, 404] width 1527 height 709
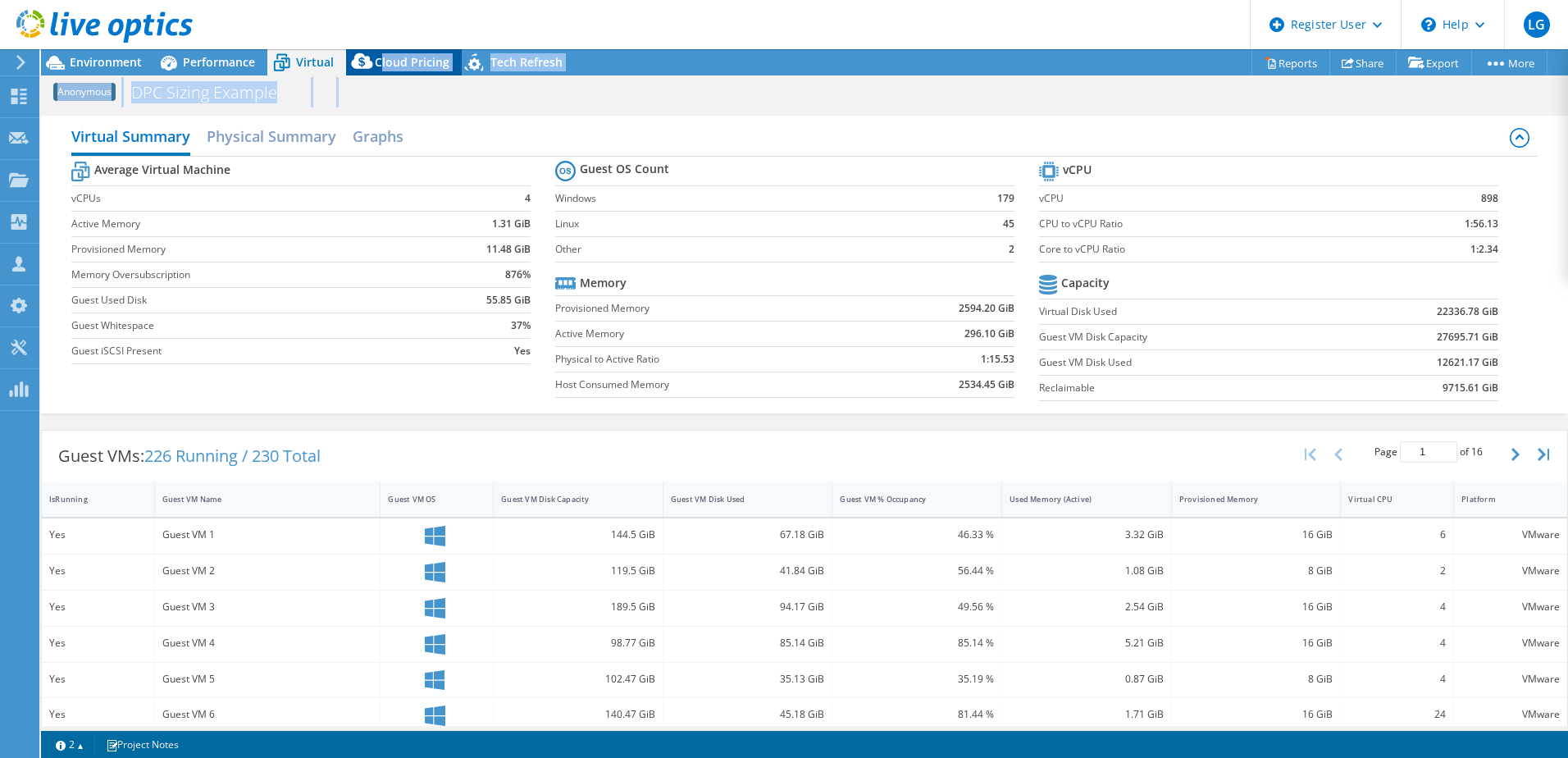
drag, startPoint x: 383, startPoint y: 74, endPoint x: 389, endPoint y: 64, distance: 11.7
click at [389, 64] on span "Cloud Pricing" at bounding box center [412, 61] width 75 height 15
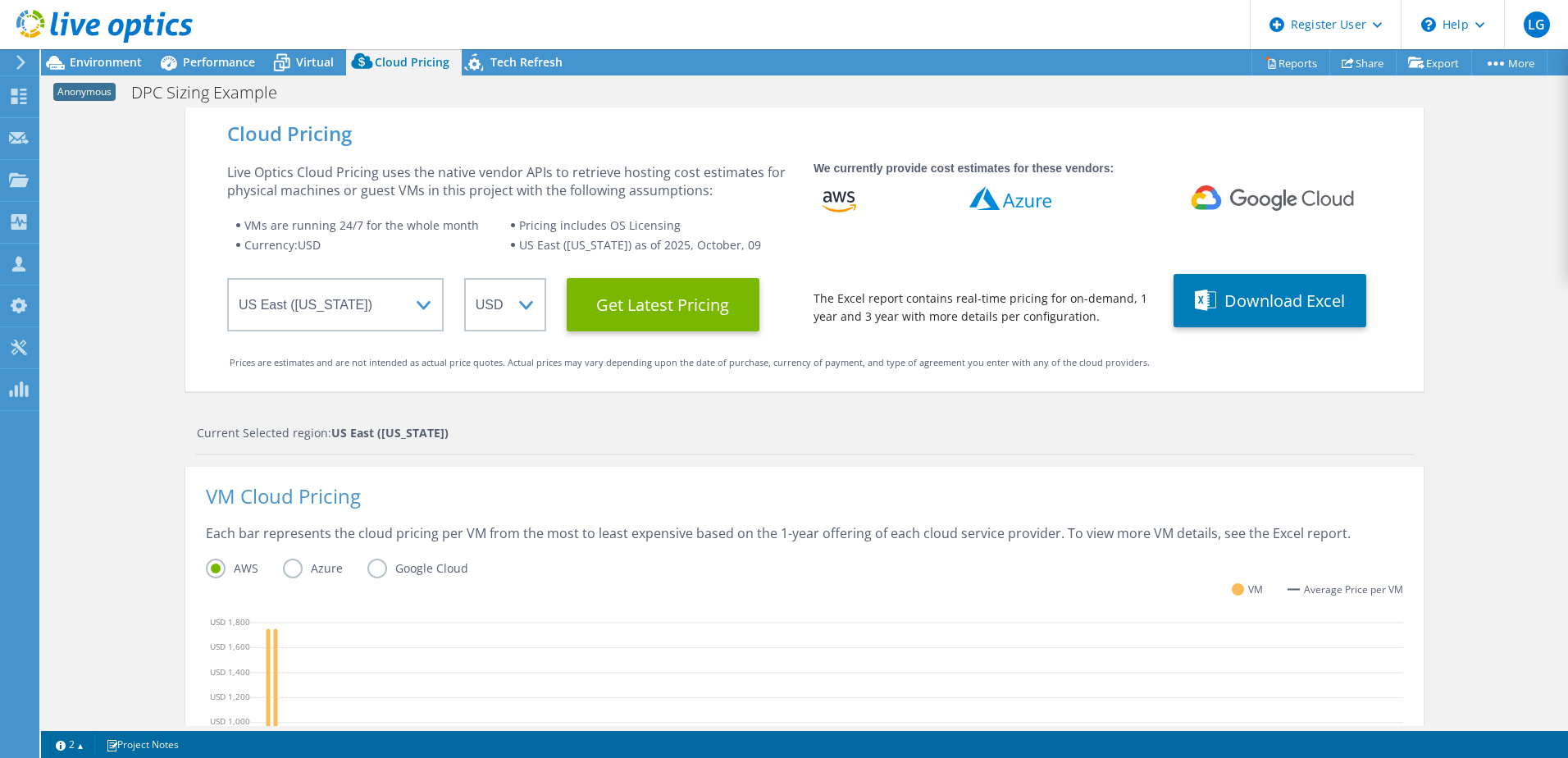
click at [548, 77] on div "Anonymous DPC Sizing Example Print" at bounding box center [804, 91] width 1527 height 32
click at [283, 58] on icon at bounding box center [282, 64] width 16 height 13
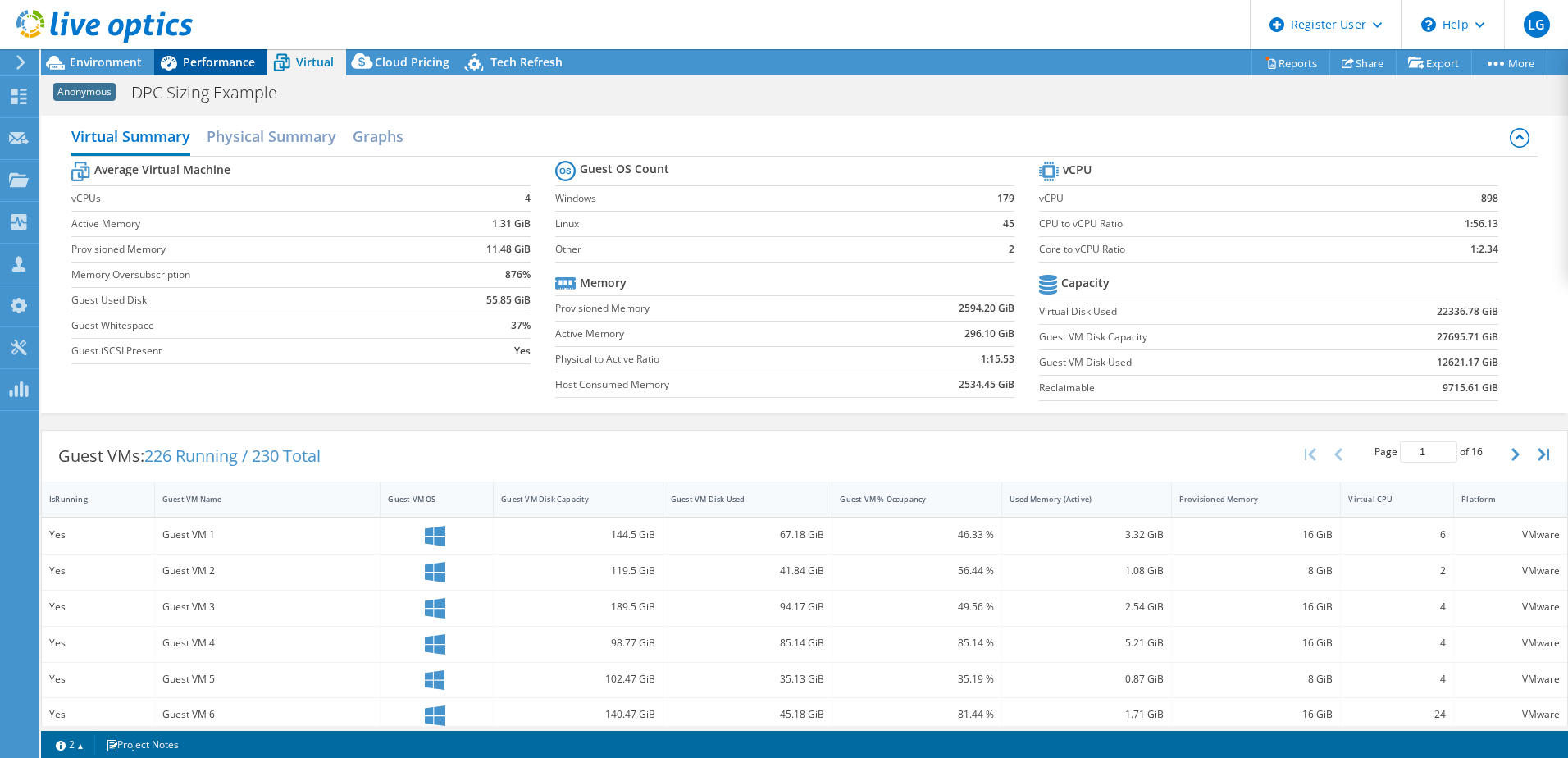
click at [245, 55] on span "Performance" at bounding box center [219, 61] width 72 height 15
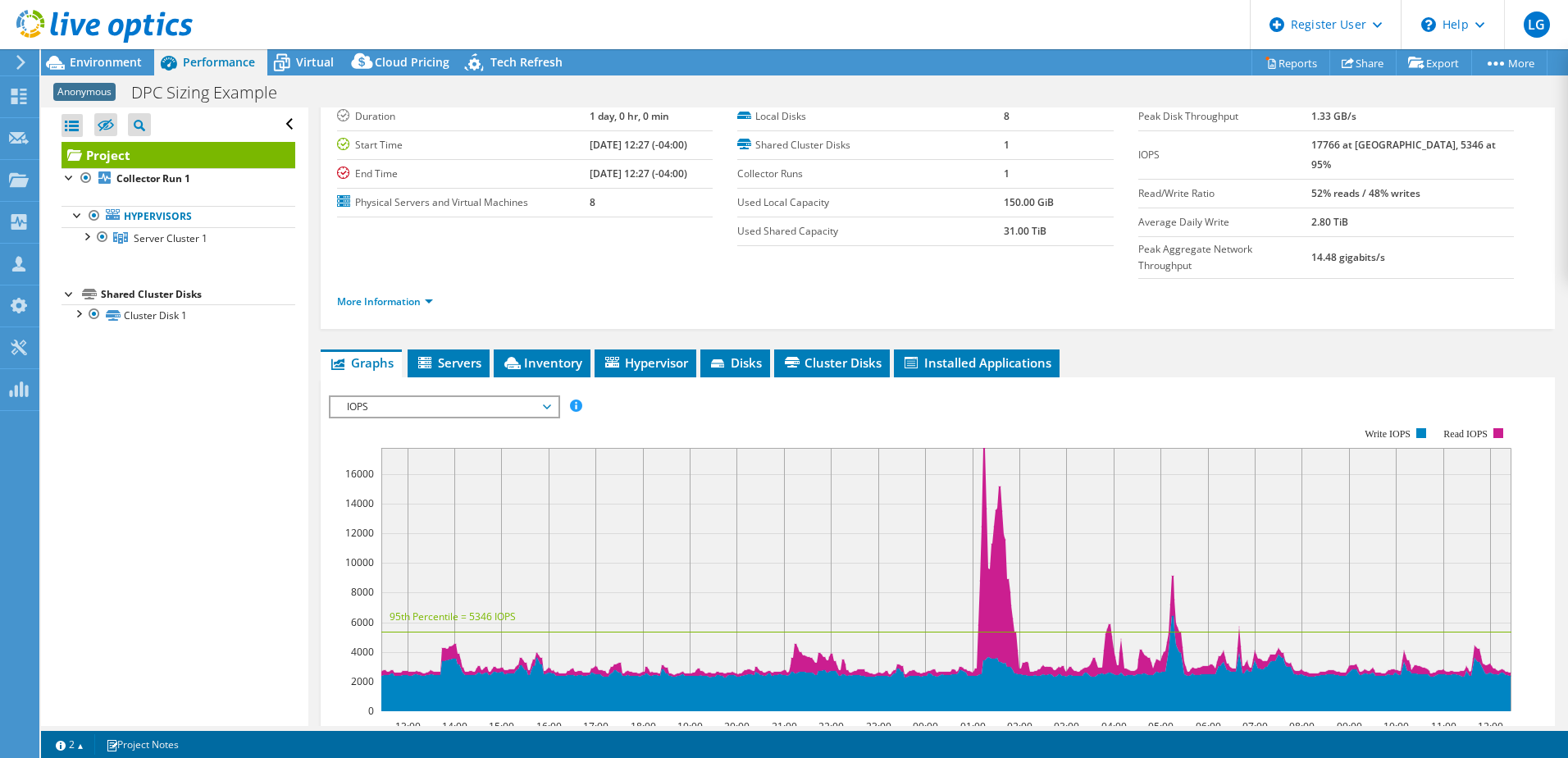
scroll to position [82, 0]
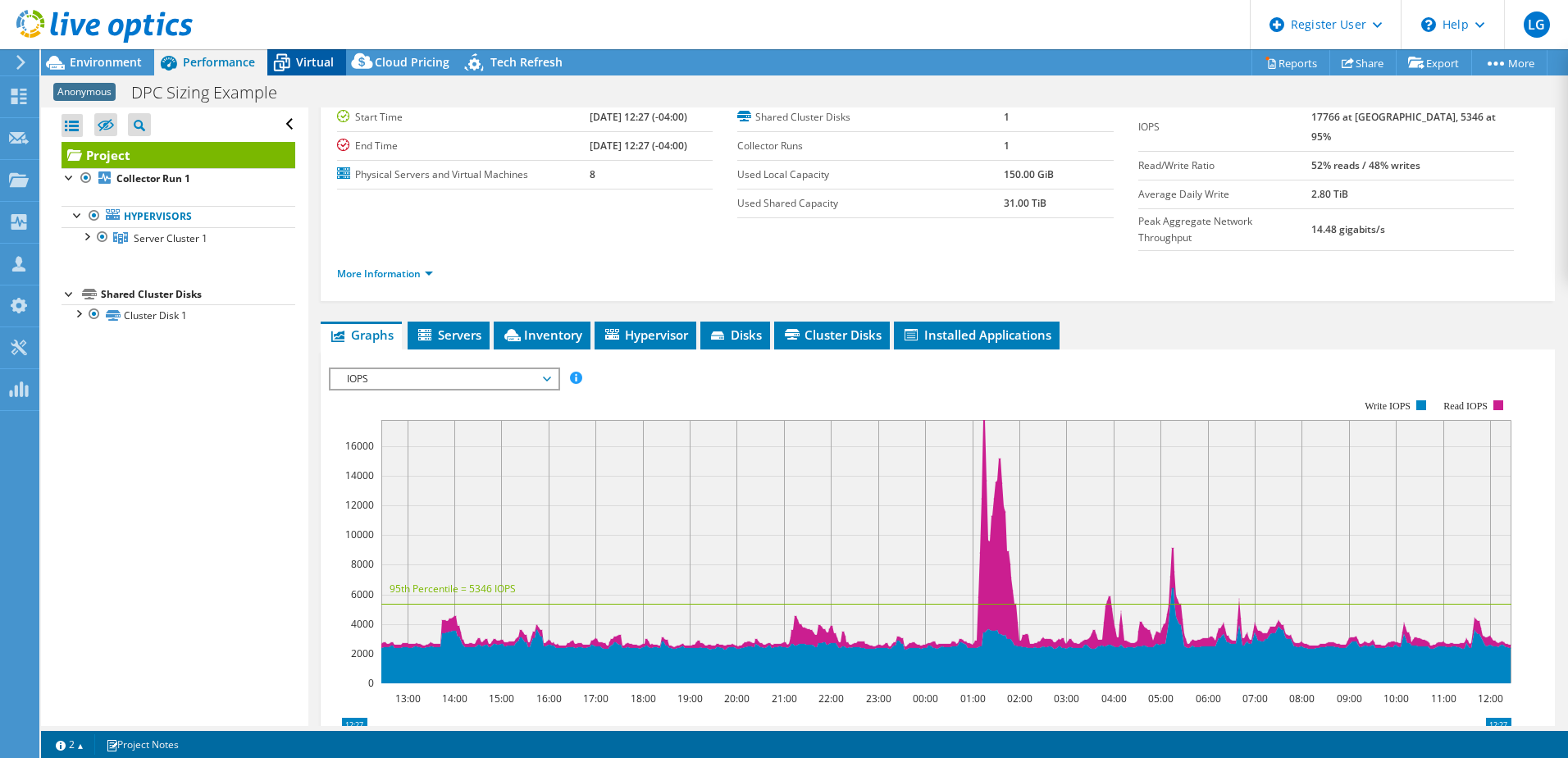
click at [302, 66] on span "Virtual" at bounding box center [314, 61] width 37 height 15
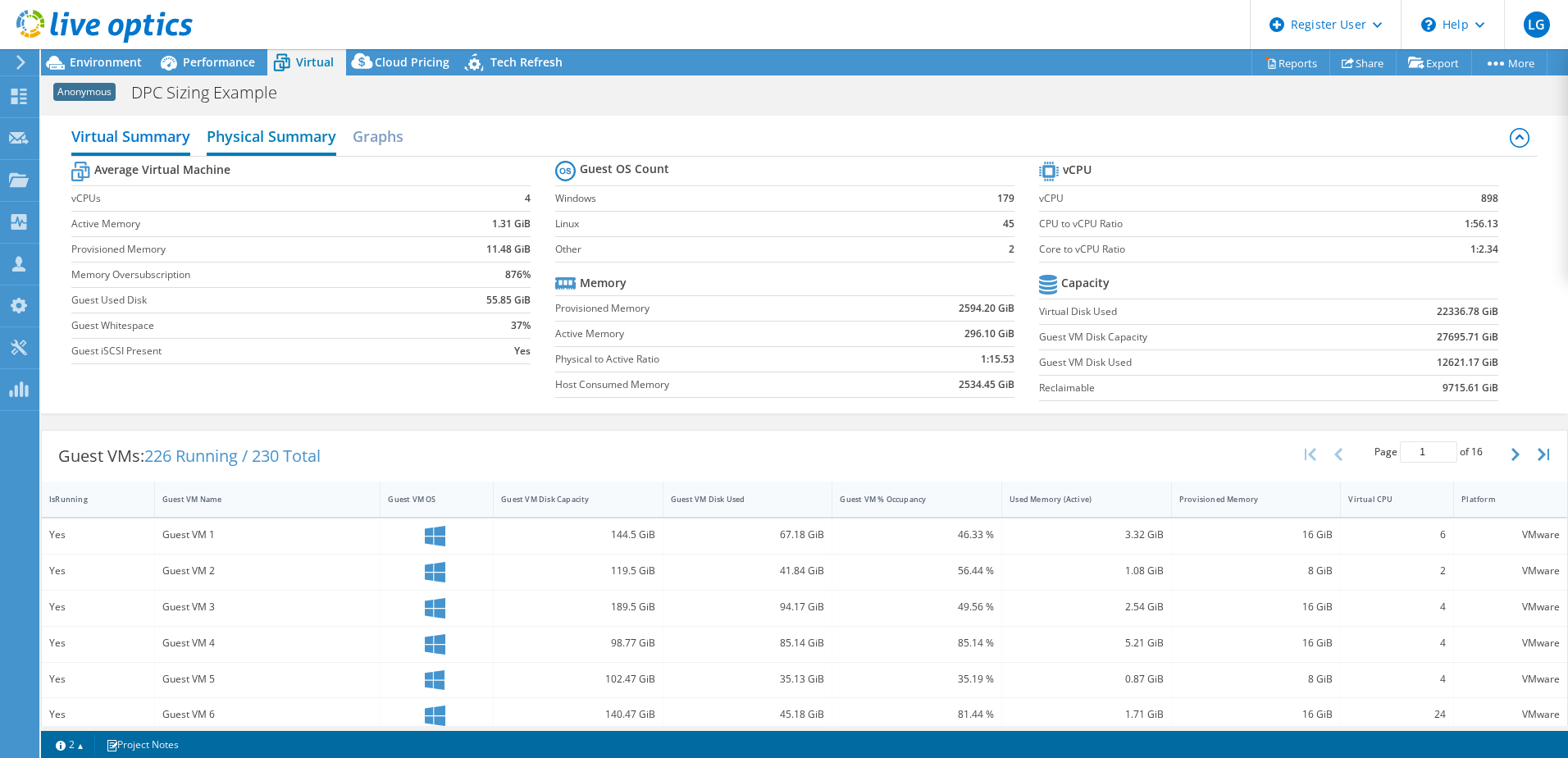
click at [293, 151] on h2 "Physical Summary" at bounding box center [272, 138] width 129 height 36
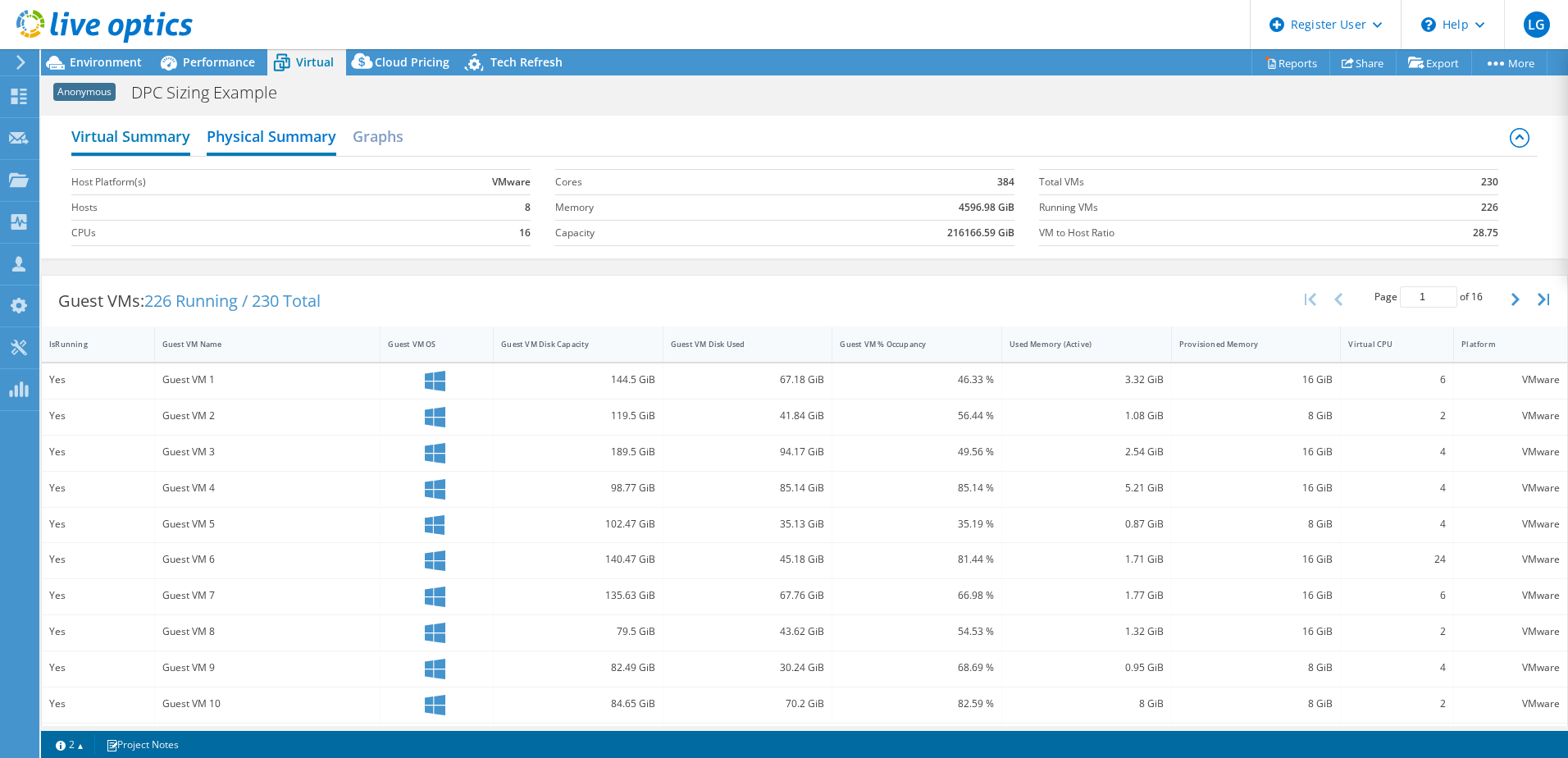
click at [108, 150] on h2 "Virtual Summary" at bounding box center [130, 138] width 118 height 36
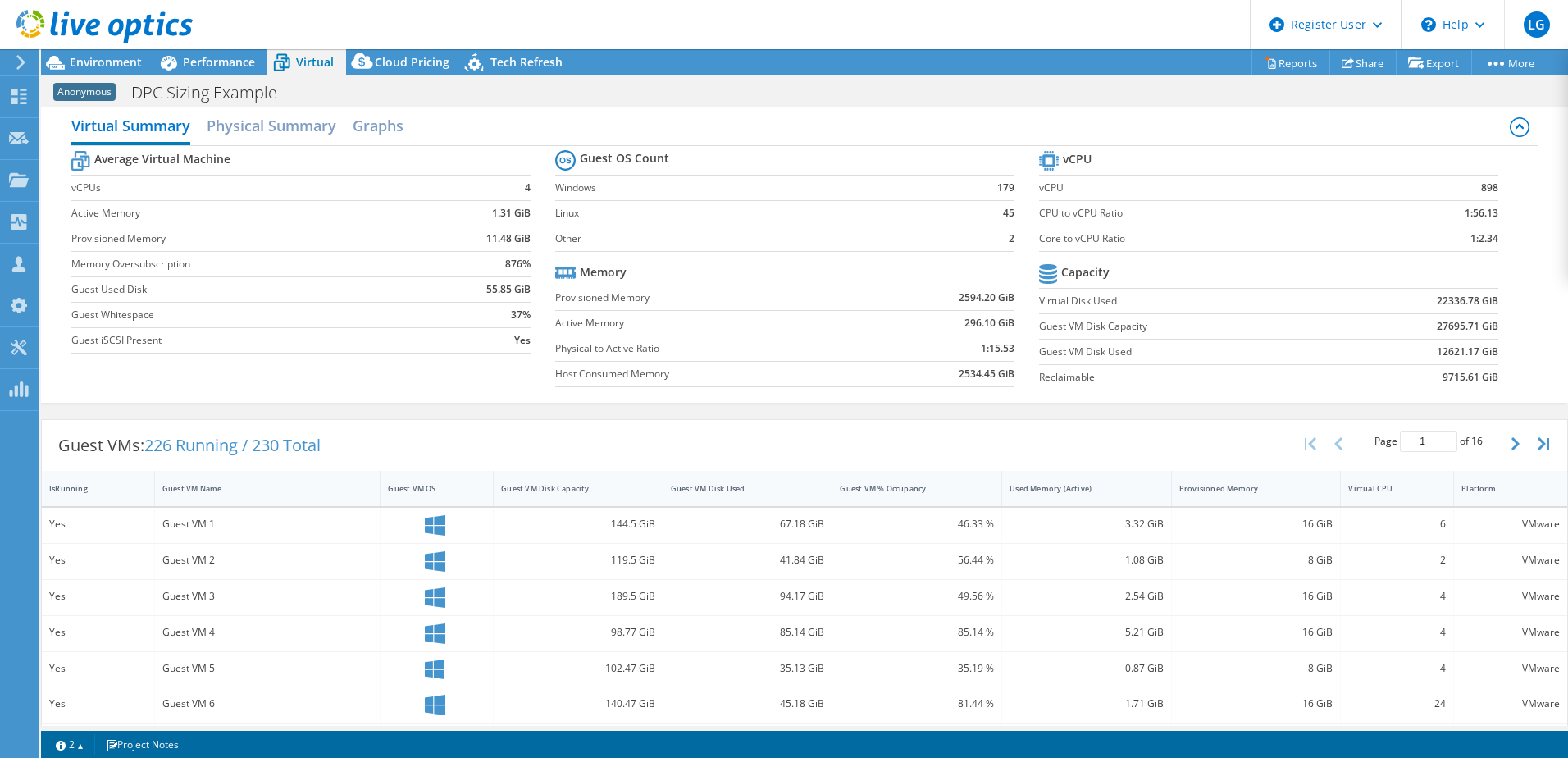
scroll to position [0, 0]
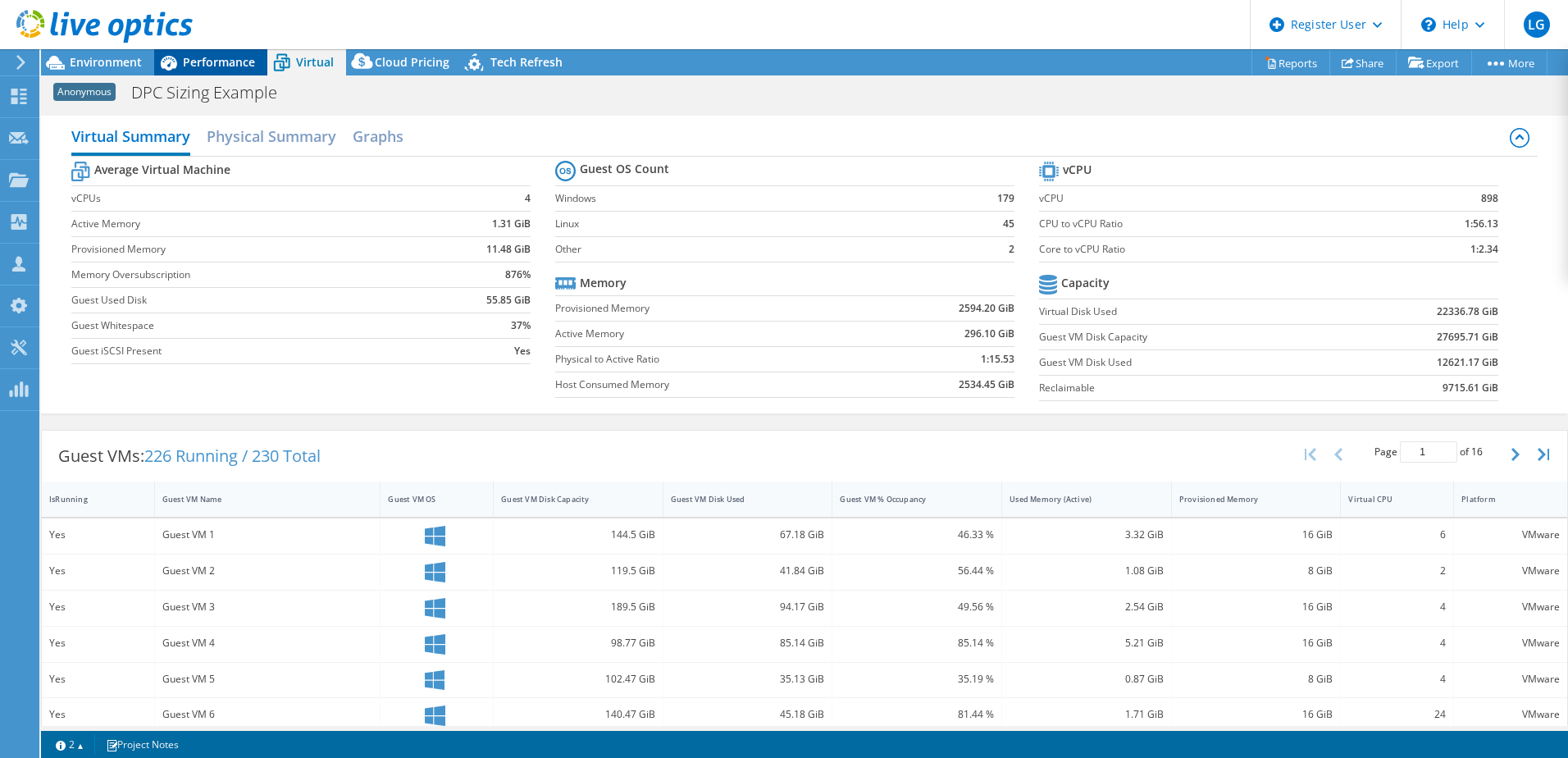
click at [193, 69] on span "Performance" at bounding box center [219, 61] width 72 height 15
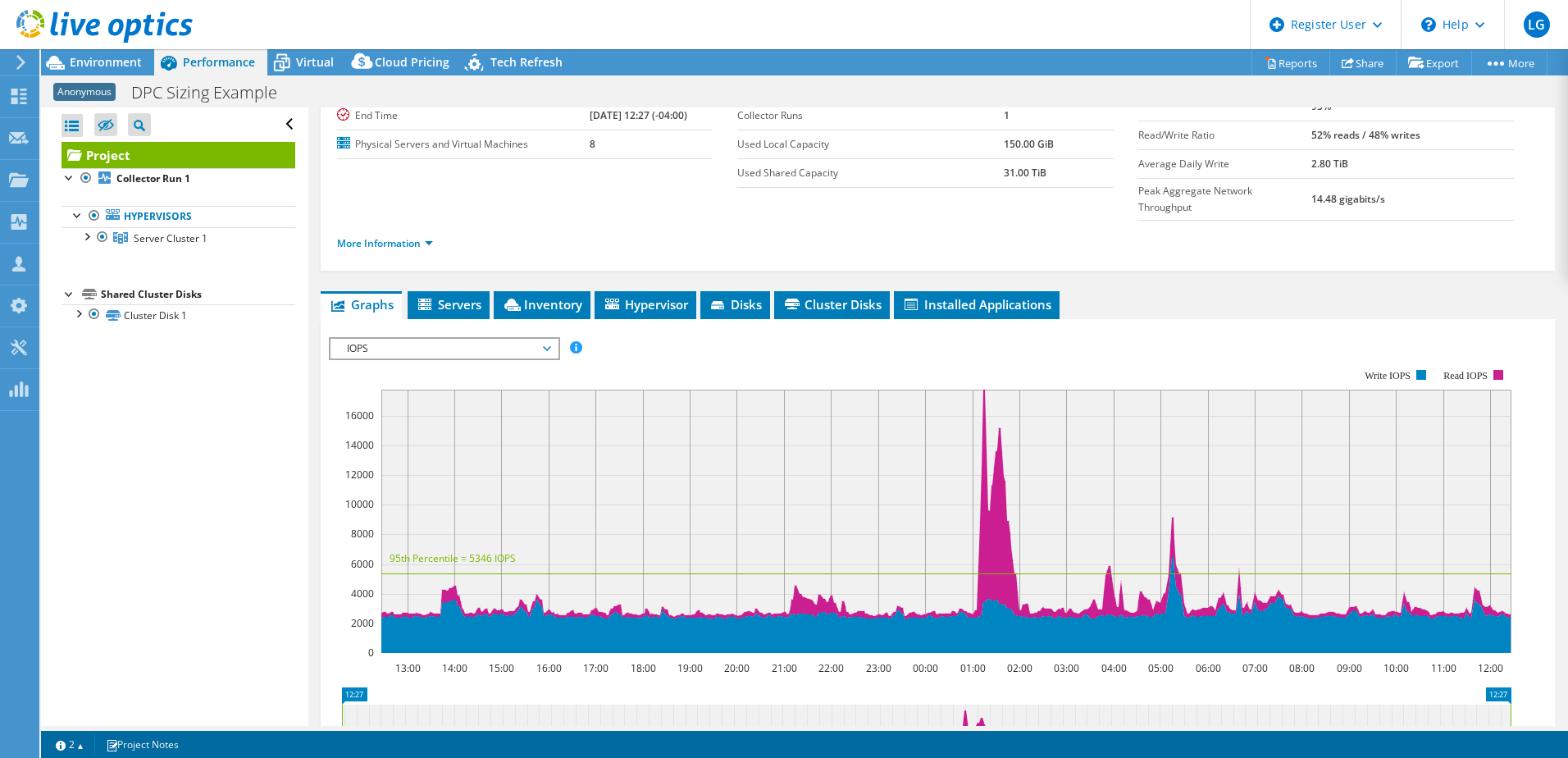
scroll to position [82, 0]
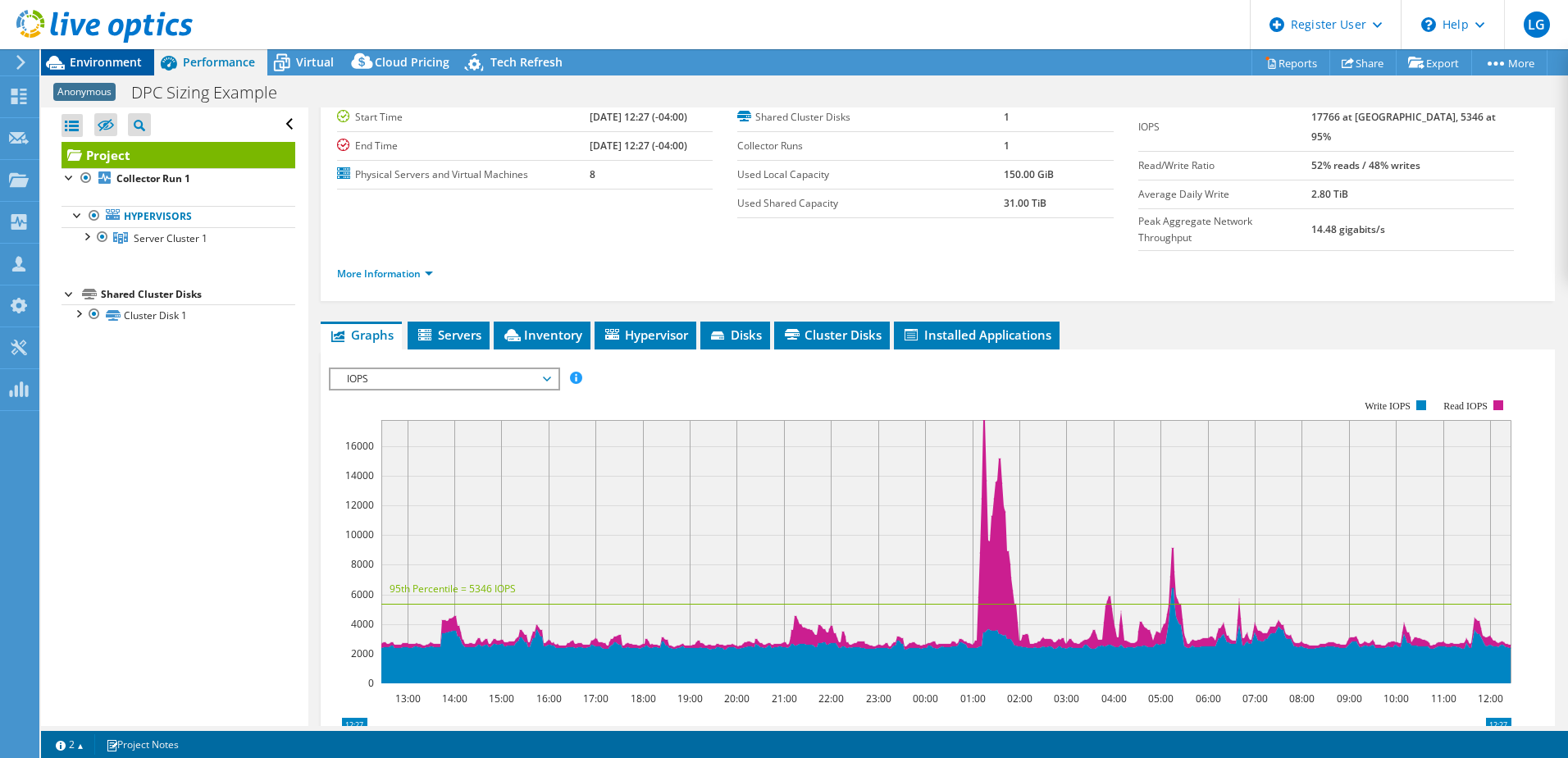
click at [149, 56] on div "Environment" at bounding box center [97, 62] width 113 height 26
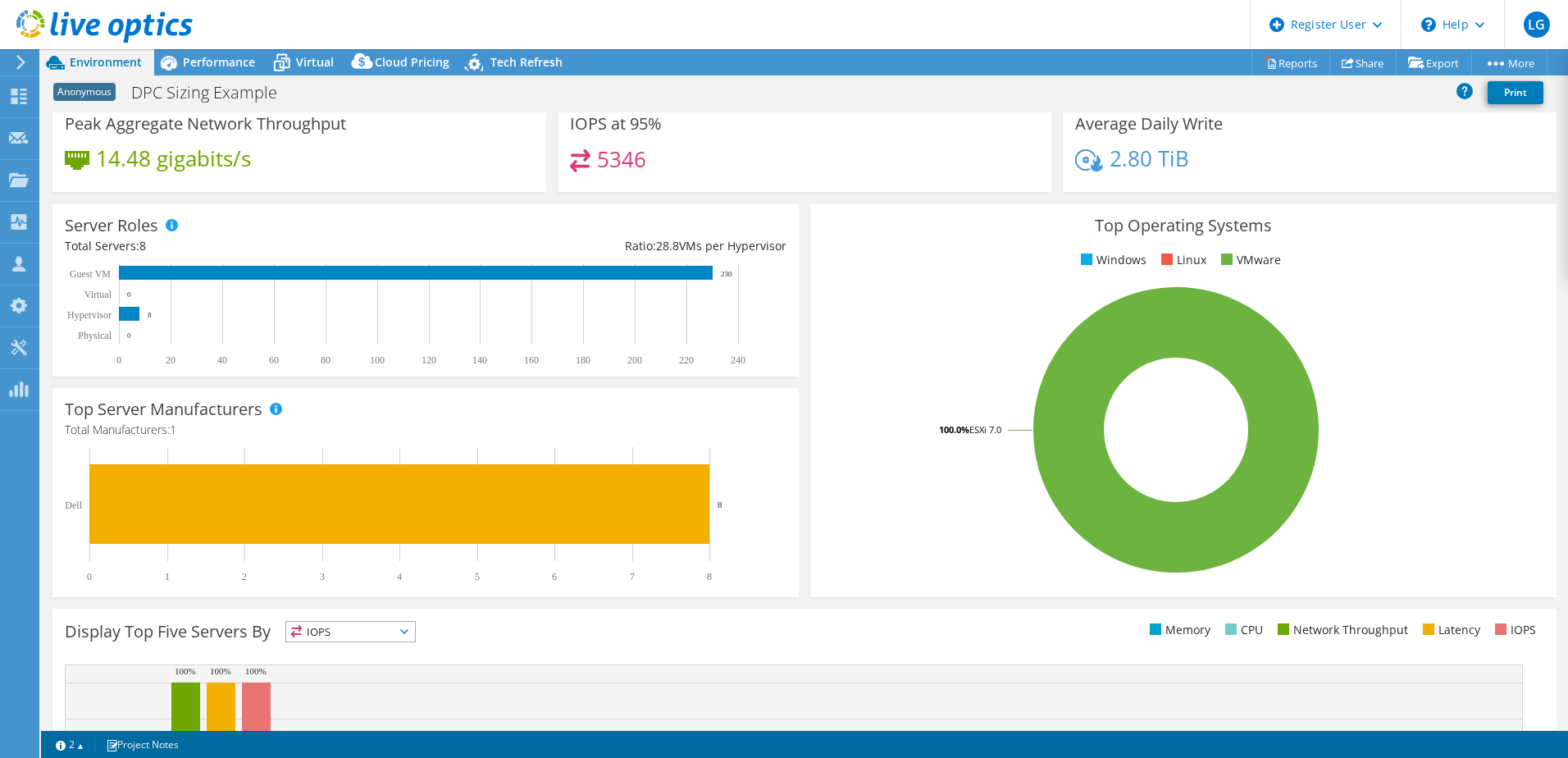
scroll to position [0, 0]
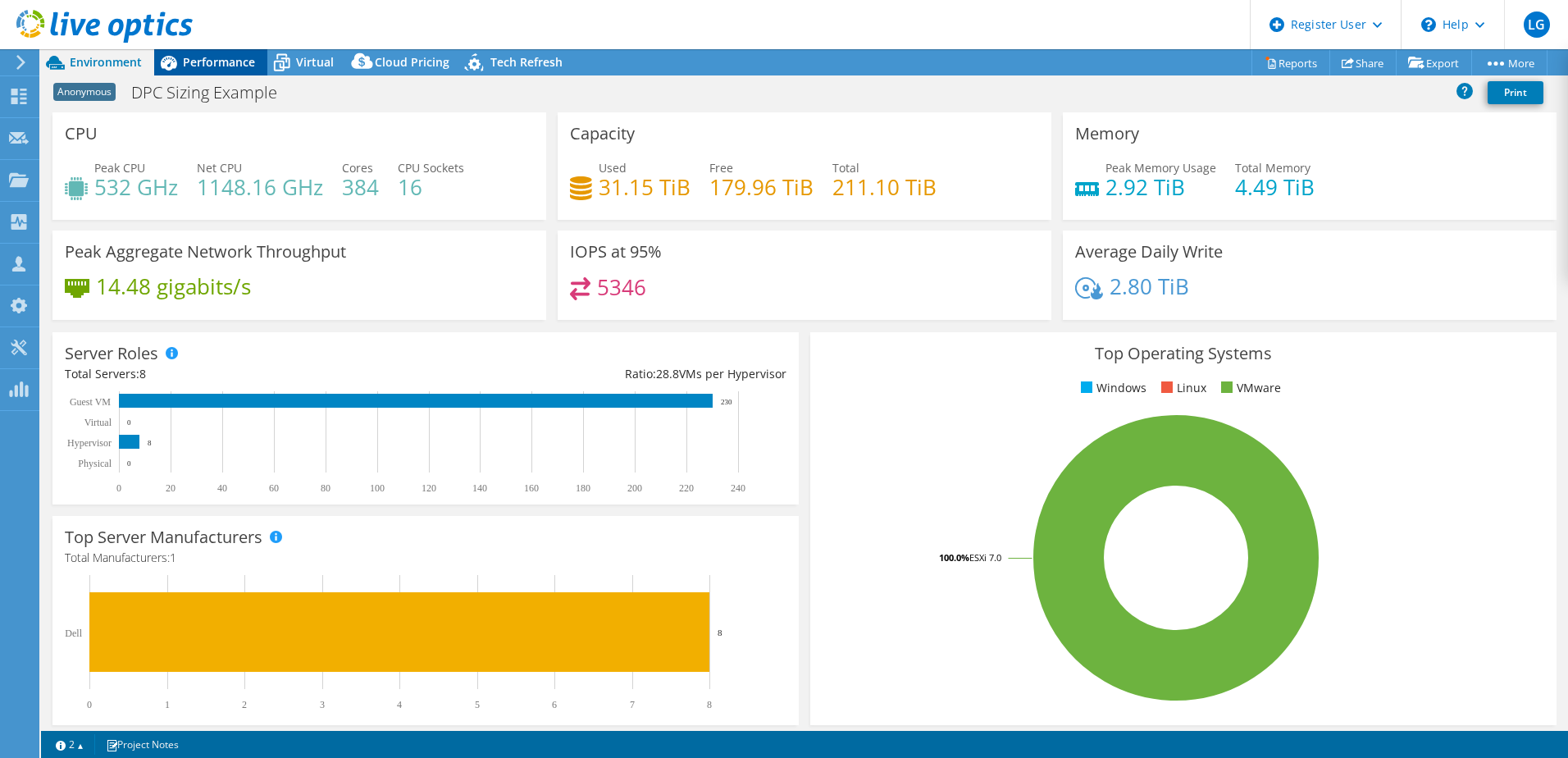
click at [221, 61] on span "Performance" at bounding box center [219, 61] width 72 height 15
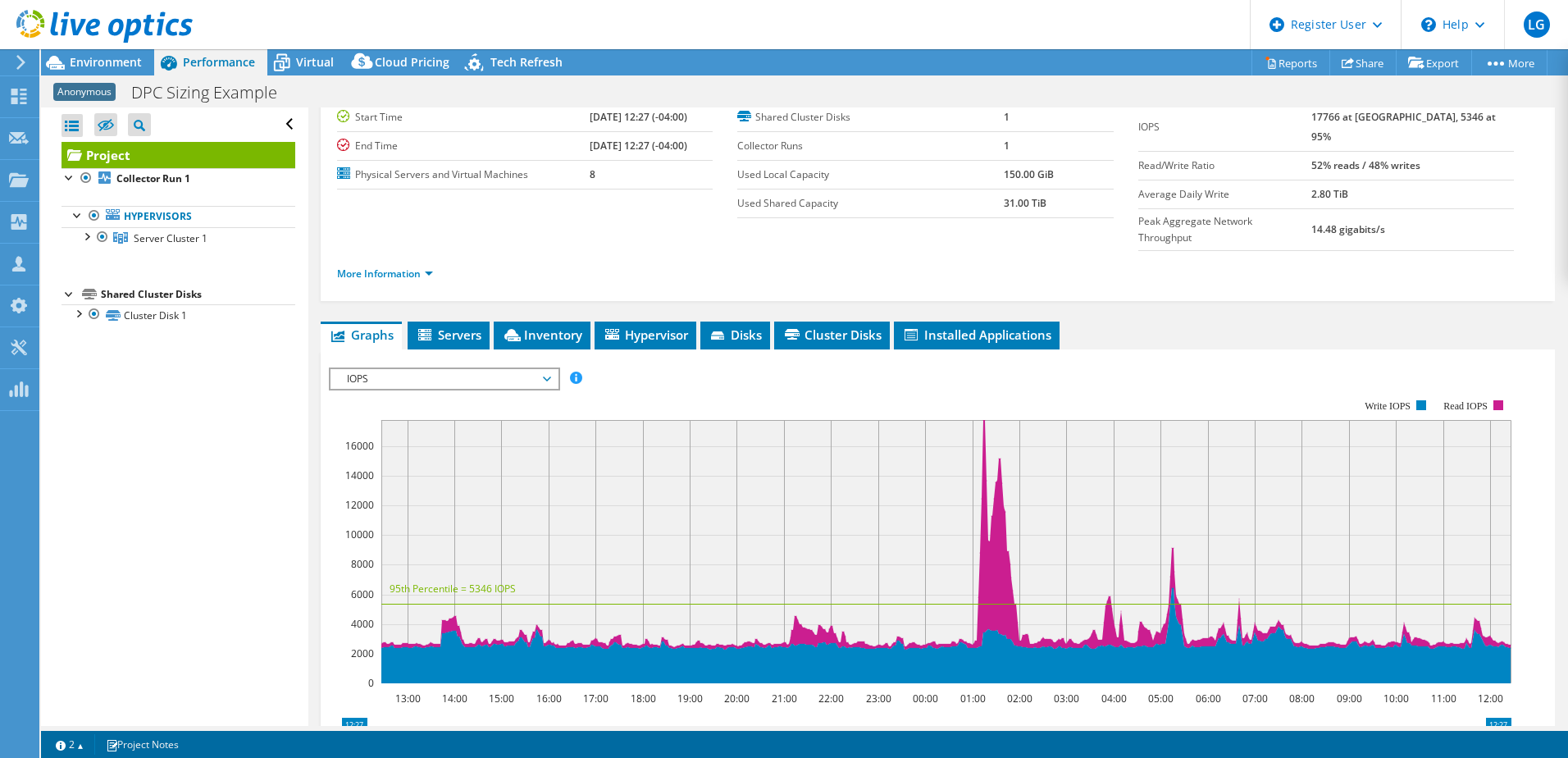
click at [288, 46] on header "LG Dell User [PERSON_NAME] [PERSON_NAME][EMAIL_ADDRESS][DOMAIN_NAME] Dell My Pr…" at bounding box center [784, 25] width 1568 height 49
click at [305, 53] on div "Virtual" at bounding box center [306, 62] width 78 height 26
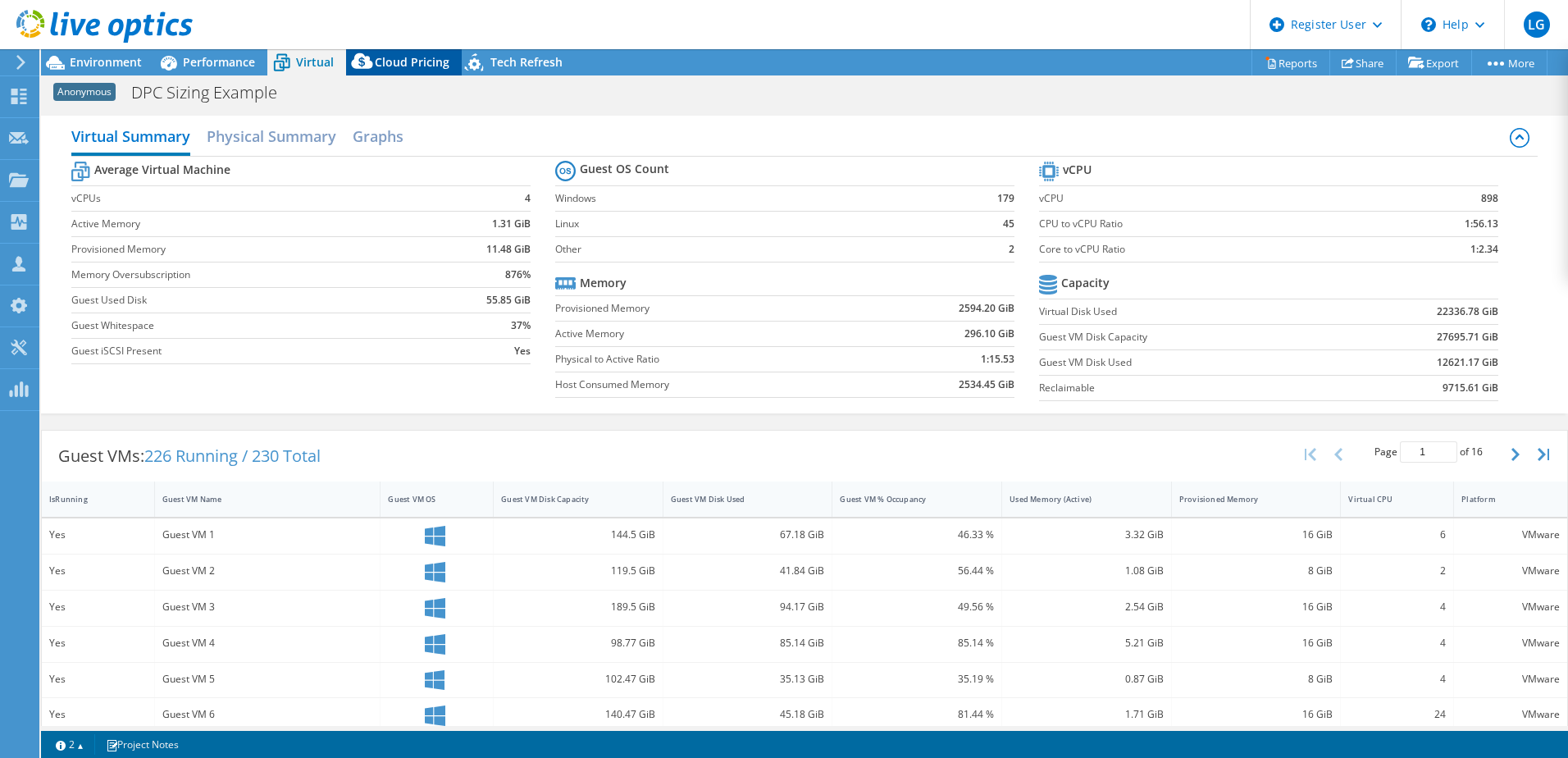
click at [423, 56] on span "Cloud Pricing" at bounding box center [412, 61] width 75 height 15
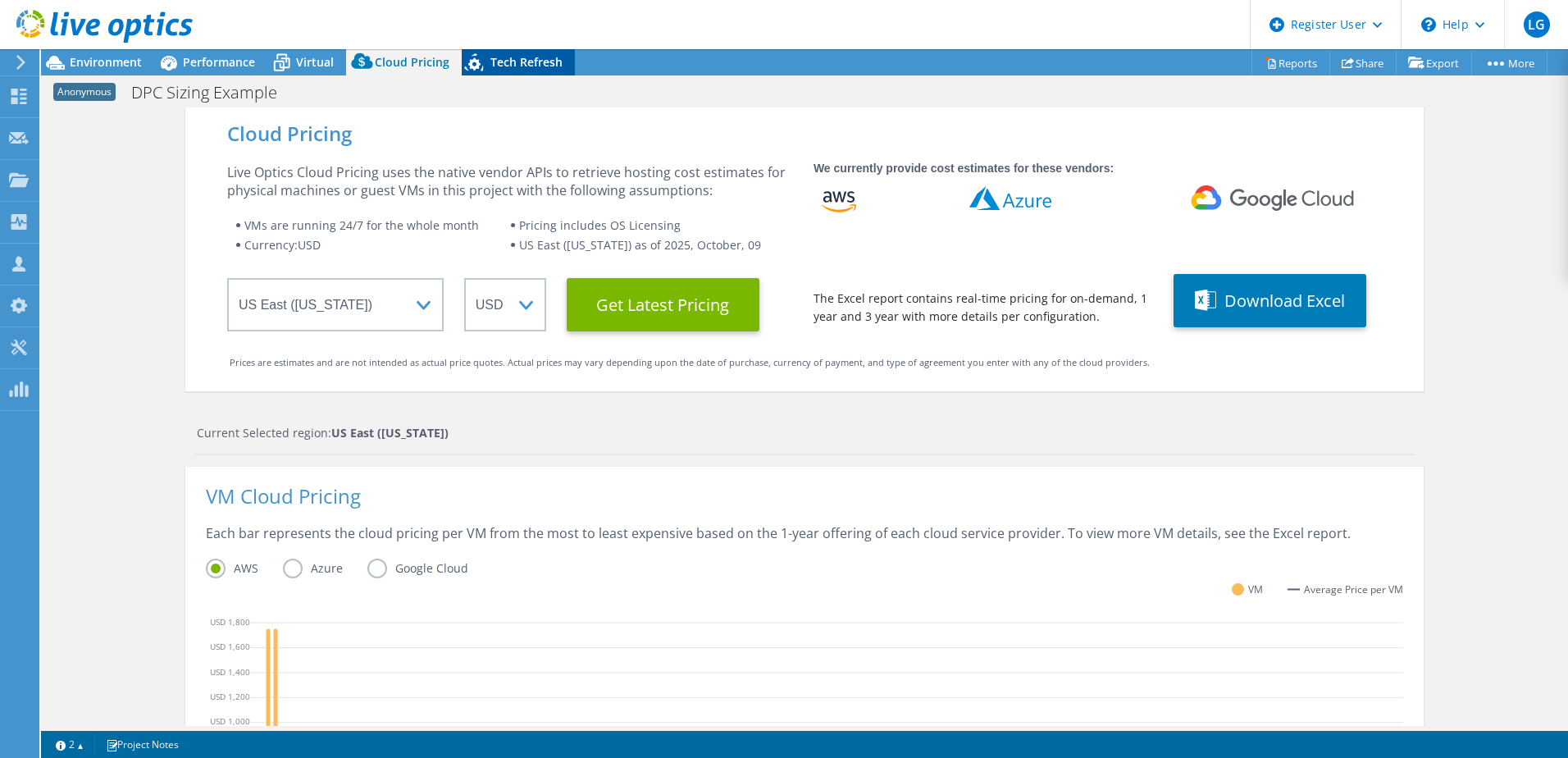
click at [477, 56] on icon at bounding box center [476, 65] width 28 height 34
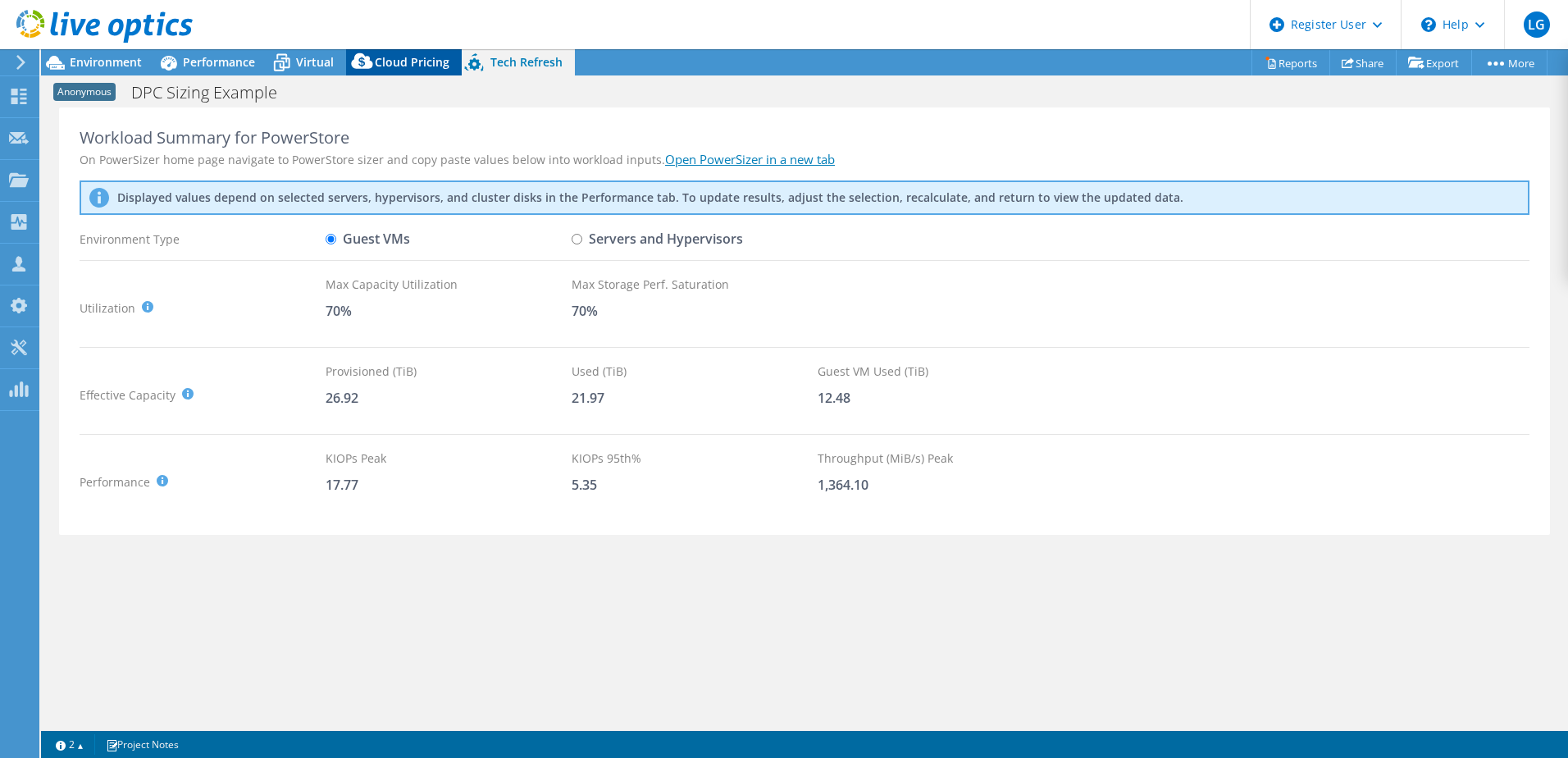
click at [405, 50] on div "Cloud Pricing" at bounding box center [404, 62] width 116 height 26
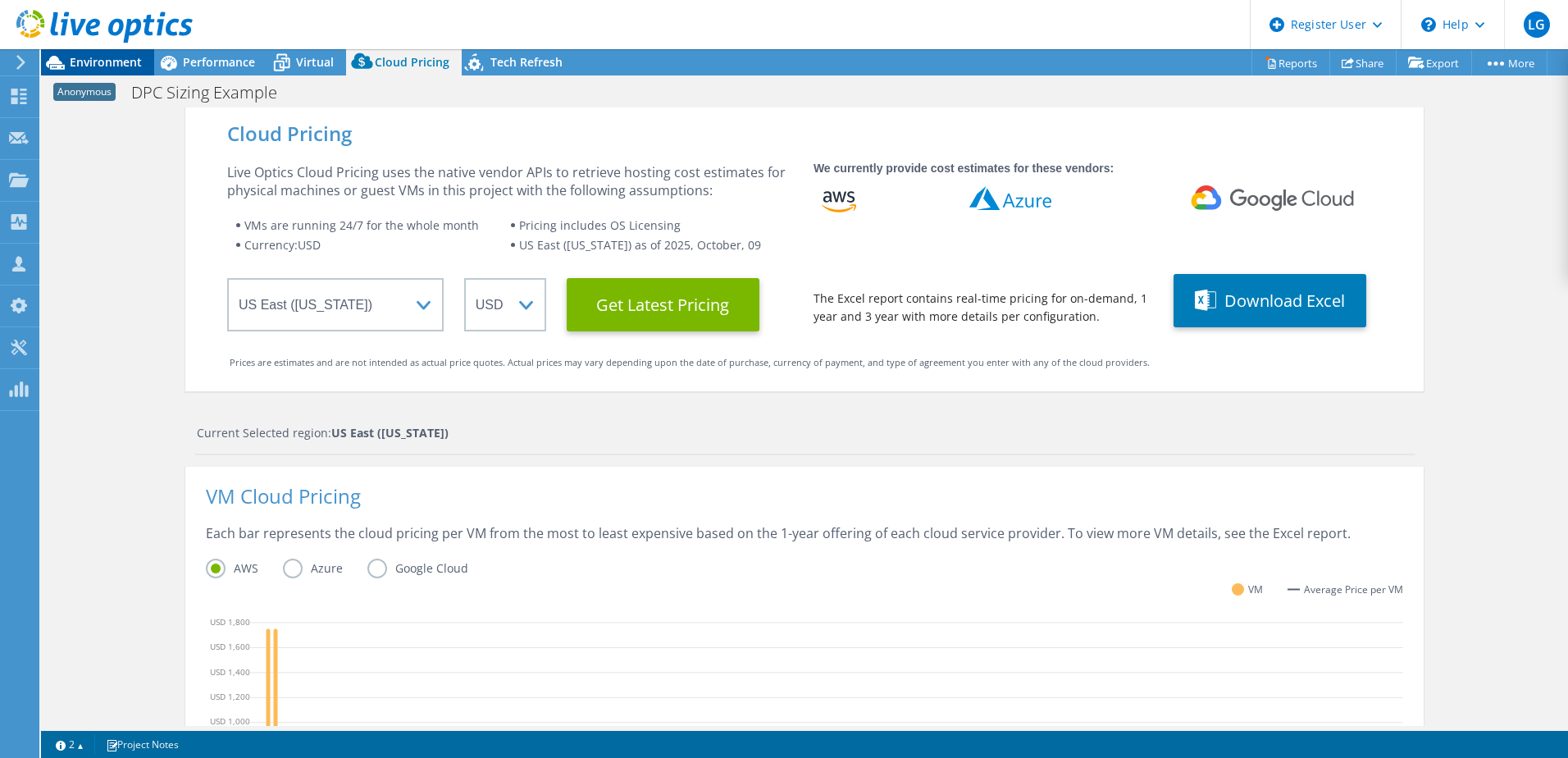
click at [74, 59] on span "Environment" at bounding box center [105, 61] width 72 height 15
